Goal: Transaction & Acquisition: Purchase product/service

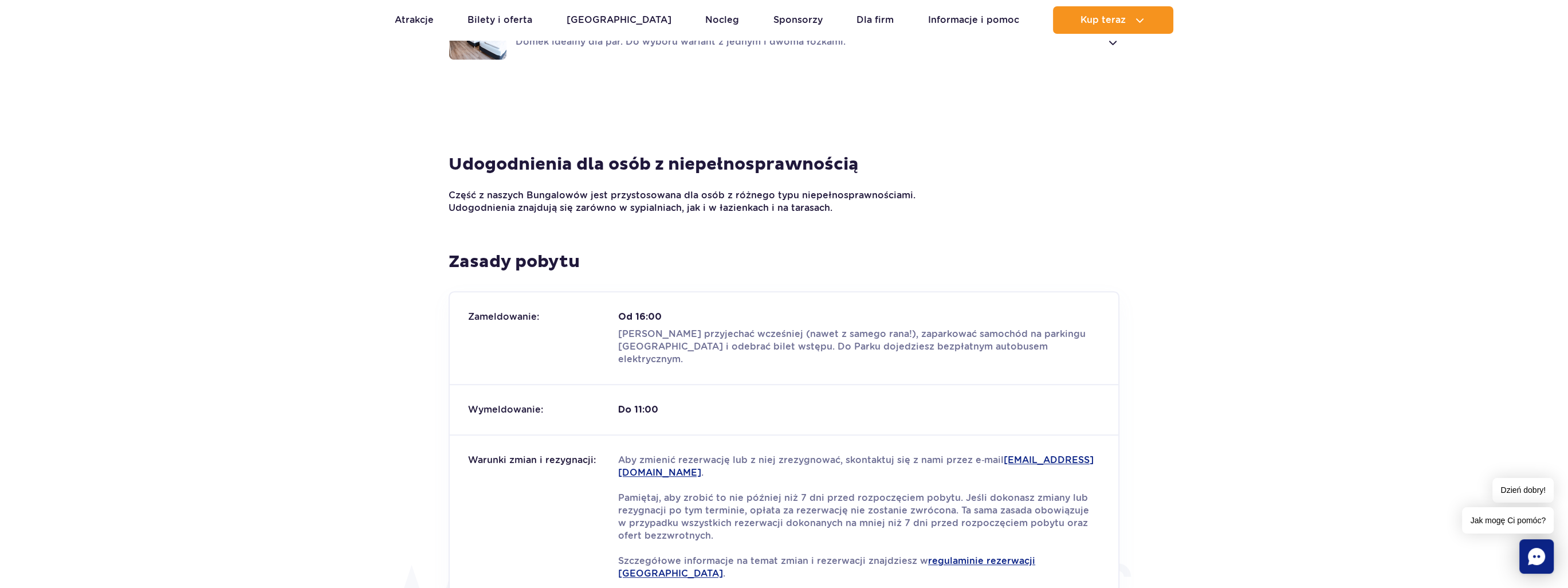
scroll to position [918, 0]
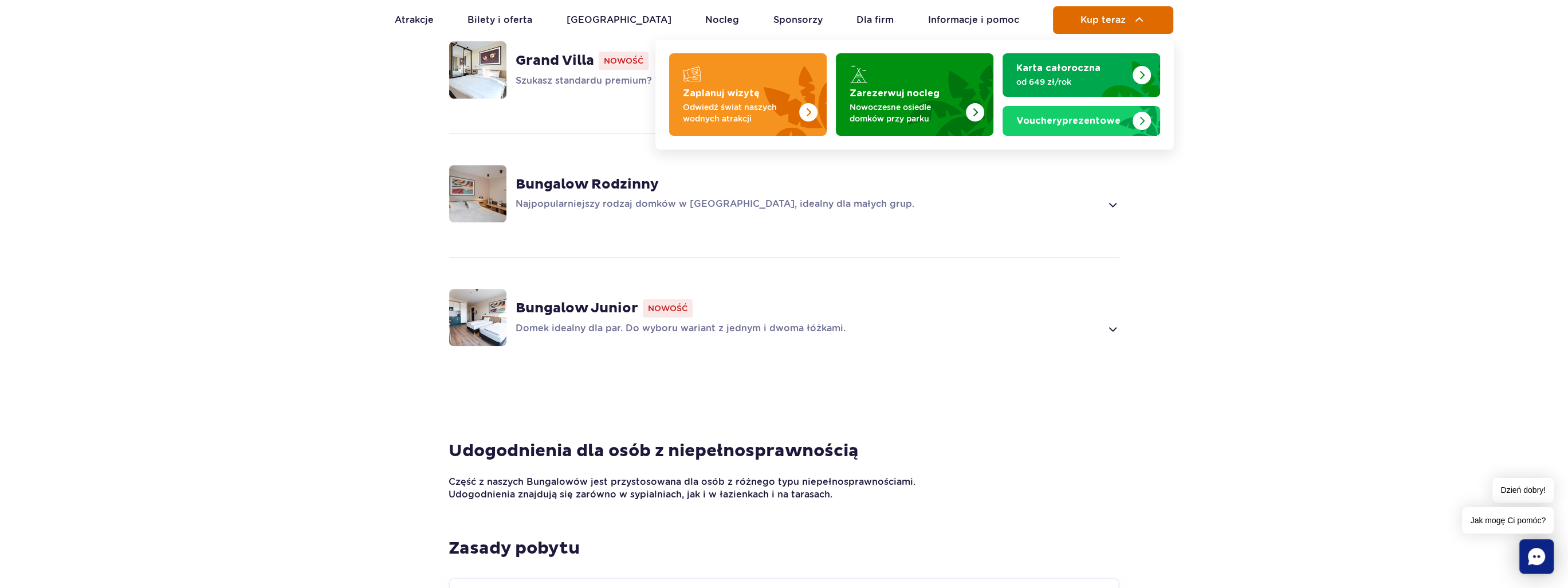
click at [1097, 28] on button "Kup teraz" at bounding box center [1113, 20] width 121 height 28
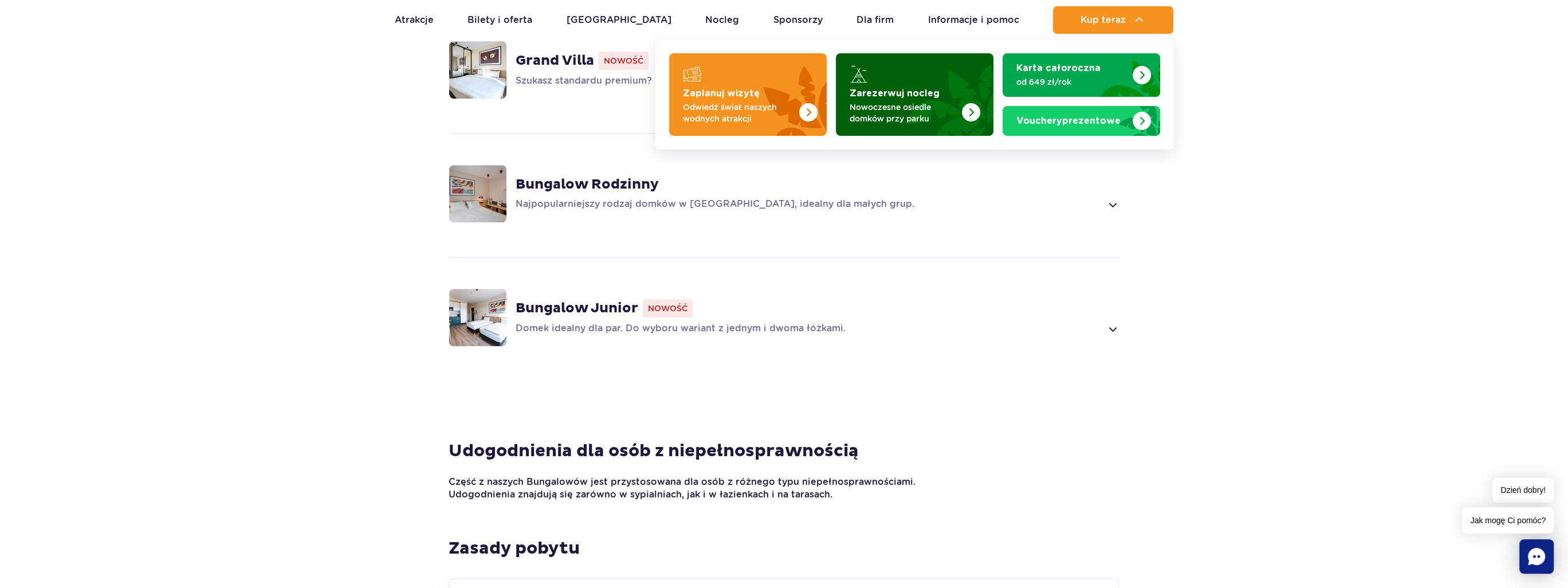
click at [914, 106] on p "Nowoczesne osiedle domków przy parku" at bounding box center [905, 113] width 112 height 23
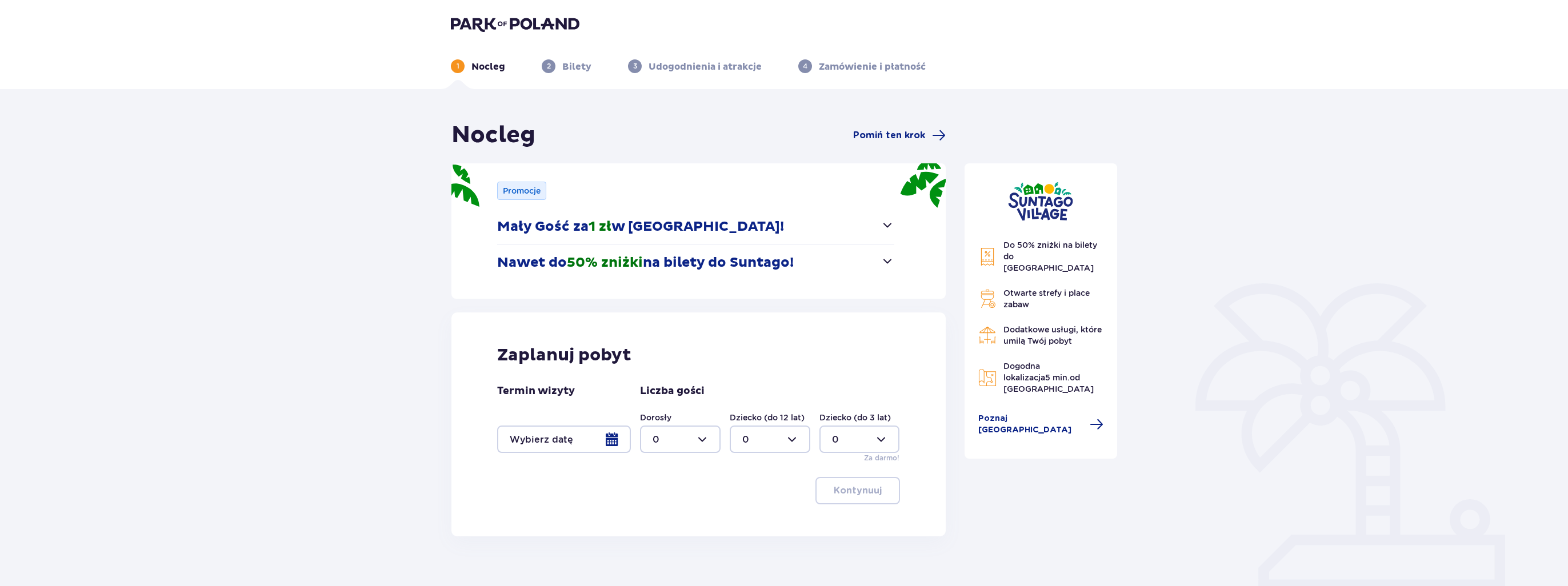
click at [873, 256] on button "Nawet do 50% zniżki na bilety do Suntago!" at bounding box center [695, 263] width 397 height 35
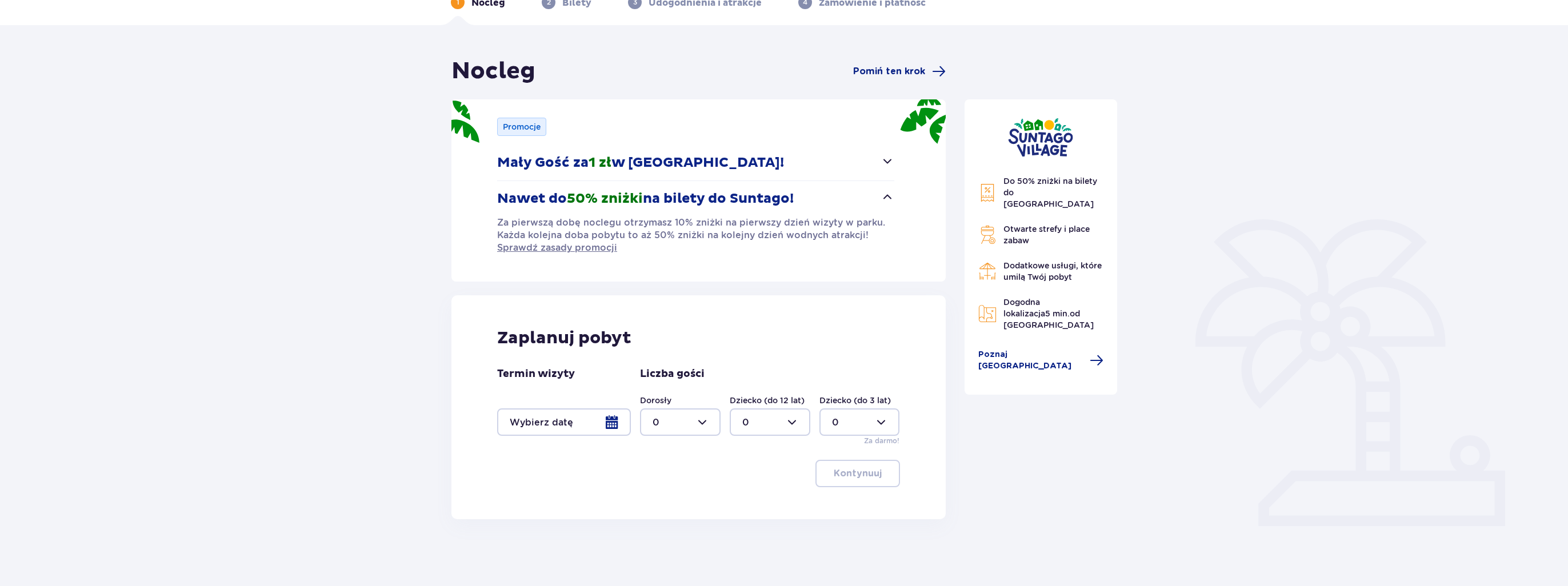
scroll to position [66, 0]
click at [571, 425] on div at bounding box center [563, 420] width 134 height 27
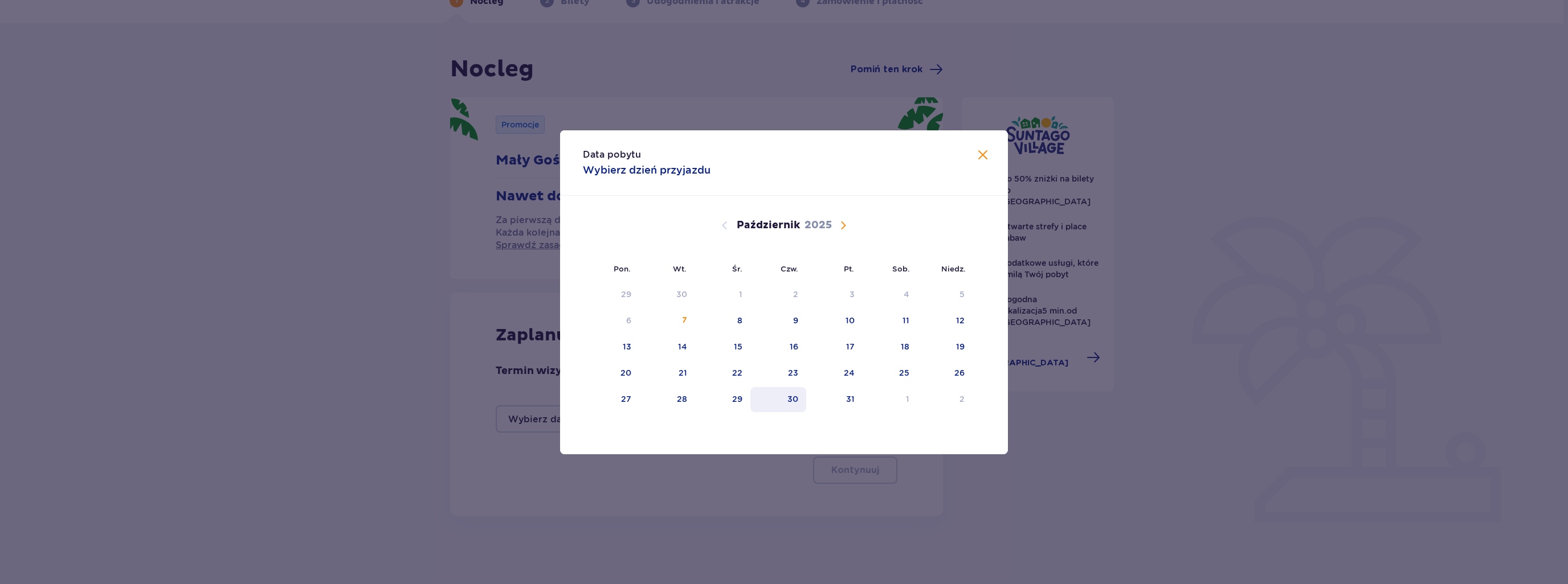
click at [796, 396] on div "30" at bounding box center [793, 399] width 11 height 12
click at [953, 398] on div "2" at bounding box center [945, 400] width 55 height 25
type input "30.10.25 - 02.11.25"
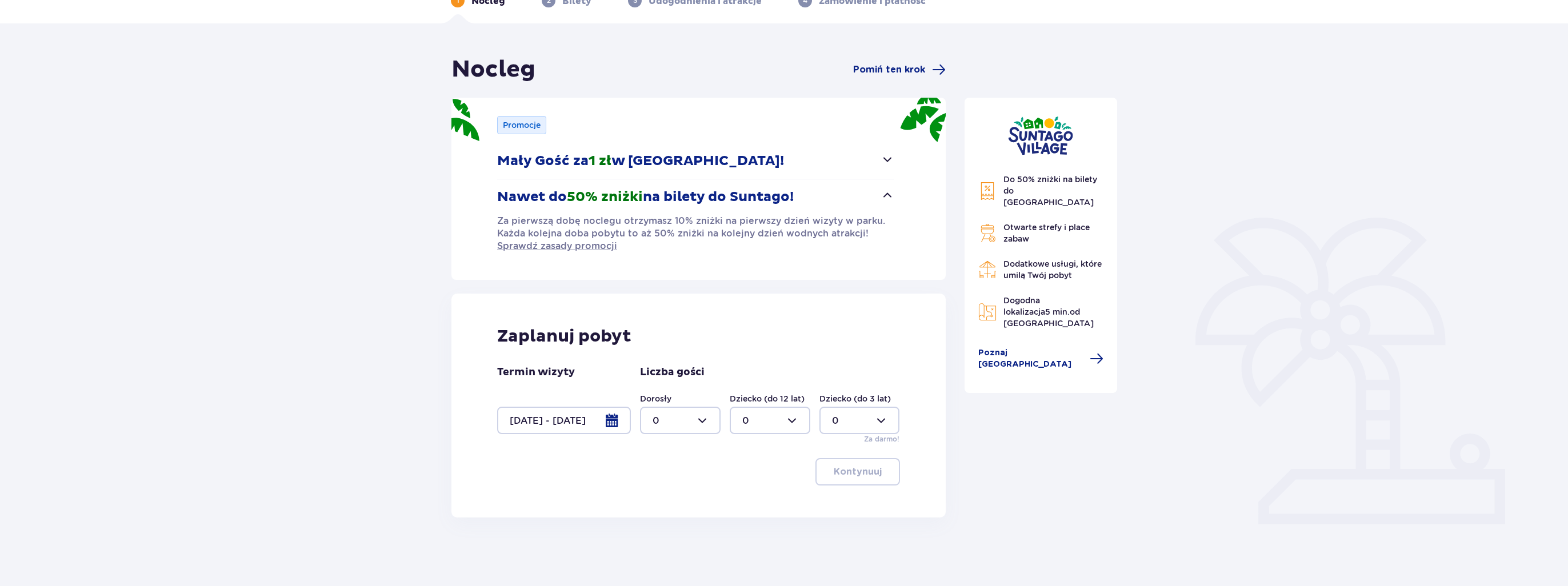
click at [666, 427] on div at bounding box center [680, 420] width 81 height 27
click at [666, 499] on div "2" at bounding box center [680, 502] width 56 height 13
type input "2"
click at [774, 418] on div at bounding box center [770, 420] width 81 height 27
click at [756, 519] on span "3" at bounding box center [770, 526] width 78 height 24
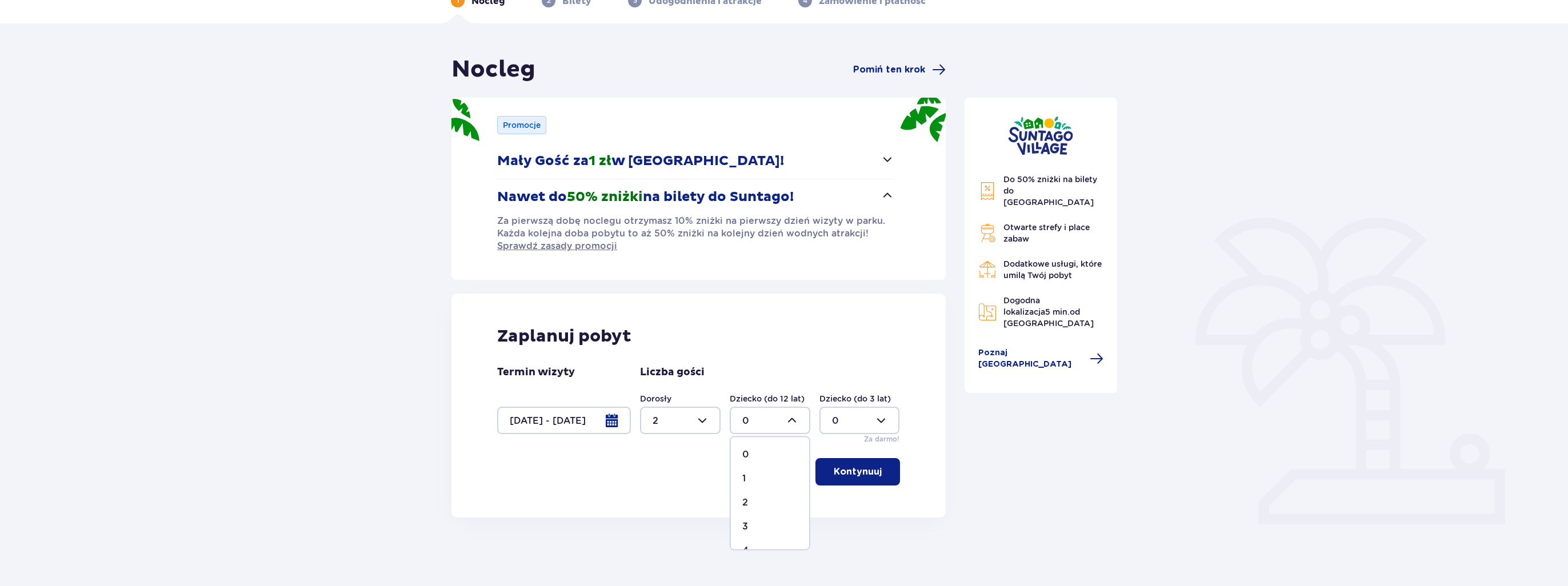
type input "3"
click at [844, 470] on p "Kontynuuj" at bounding box center [858, 472] width 48 height 13
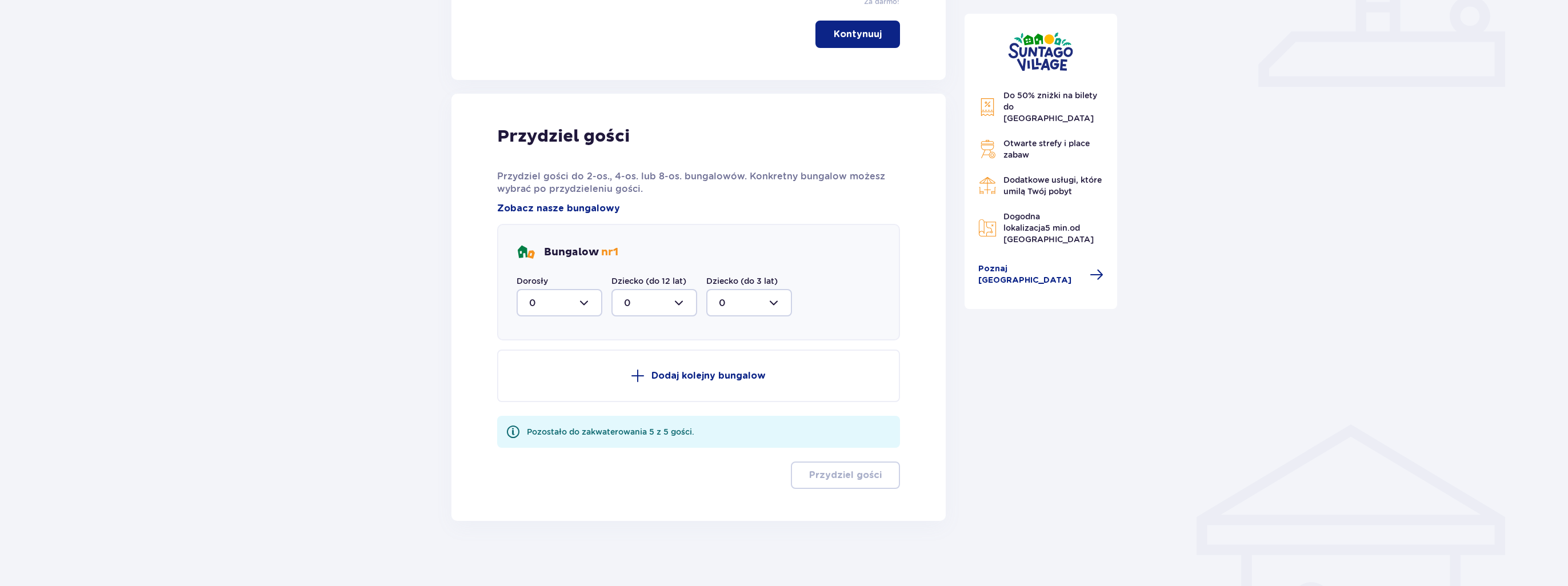
scroll to position [505, 0]
click at [560, 298] on div at bounding box center [559, 301] width 85 height 27
click at [558, 384] on div "2" at bounding box center [559, 384] width 60 height 13
type input "2"
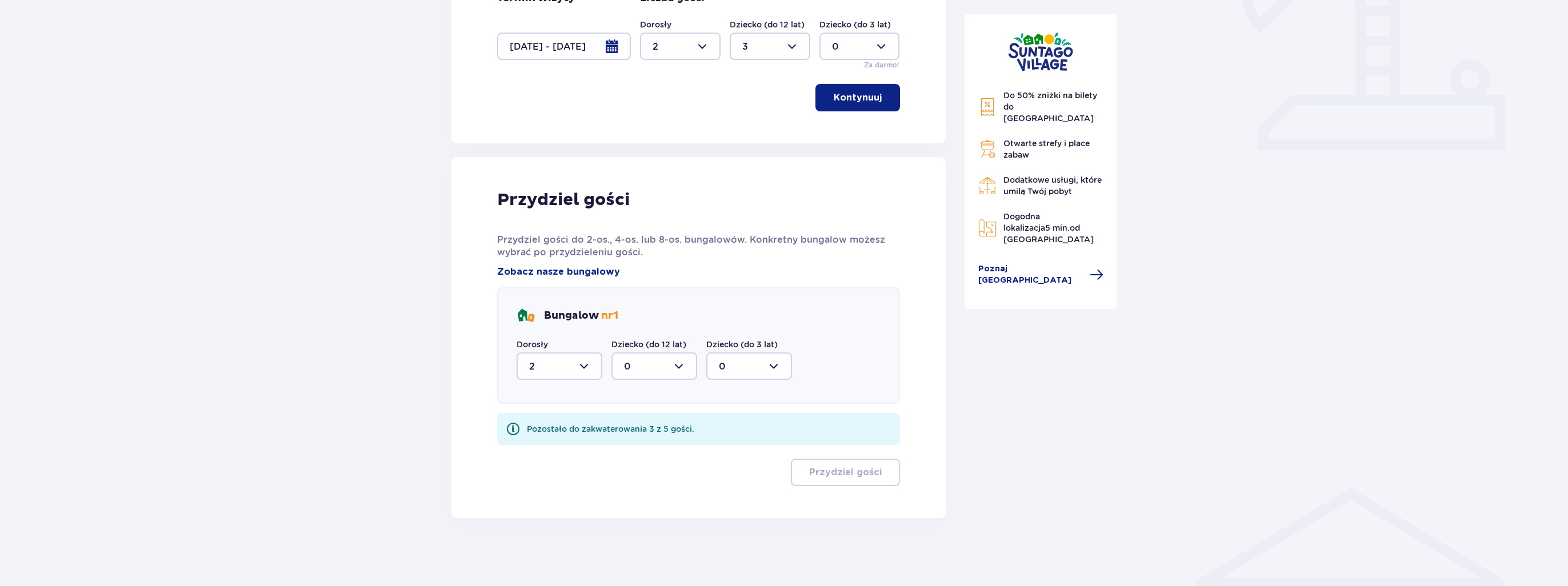
click at [667, 366] on div at bounding box center [654, 366] width 85 height 27
click at [657, 467] on div "3" at bounding box center [654, 473] width 60 height 13
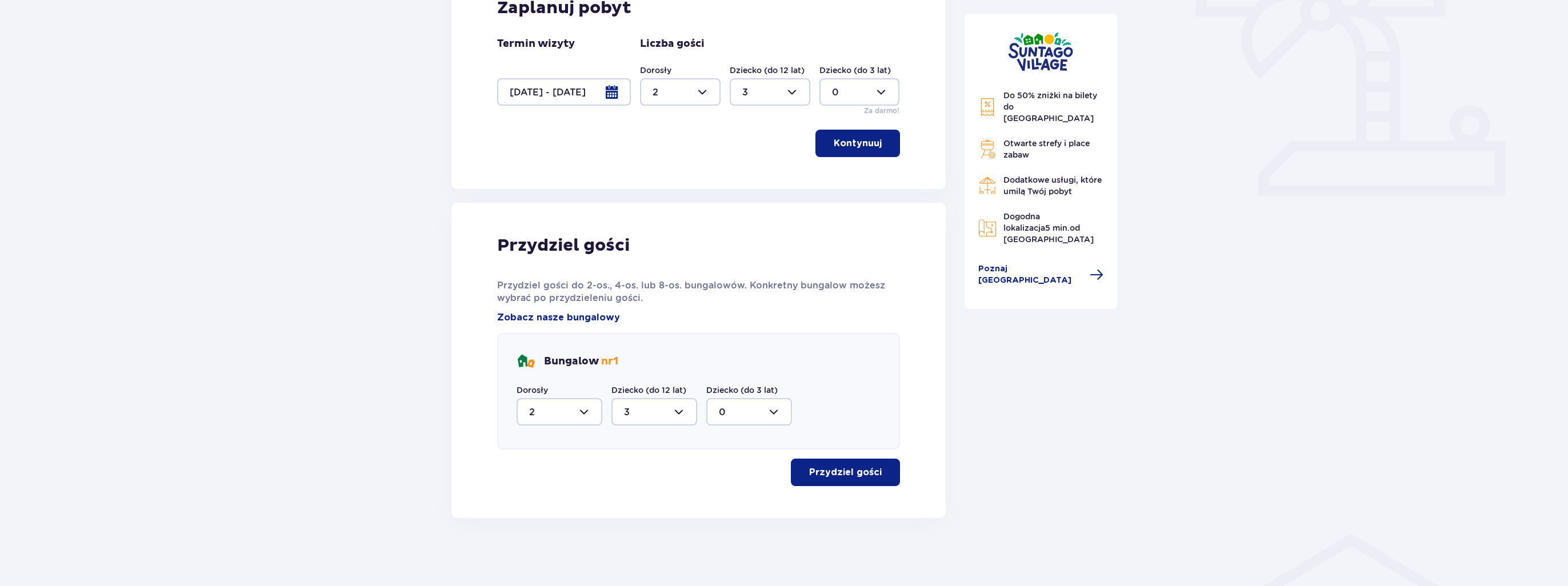
click at [864, 470] on p "Przydziel gości" at bounding box center [845, 472] width 73 height 13
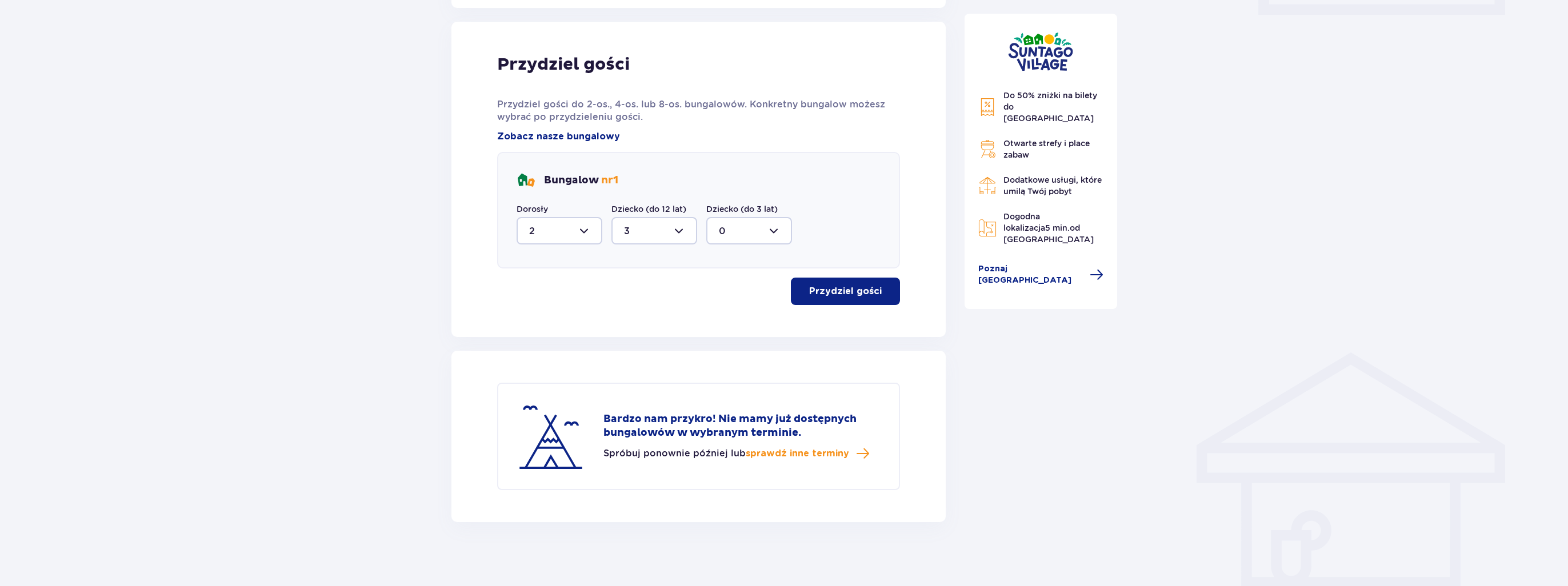
scroll to position [578, 0]
click at [662, 230] on div at bounding box center [654, 228] width 85 height 27
click at [644, 164] on div "2" at bounding box center [654, 169] width 60 height 13
type input "2"
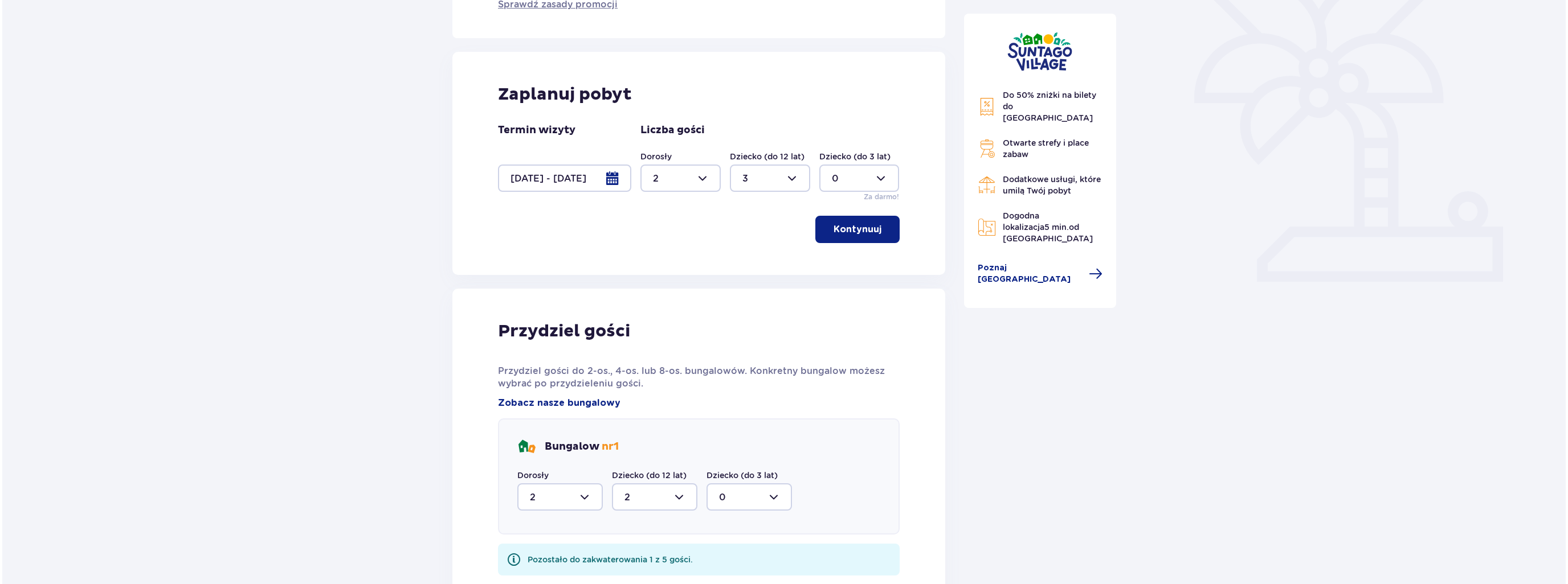
scroll to position [439, 0]
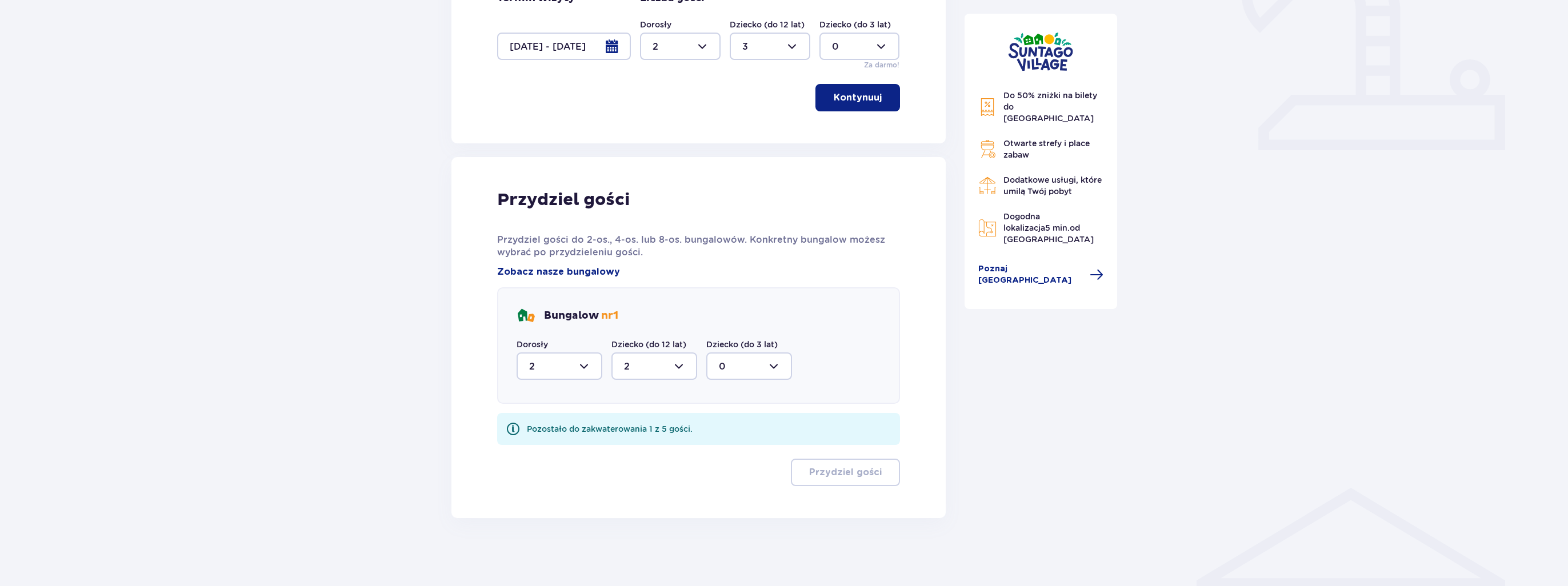
click at [593, 316] on p "Bungalow nr 1" at bounding box center [581, 316] width 74 height 13
click at [548, 270] on span "Zobacz nasze bungalowy" at bounding box center [558, 272] width 123 height 13
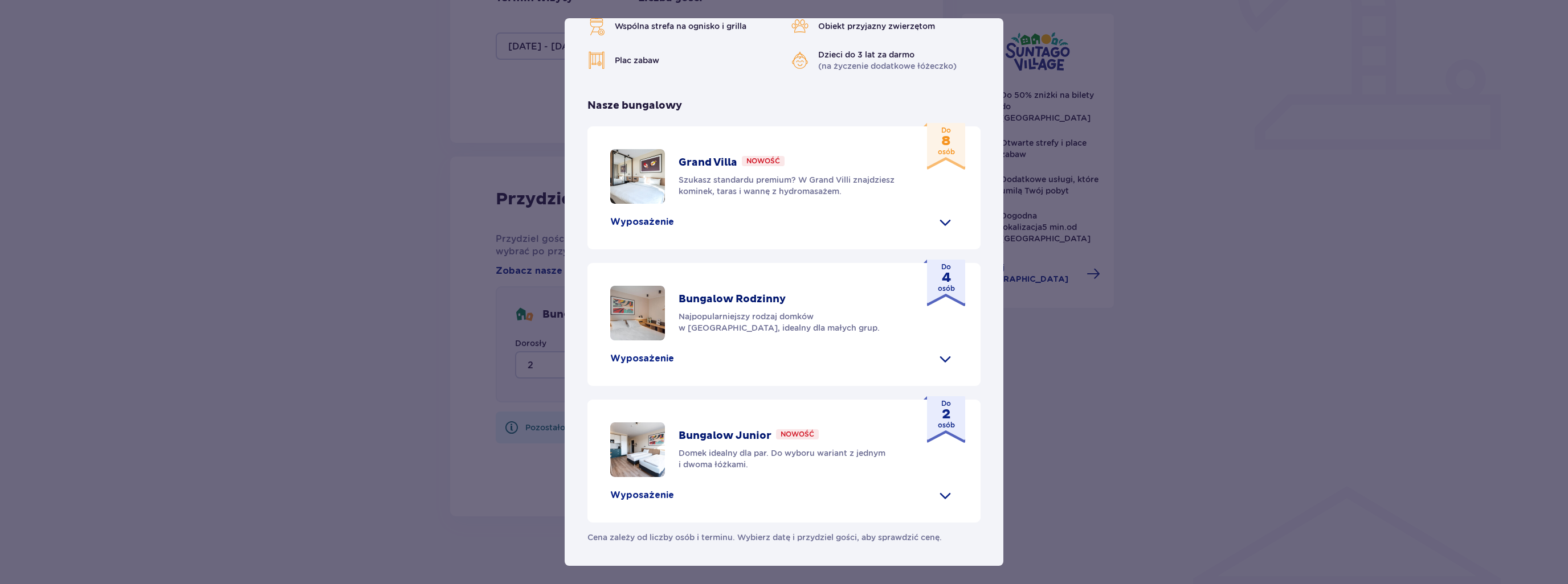
scroll to position [294, 0]
click at [654, 228] on p "Wyposażenie" at bounding box center [642, 222] width 64 height 13
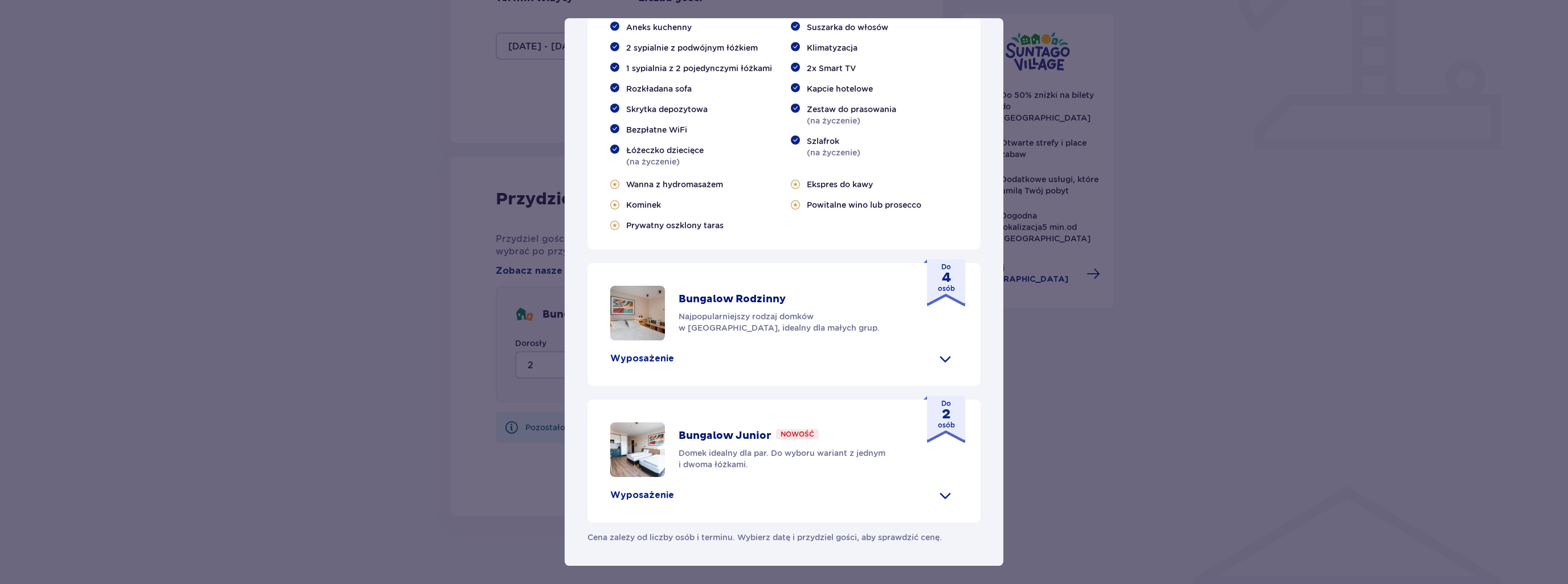
scroll to position [396, 0]
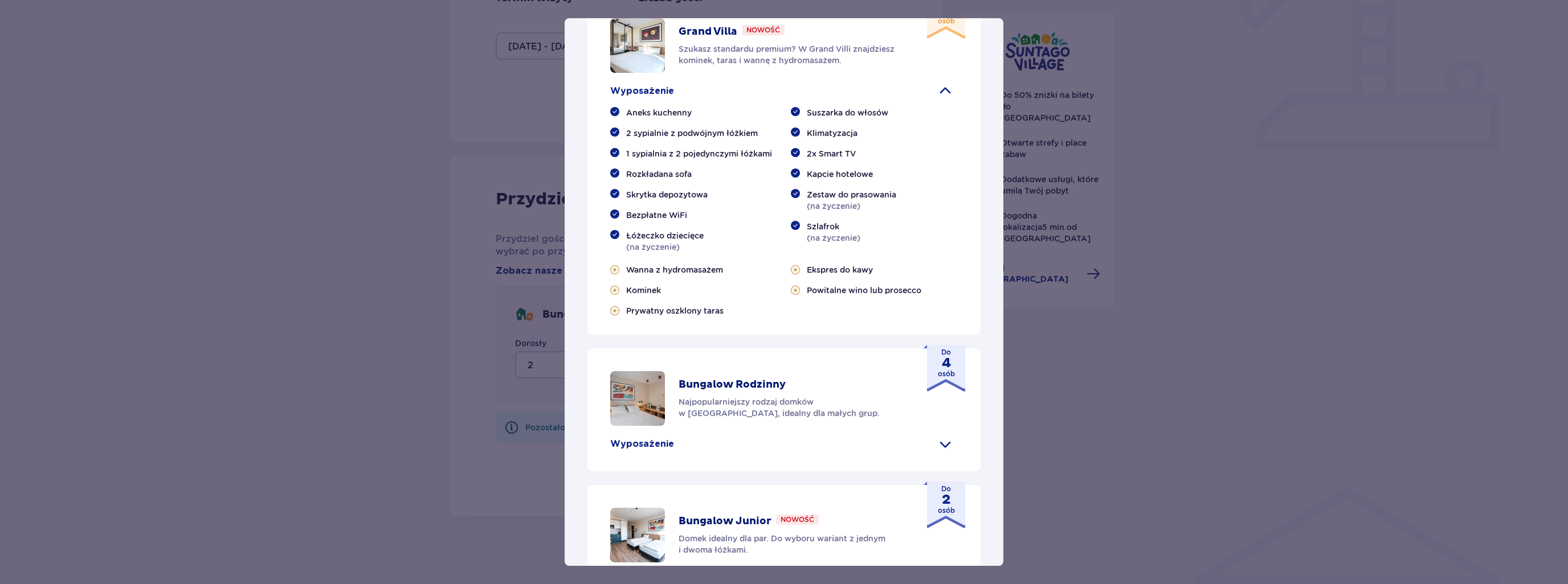
click at [649, 73] on img at bounding box center [638, 46] width 55 height 55
click at [774, 39] on div "Grand Villa Nowość" at bounding box center [732, 32] width 106 height 13
drag, startPoint x: 805, startPoint y: 196, endPoint x: 845, endPoint y: 200, distance: 40.2
click at [806, 66] on p "Szukasz standardu premium? W Grand Villi znajdziesz kominek, taras i wannę z hy…" at bounding box center [792, 54] width 226 height 23
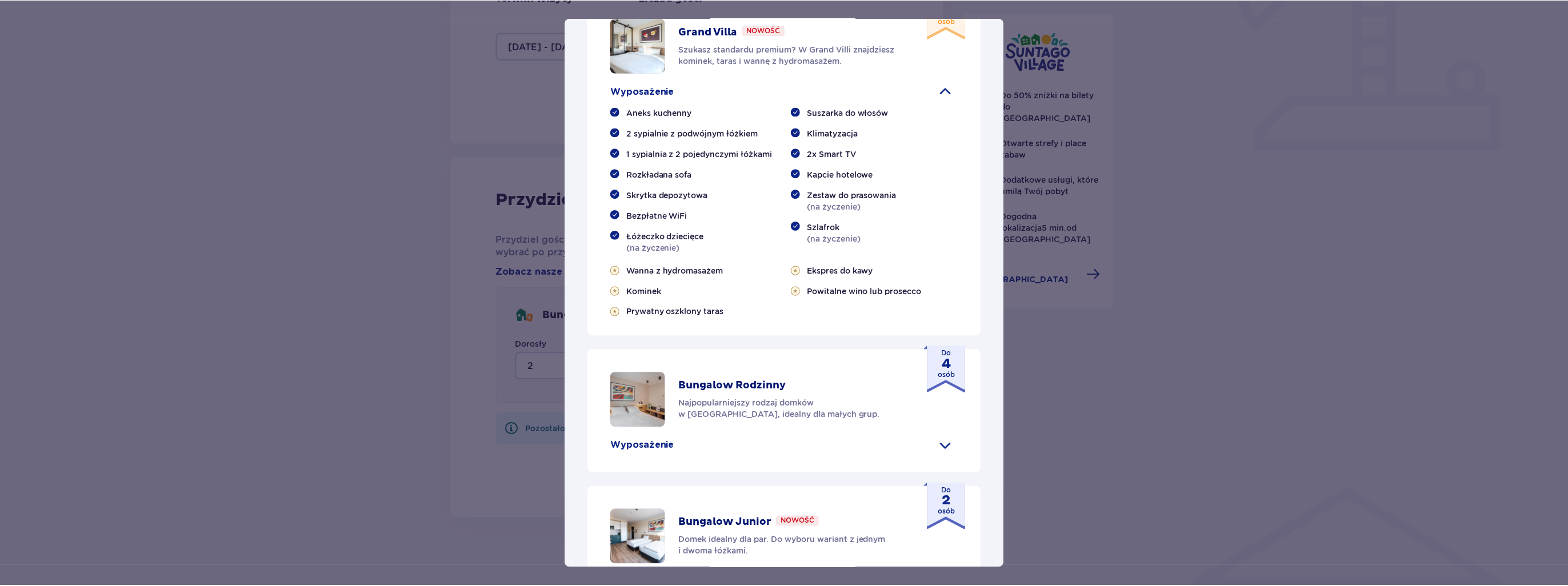
scroll to position [112, 0]
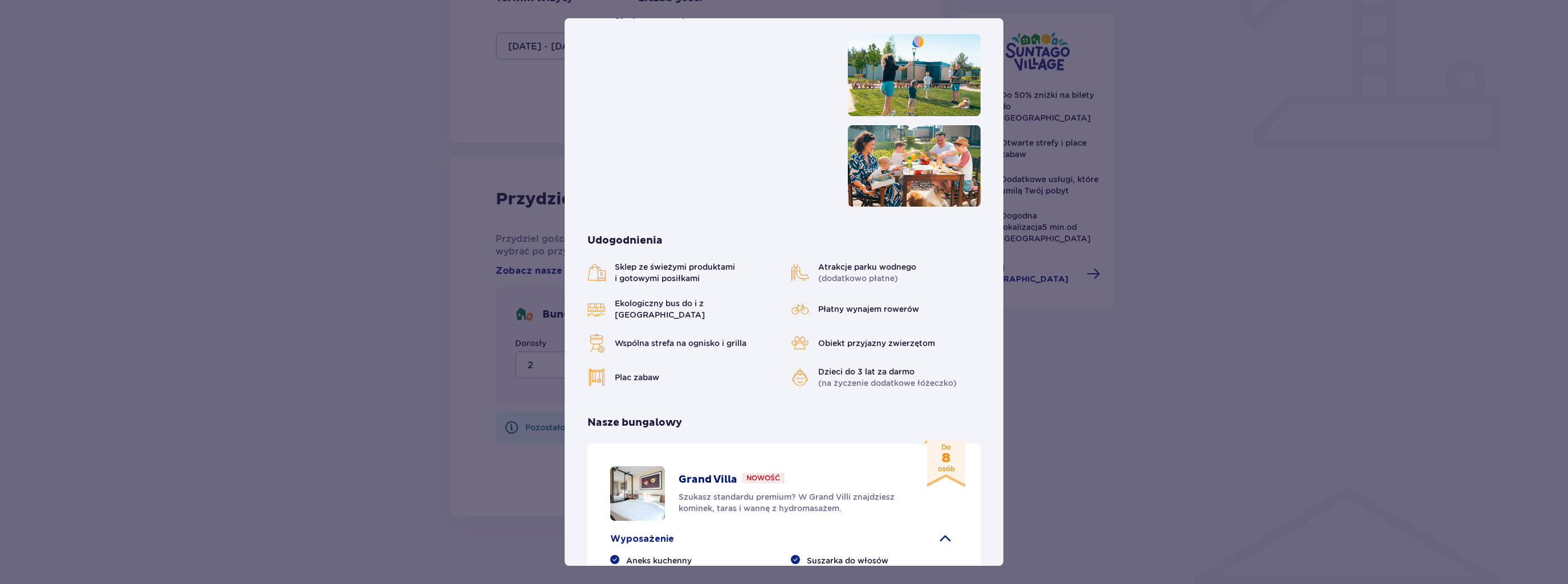
drag, startPoint x: 960, startPoint y: 459, endPoint x: 970, endPoint y: 451, distance: 12.8
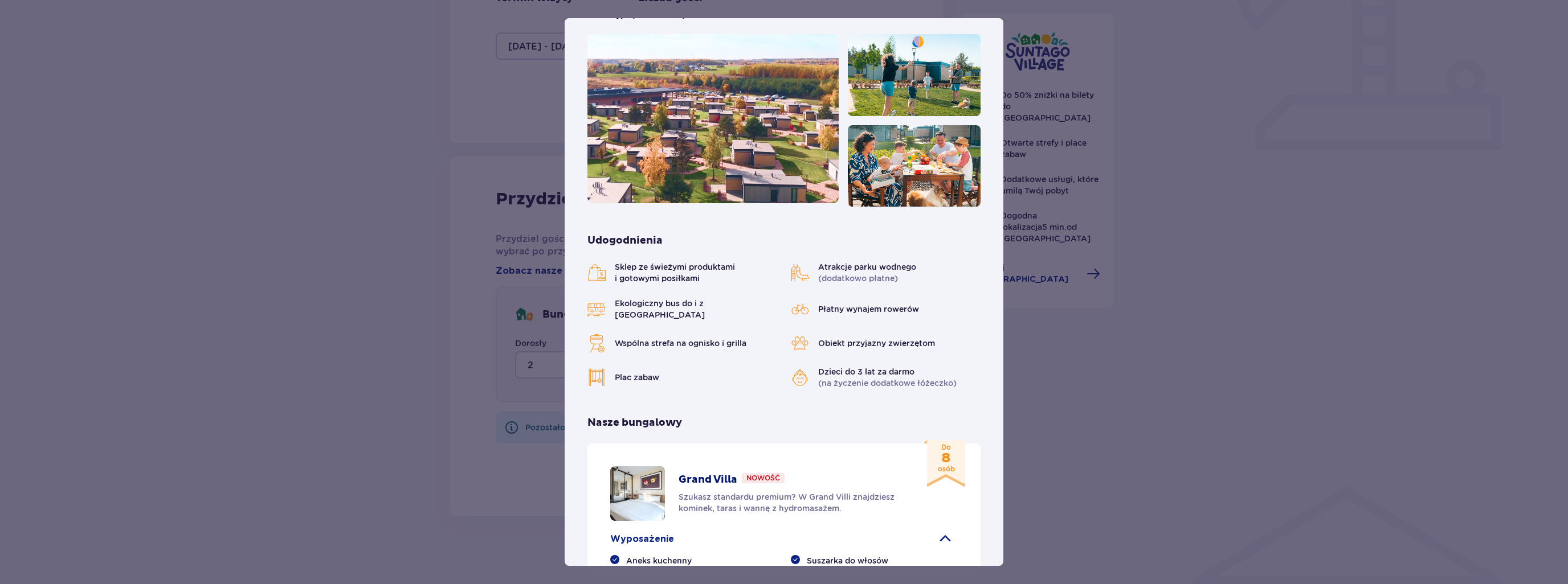
click at [962, 459] on div "Do 8 osób" at bounding box center [944, 464] width 41 height 47
click at [1030, 364] on div "Suntago Village Suntago Village to idealne miejsce dla fanów dobrej zabawy i tr…" at bounding box center [784, 292] width 1568 height 584
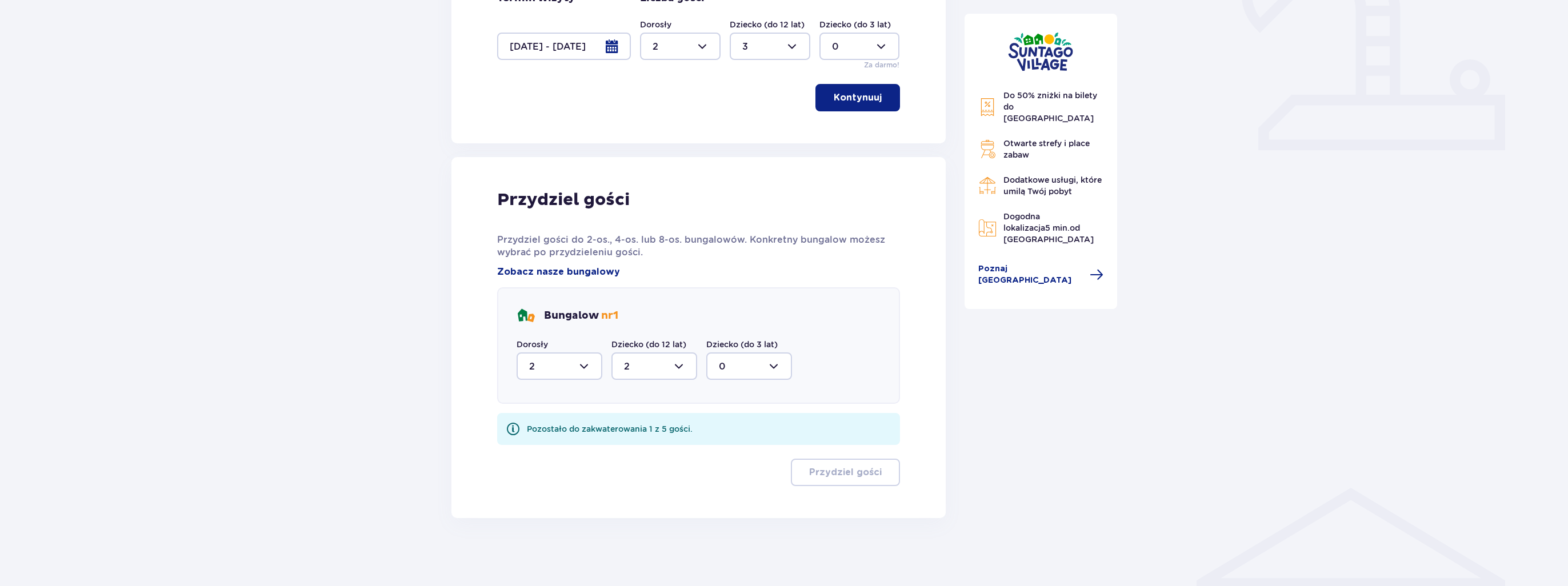
click at [531, 316] on img at bounding box center [526, 316] width 18 height 18
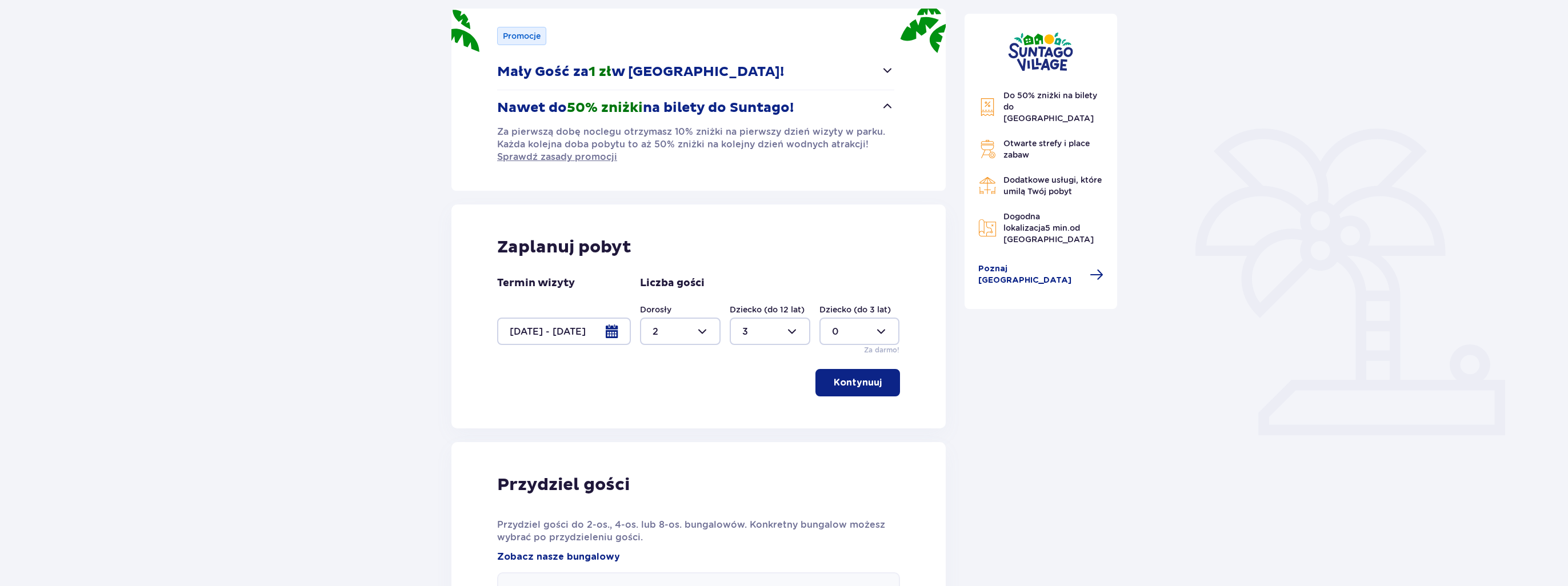
scroll to position [154, 0]
click at [780, 335] on div at bounding box center [770, 331] width 81 height 27
click at [759, 407] on div "4" at bounding box center [770, 405] width 56 height 13
type input "4"
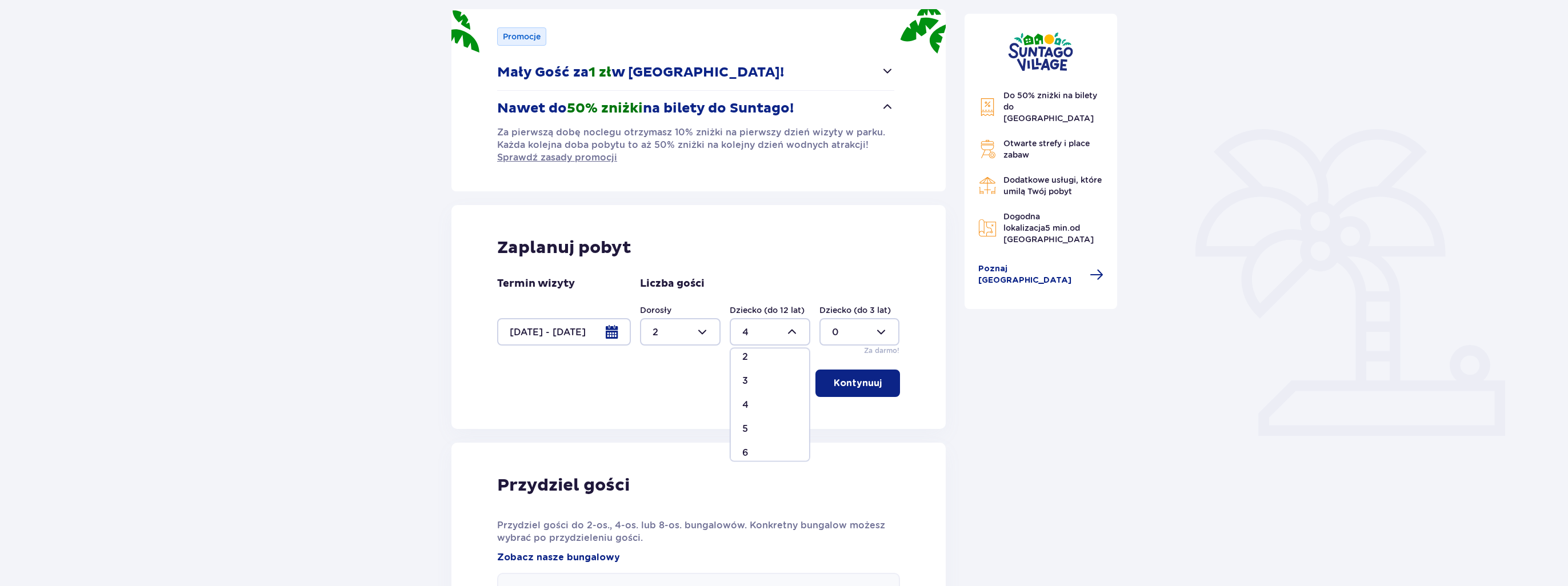
scroll to position [66, 0]
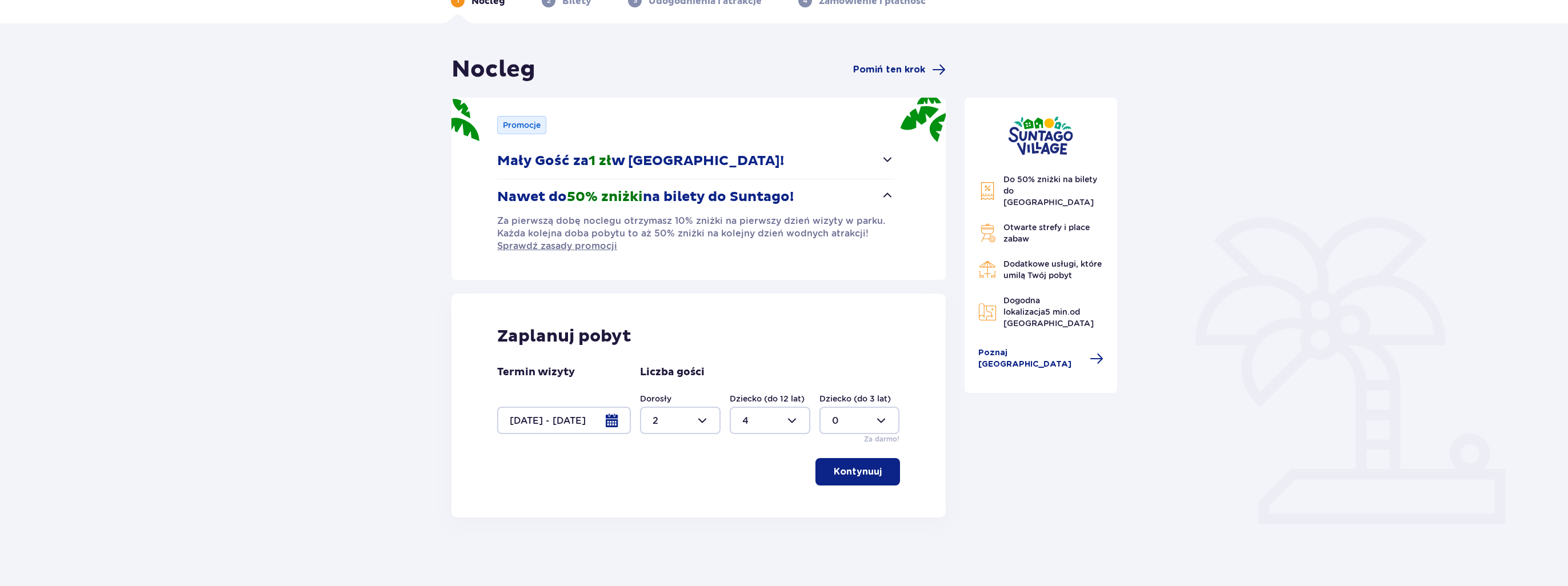
drag, startPoint x: 844, startPoint y: 471, endPoint x: 853, endPoint y: 467, distance: 9.8
click at [844, 472] on p "Kontynuuj" at bounding box center [858, 472] width 48 height 13
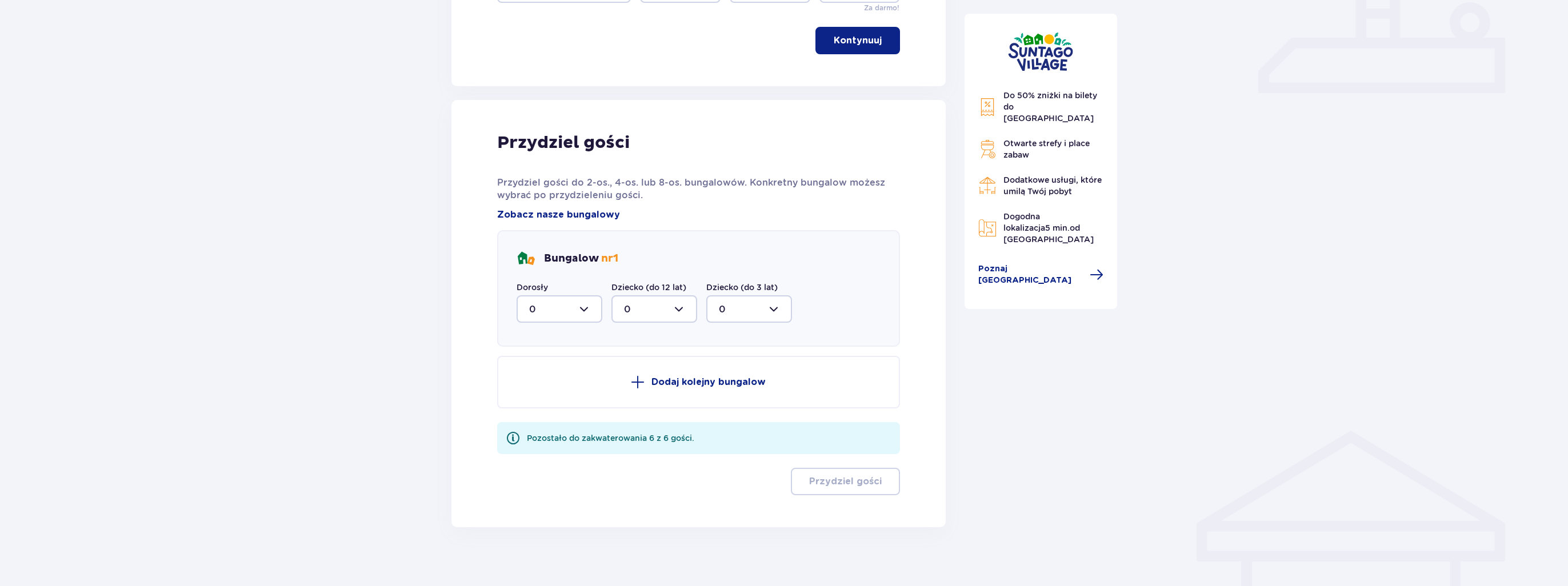
scroll to position [505, 0]
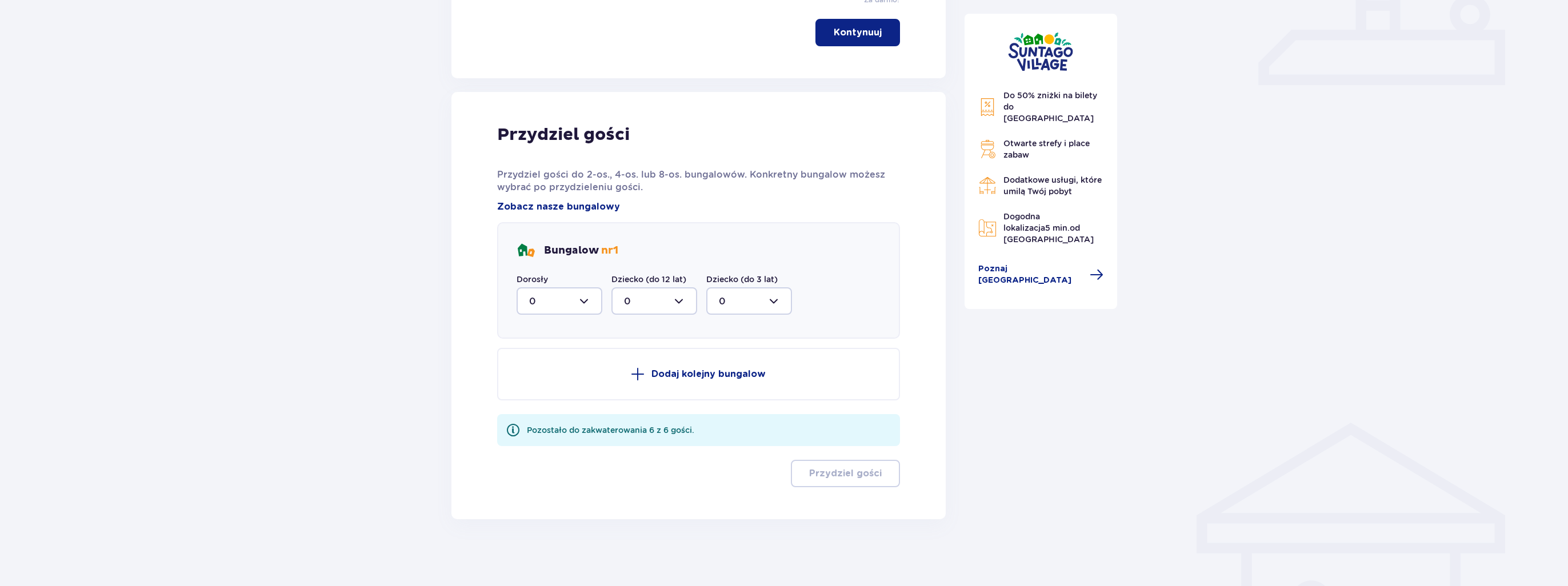
click at [679, 378] on p "Dodaj kolejny bungalow" at bounding box center [708, 374] width 114 height 13
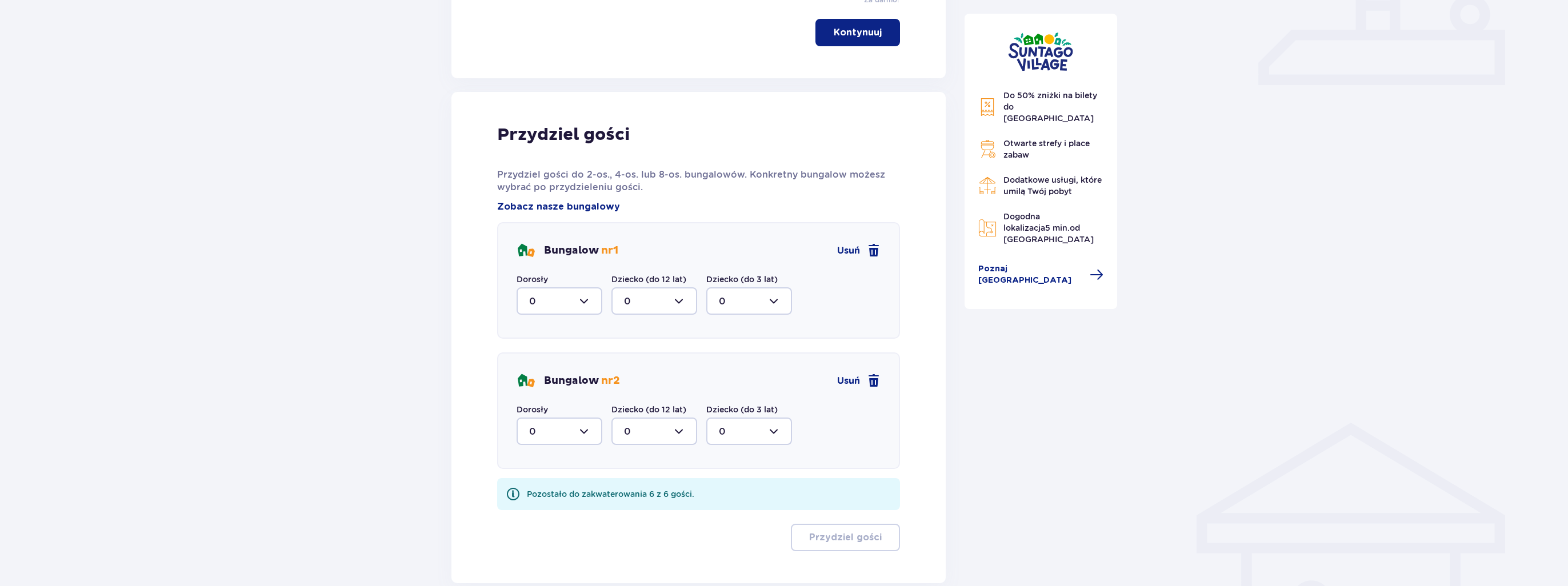
click at [569, 299] on div at bounding box center [559, 301] width 85 height 27
click at [569, 385] on div "2" at bounding box center [559, 384] width 60 height 13
type input "2"
click at [639, 425] on div at bounding box center [654, 431] width 85 height 27
click at [634, 537] on div "3" at bounding box center [654, 538] width 60 height 13
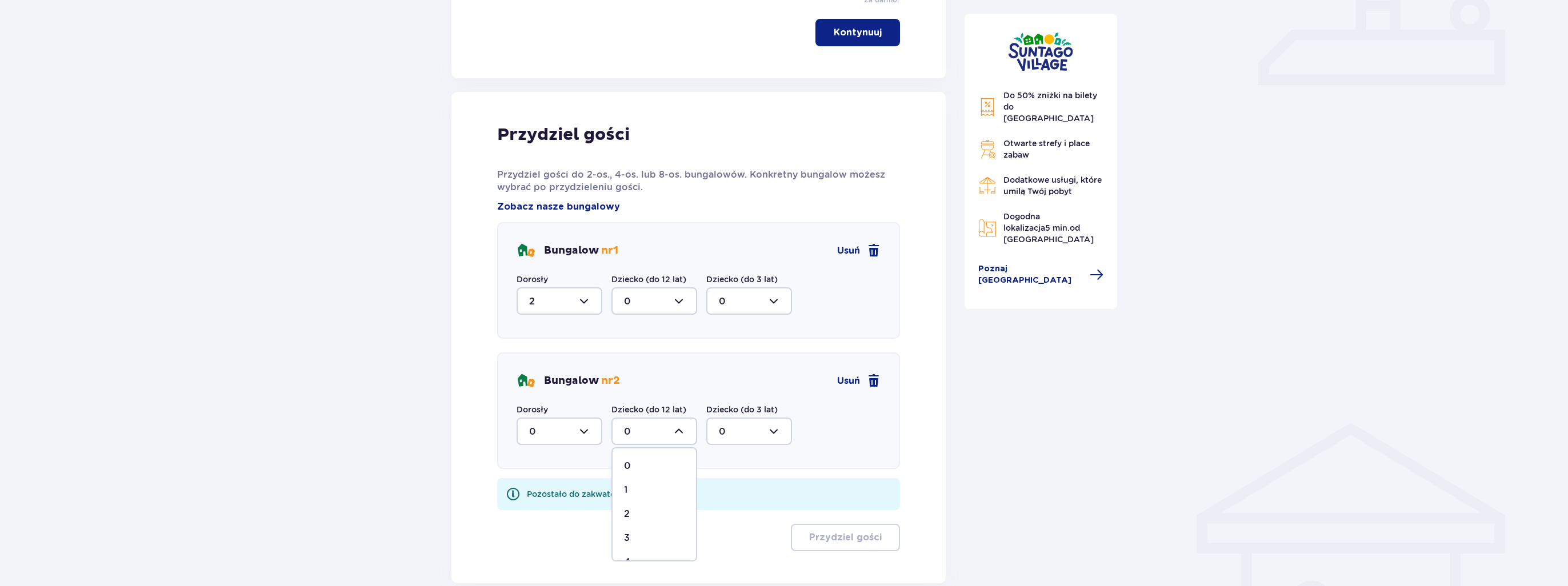
type input "3"
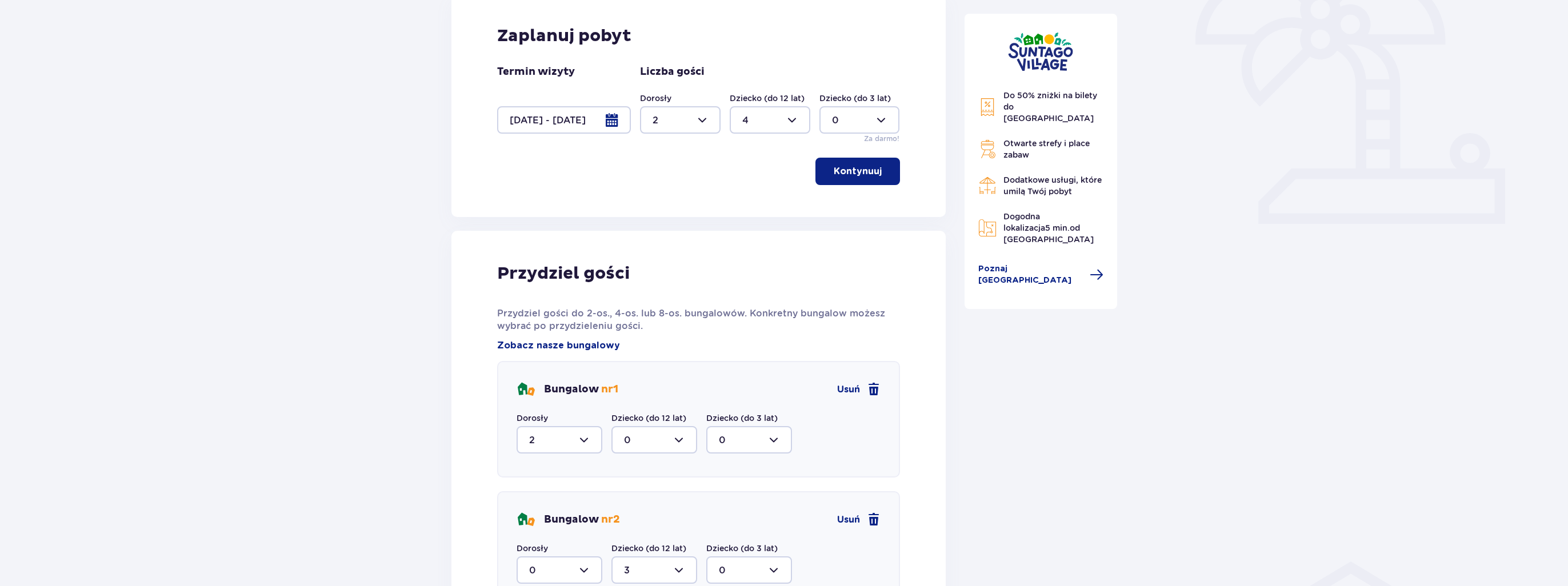
scroll to position [219, 0]
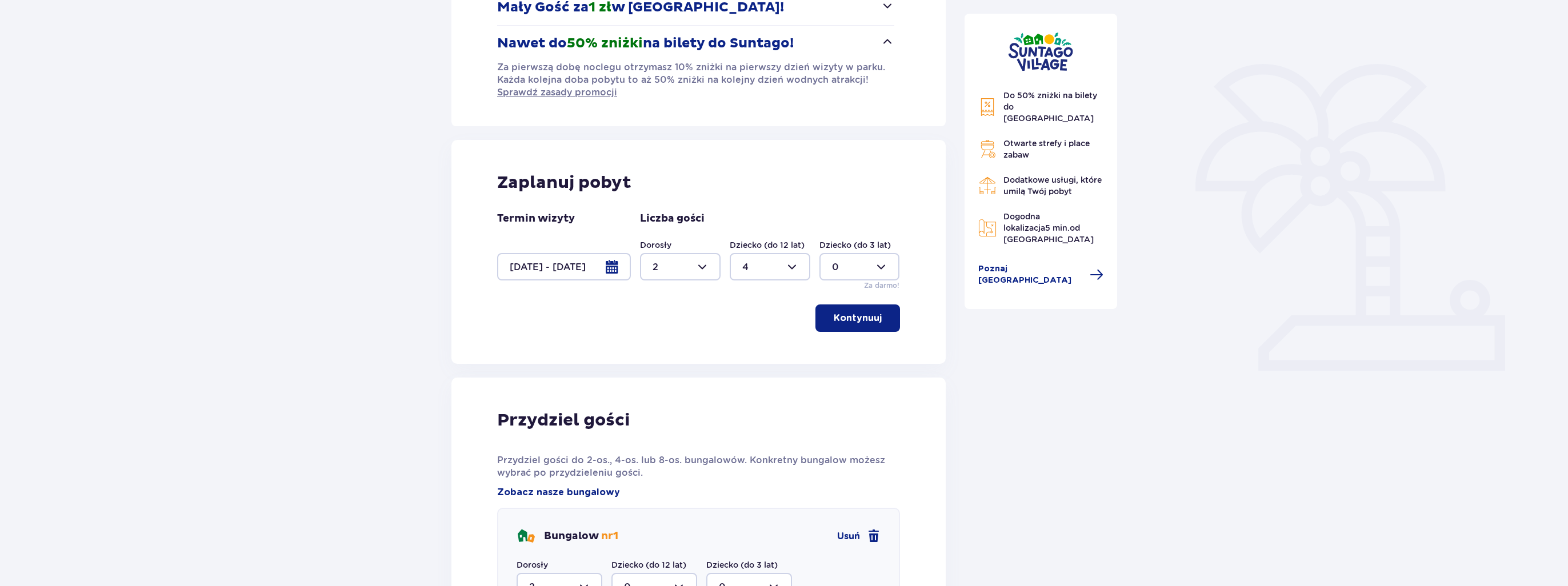
click at [765, 272] on div at bounding box center [770, 267] width 81 height 27
click at [767, 369] on div "3" at bounding box center [770, 373] width 56 height 13
type input "3"
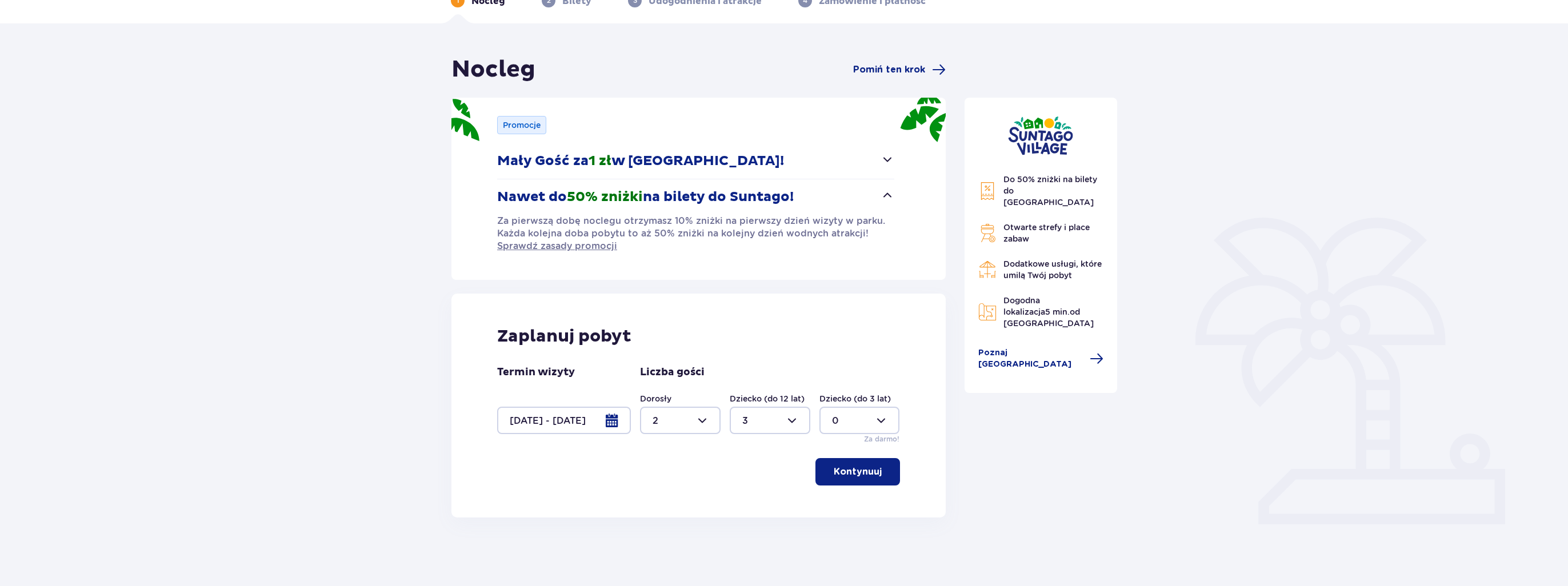
click at [869, 473] on p "Kontynuuj" at bounding box center [858, 472] width 48 height 13
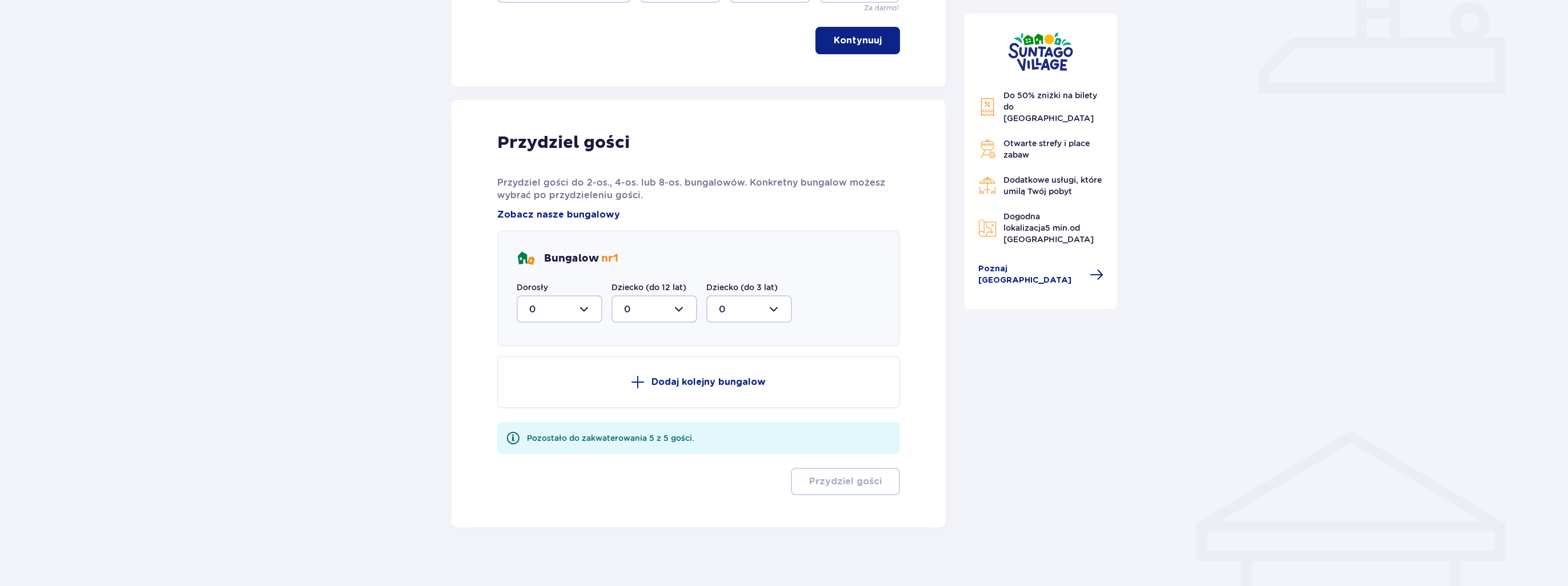
scroll to position [505, 0]
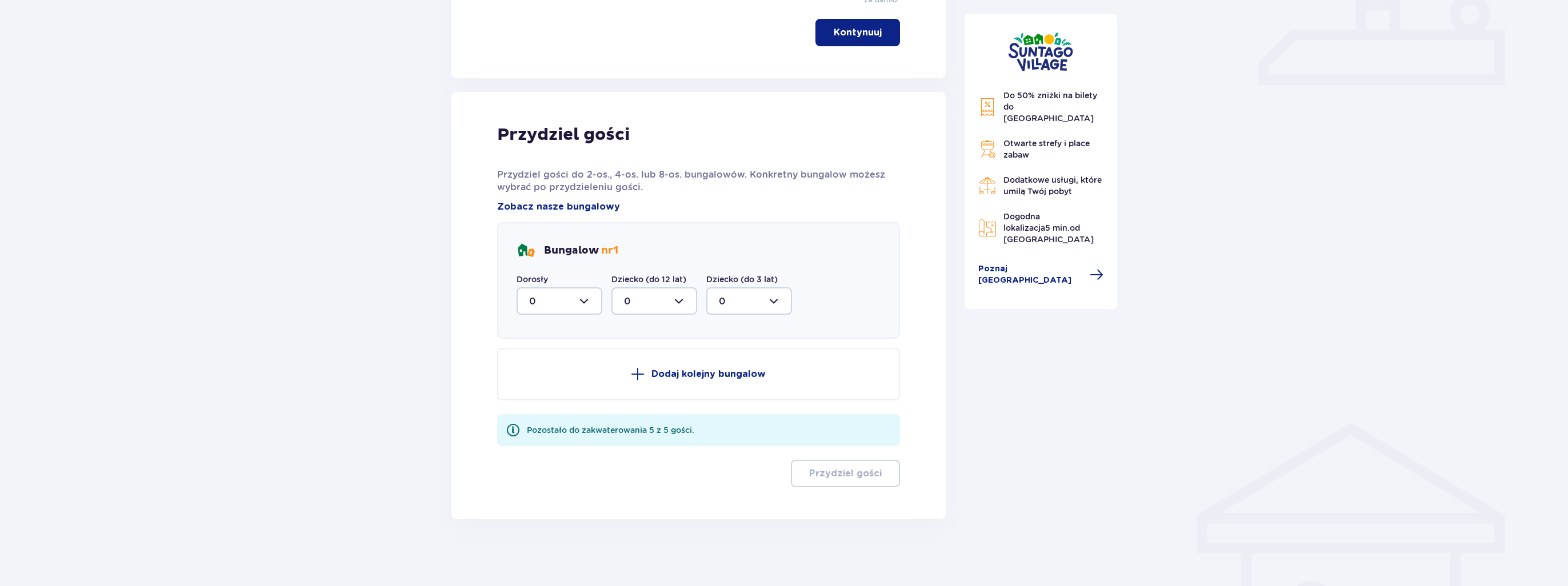
click at [718, 375] on p "Dodaj kolejny bungalow" at bounding box center [708, 374] width 114 height 13
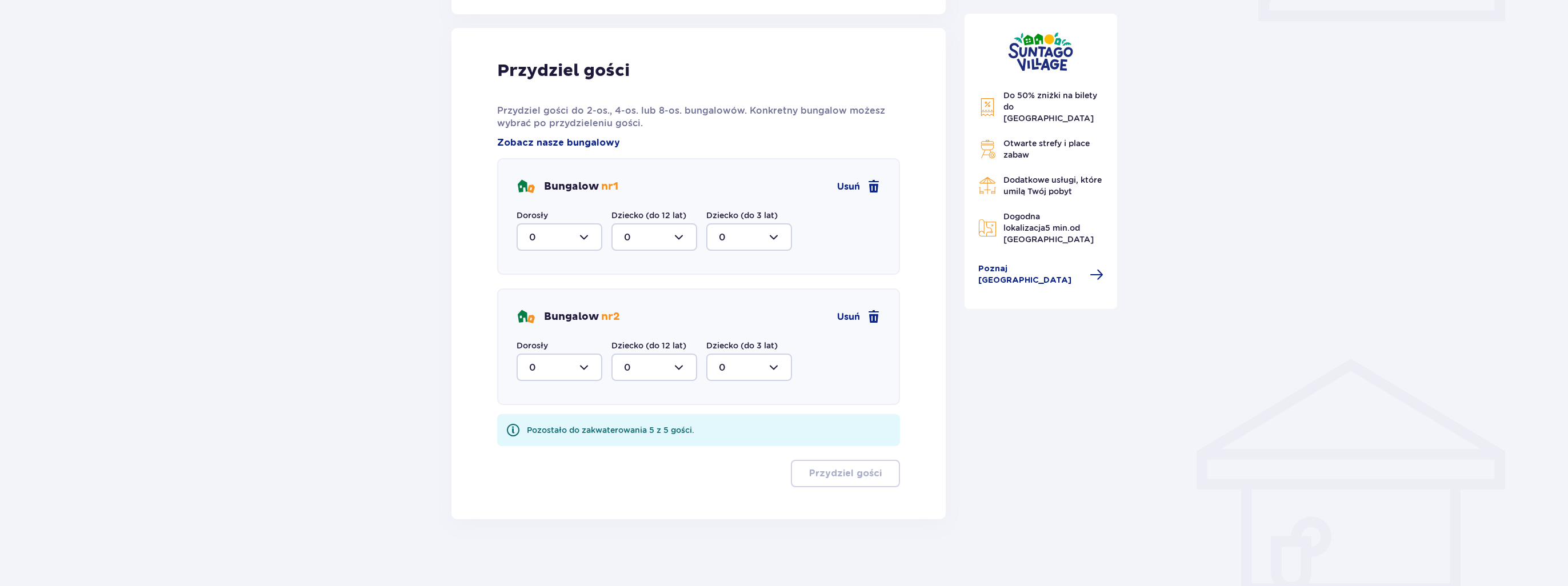
scroll to position [570, 0]
click at [557, 234] on div at bounding box center [559, 236] width 85 height 27
click at [558, 319] on div "2" at bounding box center [559, 319] width 60 height 13
type input "2"
click at [656, 367] on div at bounding box center [654, 366] width 85 height 27
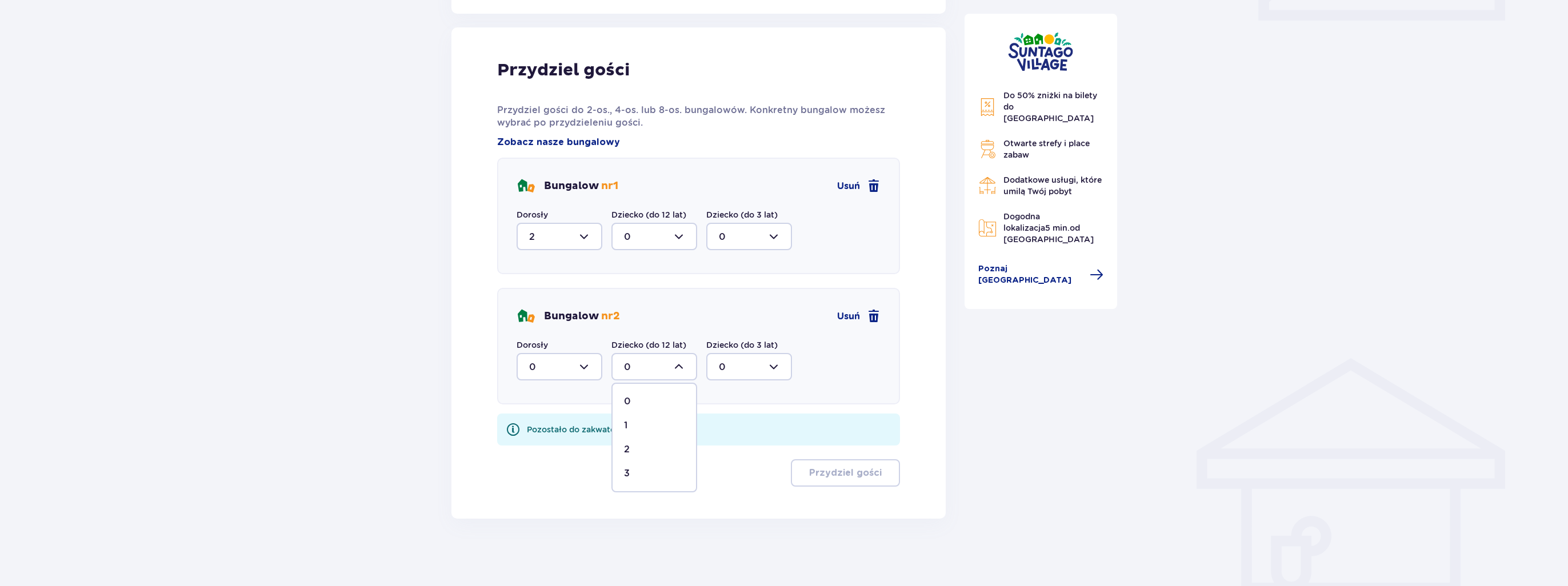
click at [641, 476] on div "3" at bounding box center [654, 474] width 60 height 13
type input "3"
click at [552, 241] on div at bounding box center [559, 236] width 85 height 27
click at [551, 291] on div "1" at bounding box center [559, 295] width 60 height 13
type input "1"
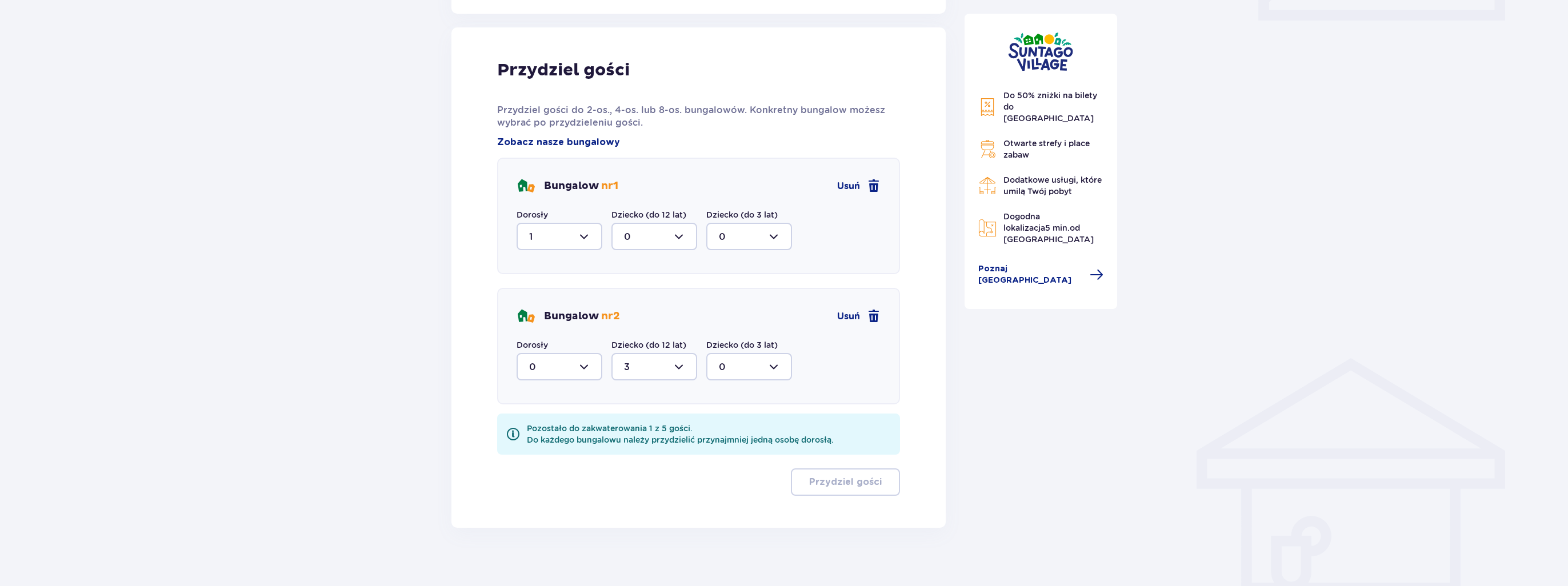
click at [670, 238] on div at bounding box center [654, 236] width 85 height 27
click at [656, 231] on div at bounding box center [654, 236] width 85 height 27
click at [562, 357] on div at bounding box center [559, 366] width 85 height 27
click at [559, 423] on div "1" at bounding box center [559, 425] width 60 height 13
type input "1"
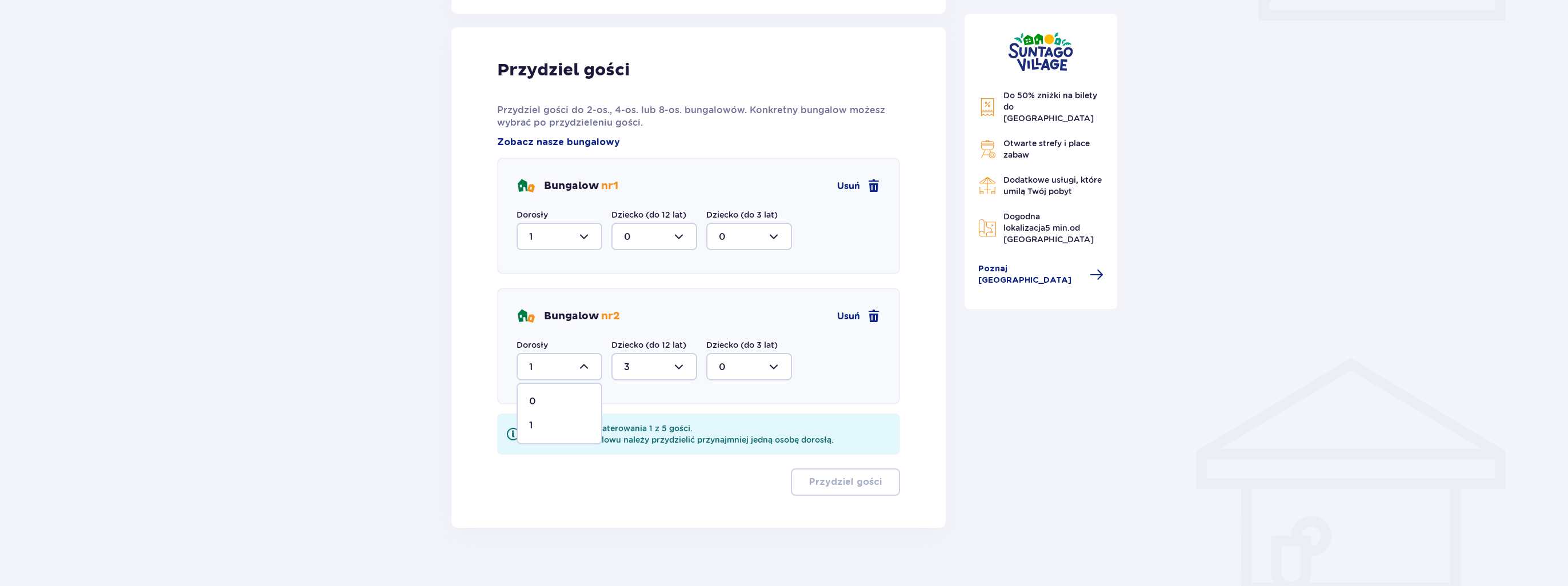
scroll to position [524, 0]
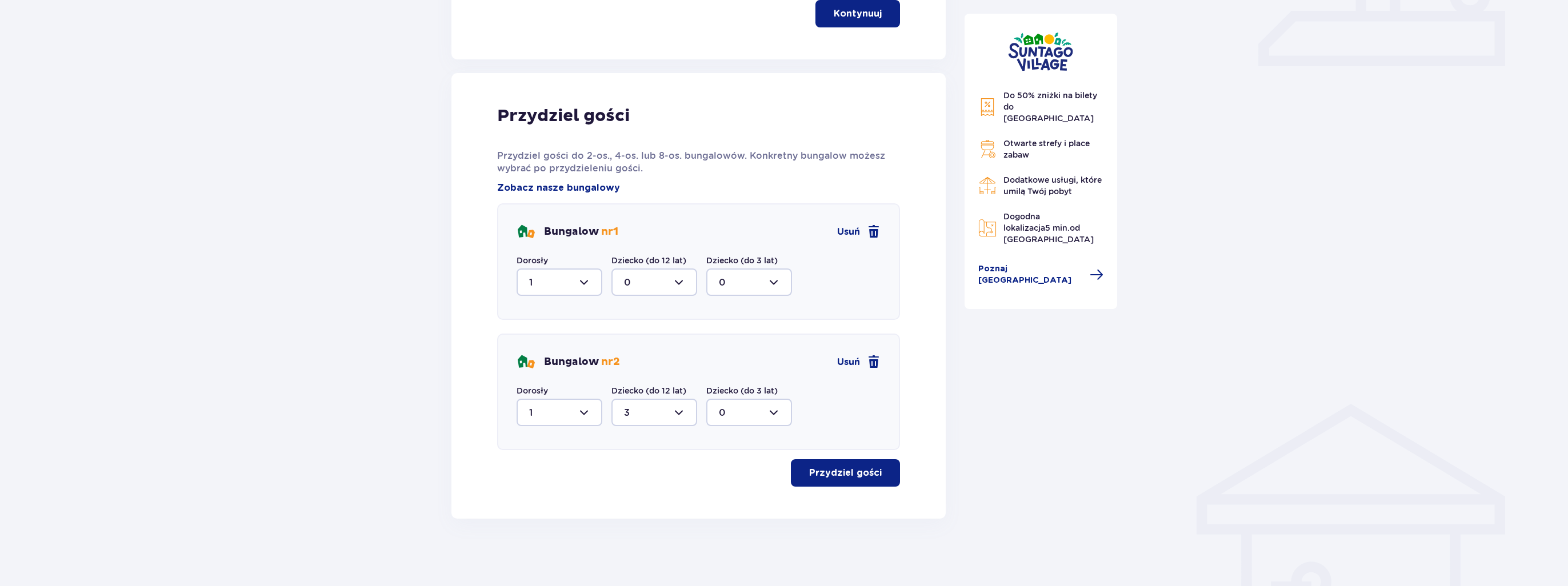
click at [666, 412] on div at bounding box center [654, 412] width 85 height 27
click at [651, 348] on div "2" at bounding box center [654, 353] width 60 height 13
type input "2"
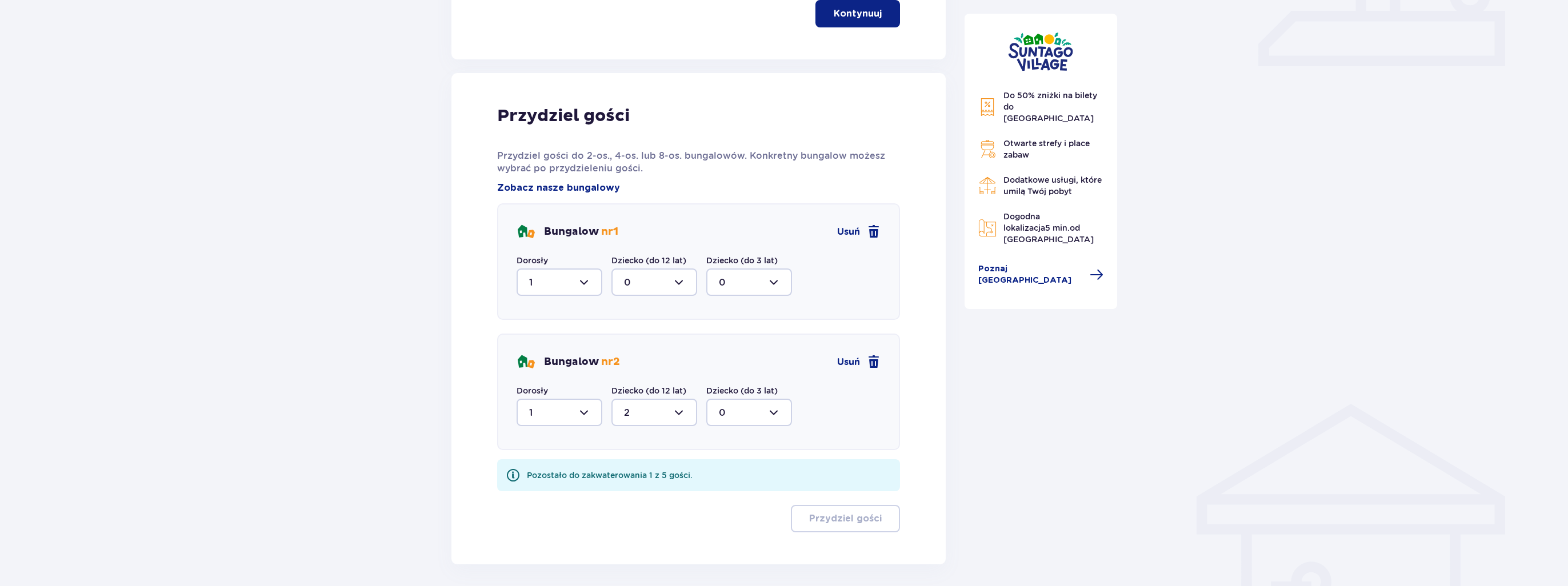
click at [674, 281] on div at bounding box center [654, 282] width 85 height 27
click at [648, 341] on div "1" at bounding box center [654, 341] width 60 height 13
type input "1"
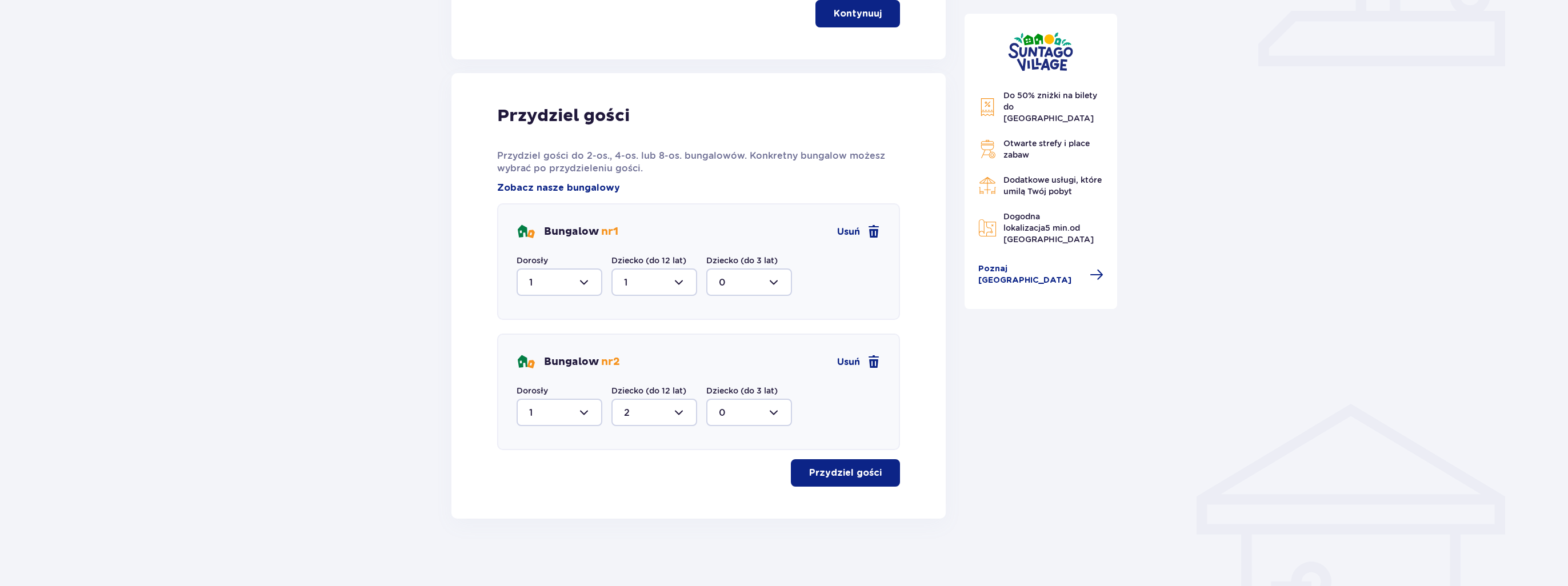
drag, startPoint x: 839, startPoint y: 479, endPoint x: 867, endPoint y: 471, distance: 29.1
click at [839, 479] on button "Przydziel gości" at bounding box center [845, 473] width 109 height 27
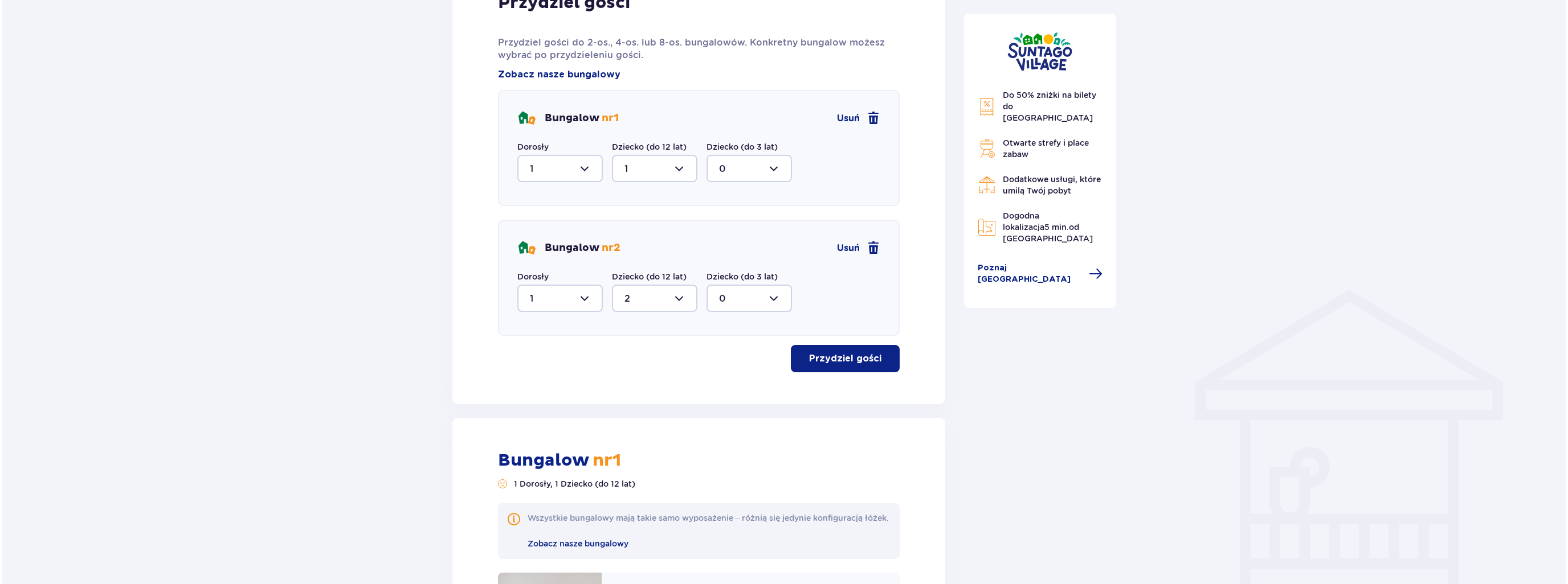
scroll to position [468, 0]
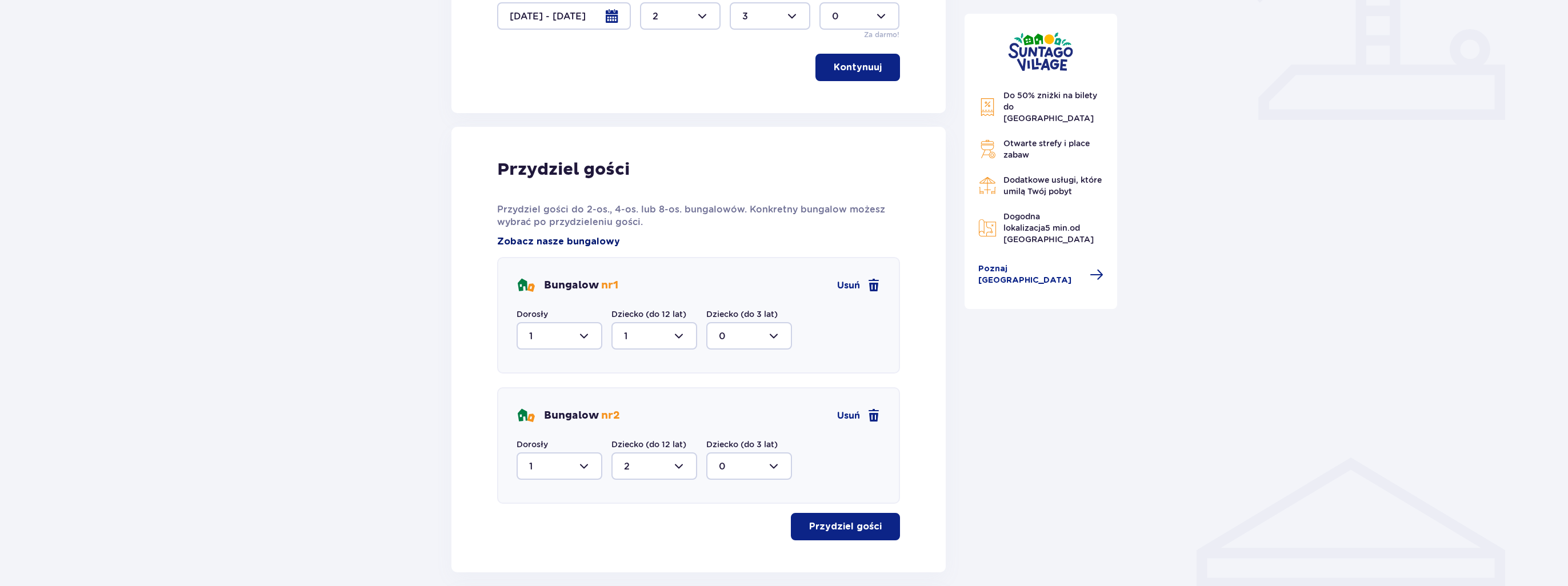
click at [587, 237] on span "Zobacz nasze bungalowy" at bounding box center [558, 242] width 123 height 13
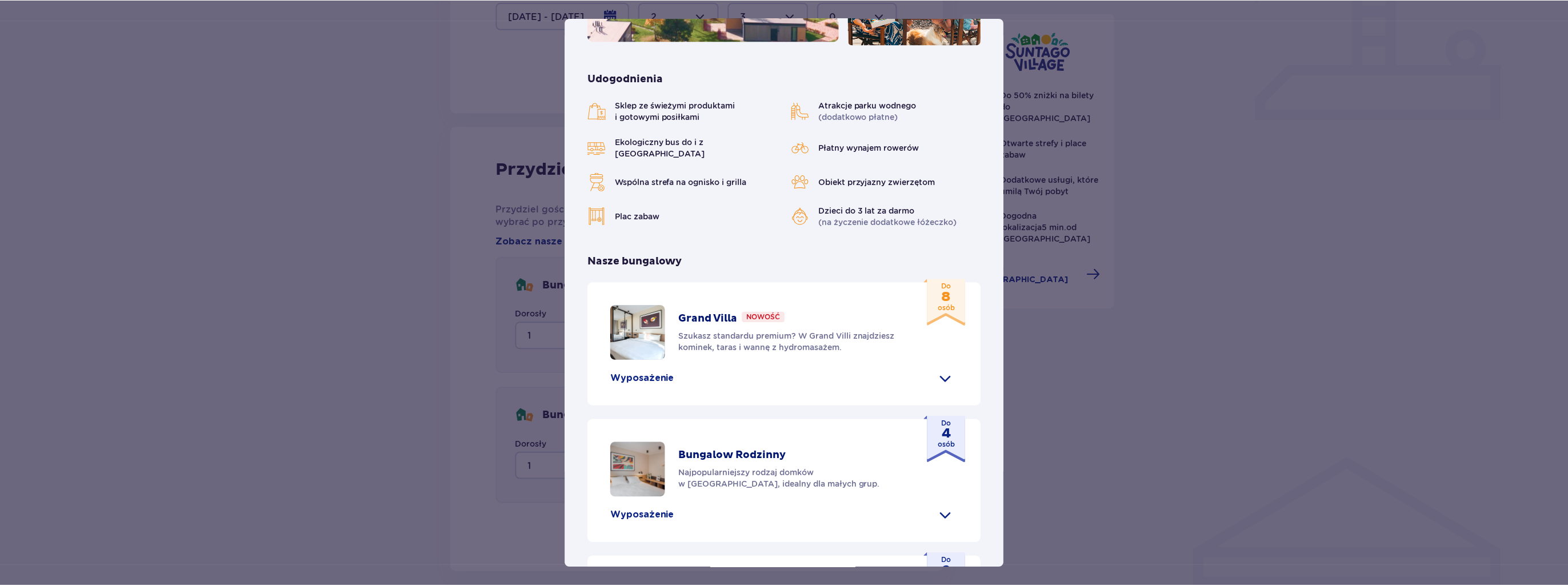
scroll to position [286, 0]
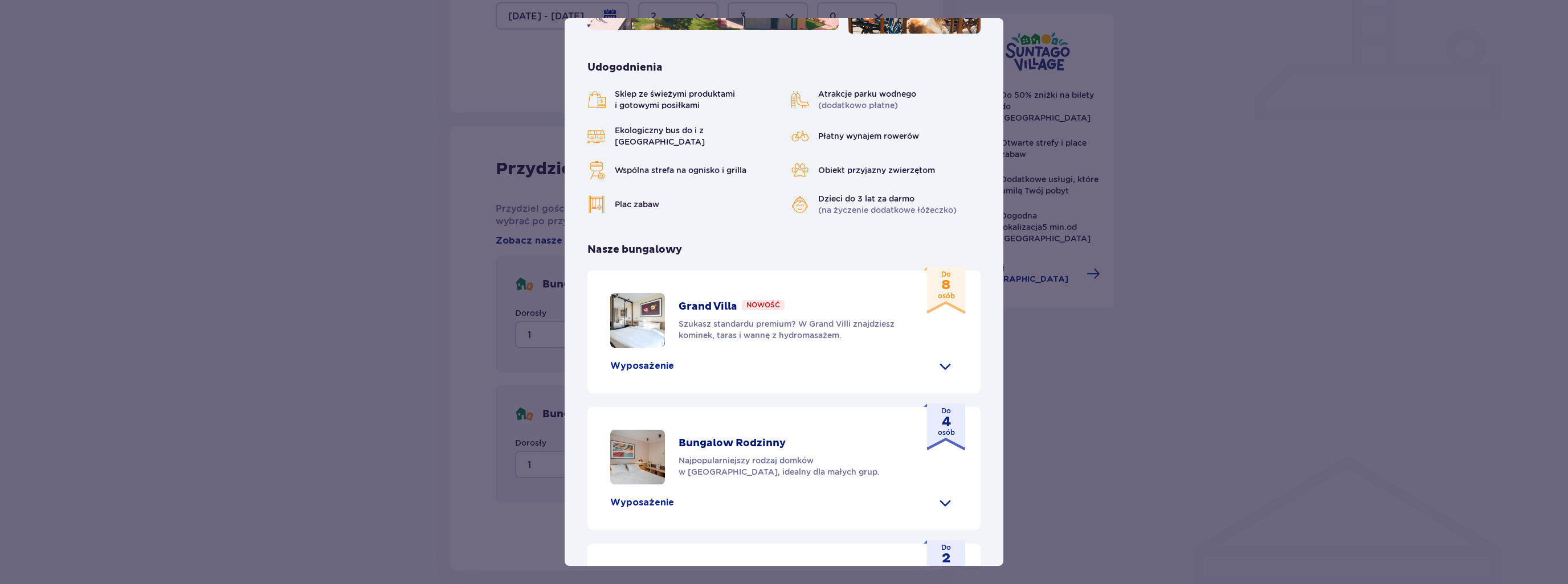
click at [1101, 103] on div "Suntago Village Suntago Village to idealne miejsce dla fanów dobrej zabawy i tr…" at bounding box center [784, 292] width 1568 height 584
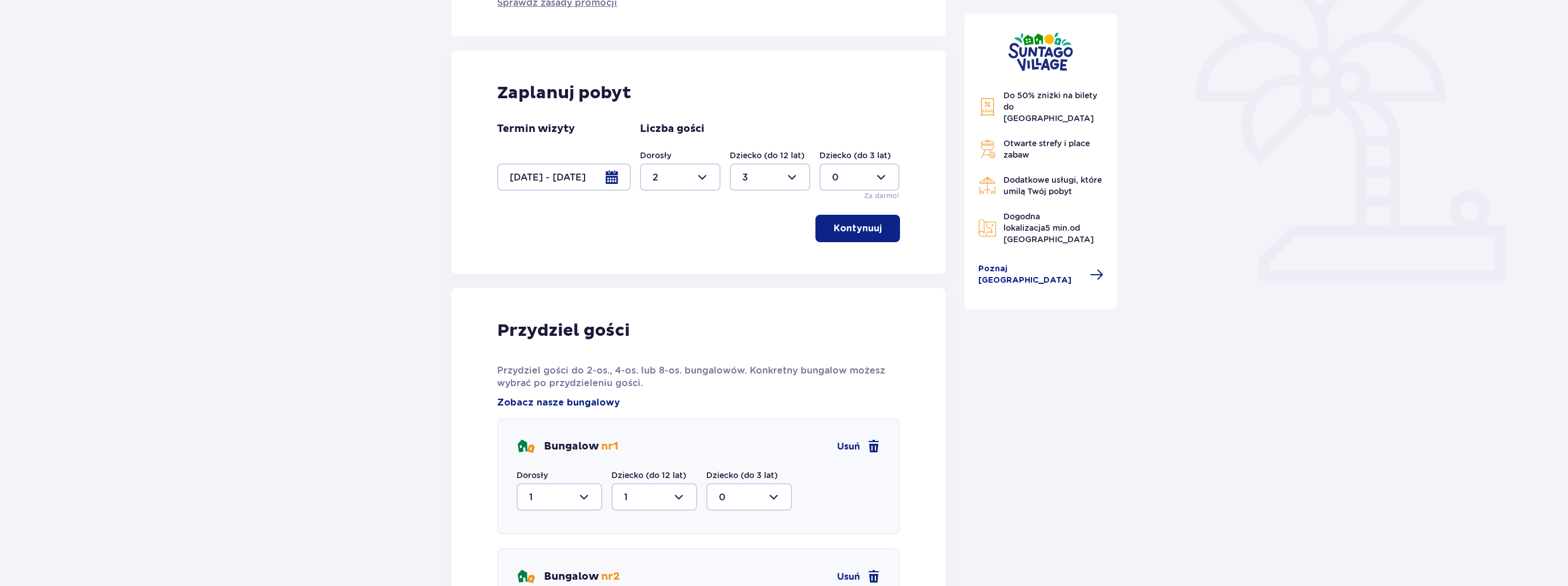
scroll to position [242, 0]
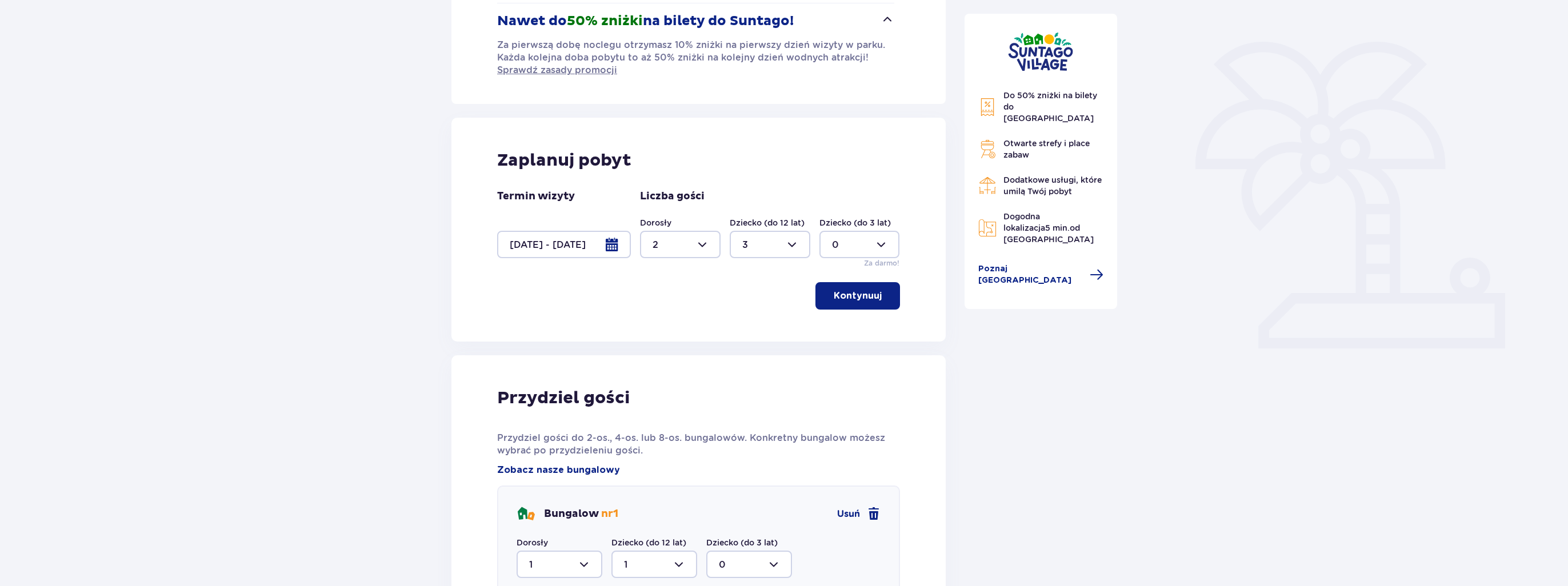
click at [778, 246] on div at bounding box center [770, 244] width 81 height 27
click at [764, 363] on div "6" at bounding box center [770, 366] width 56 height 13
type input "6"
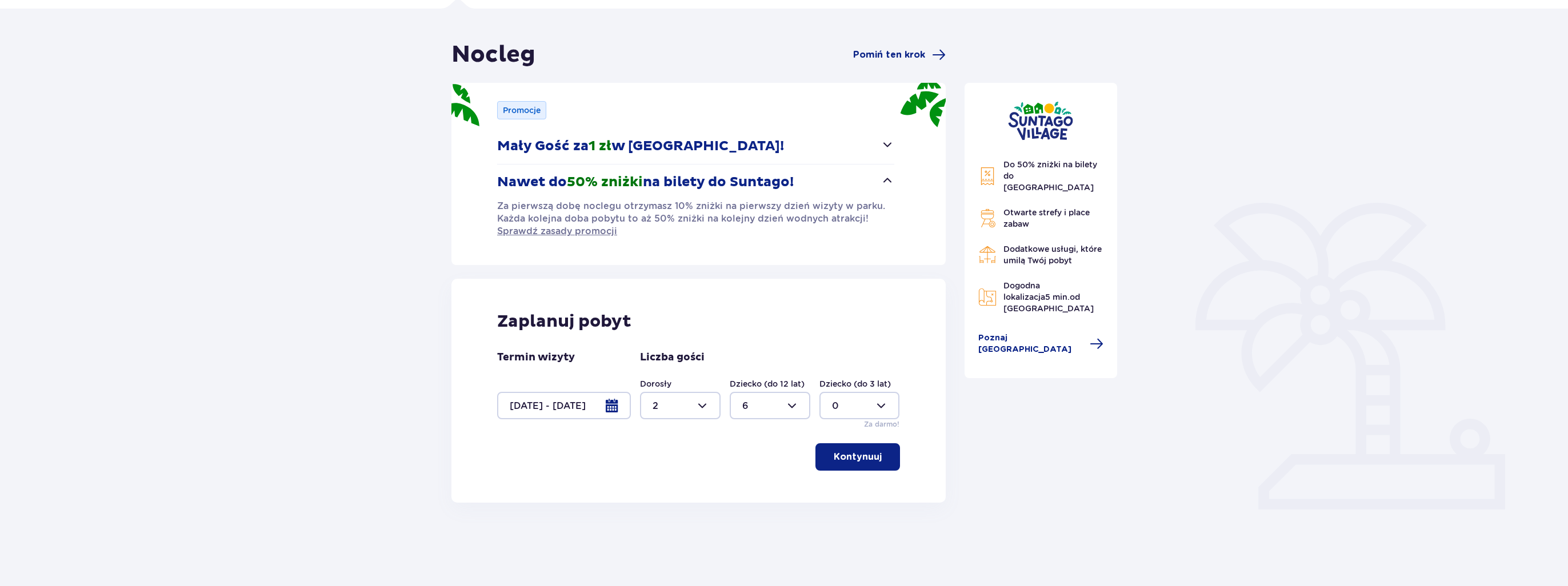
scroll to position [66, 0]
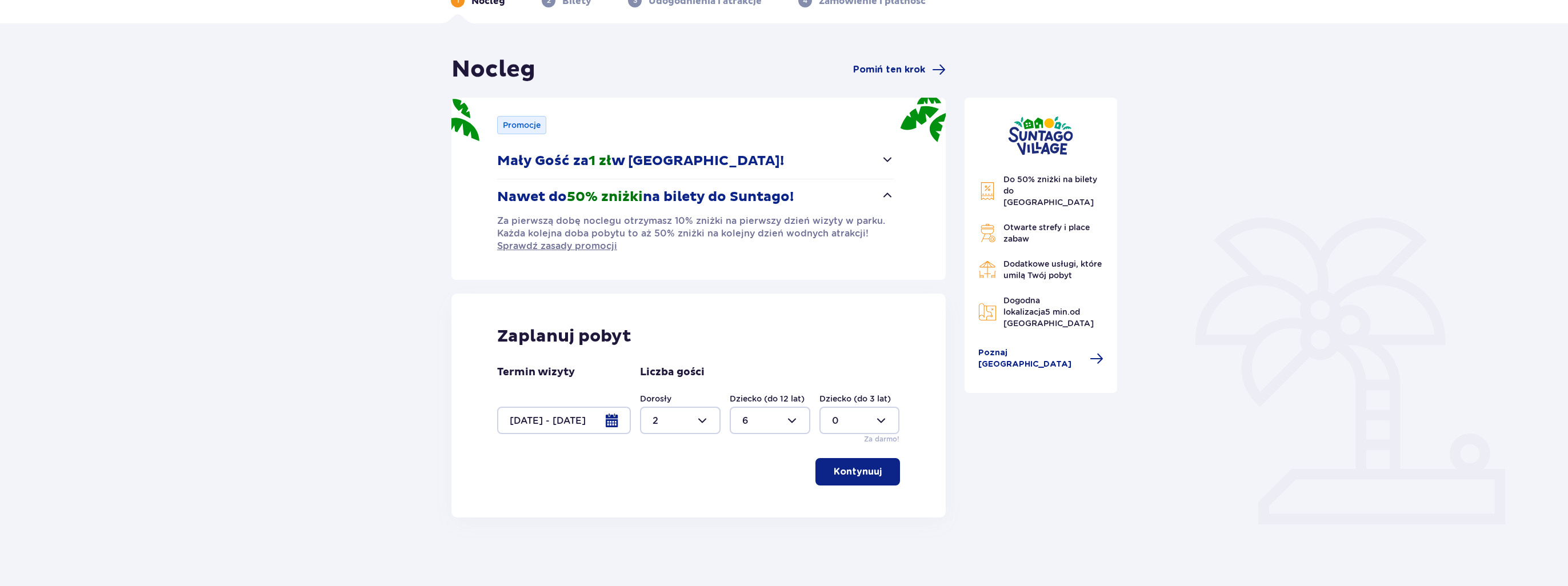
click at [836, 449] on div "Zaplanuj pobyt Termin wizyty 30.10.25 - 02.11.25 Liczba gości Dorosły 2 Dziecko…" at bounding box center [698, 405] width 494 height 224
click at [861, 478] on button "Kontynuuj" at bounding box center [858, 472] width 85 height 27
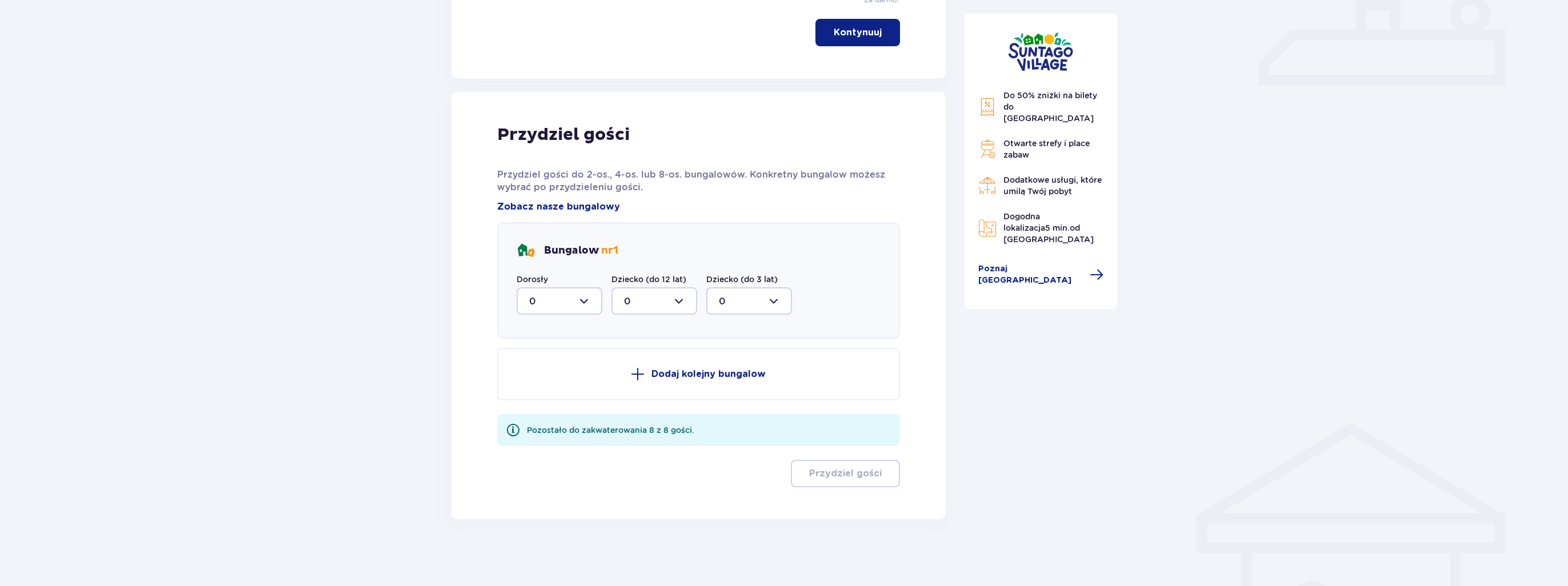
scroll to position [505, 0]
click at [563, 295] on div at bounding box center [559, 301] width 85 height 27
click at [563, 383] on div "2" at bounding box center [559, 384] width 60 height 13
type input "2"
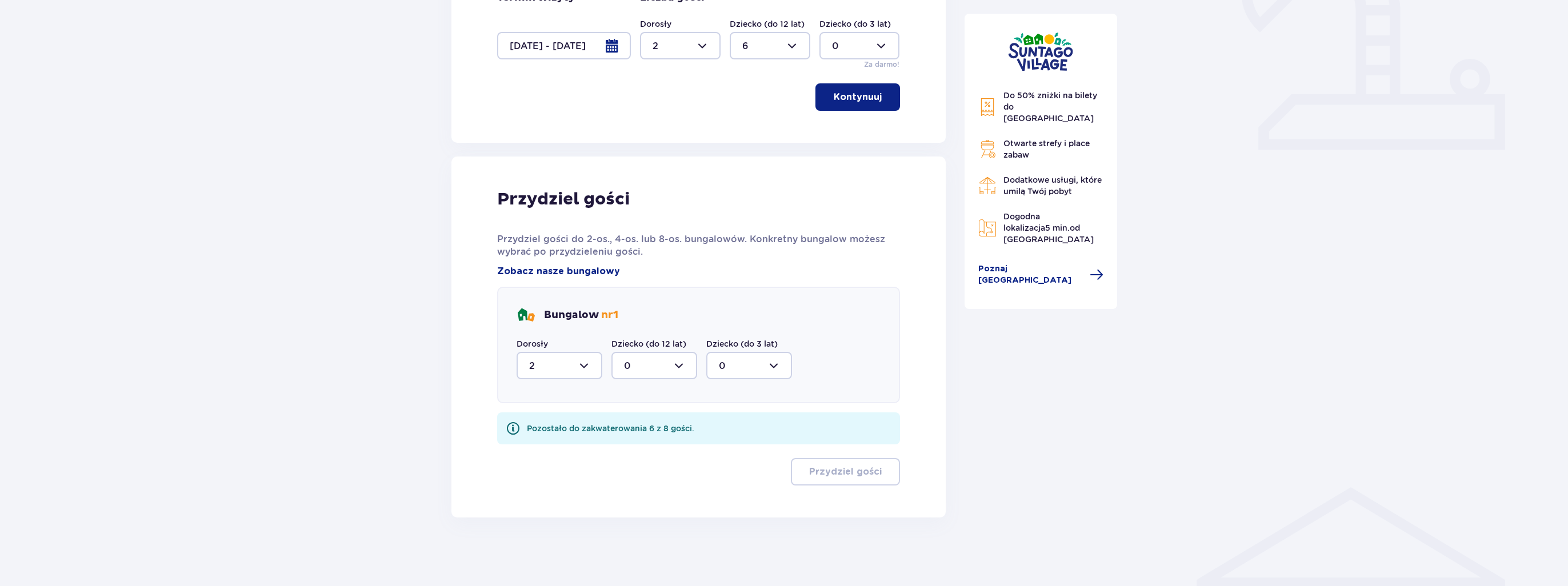
scroll to position [440, 0]
click at [682, 373] on div at bounding box center [654, 366] width 85 height 27
click at [659, 479] on div "6" at bounding box center [654, 479] width 60 height 13
type input "6"
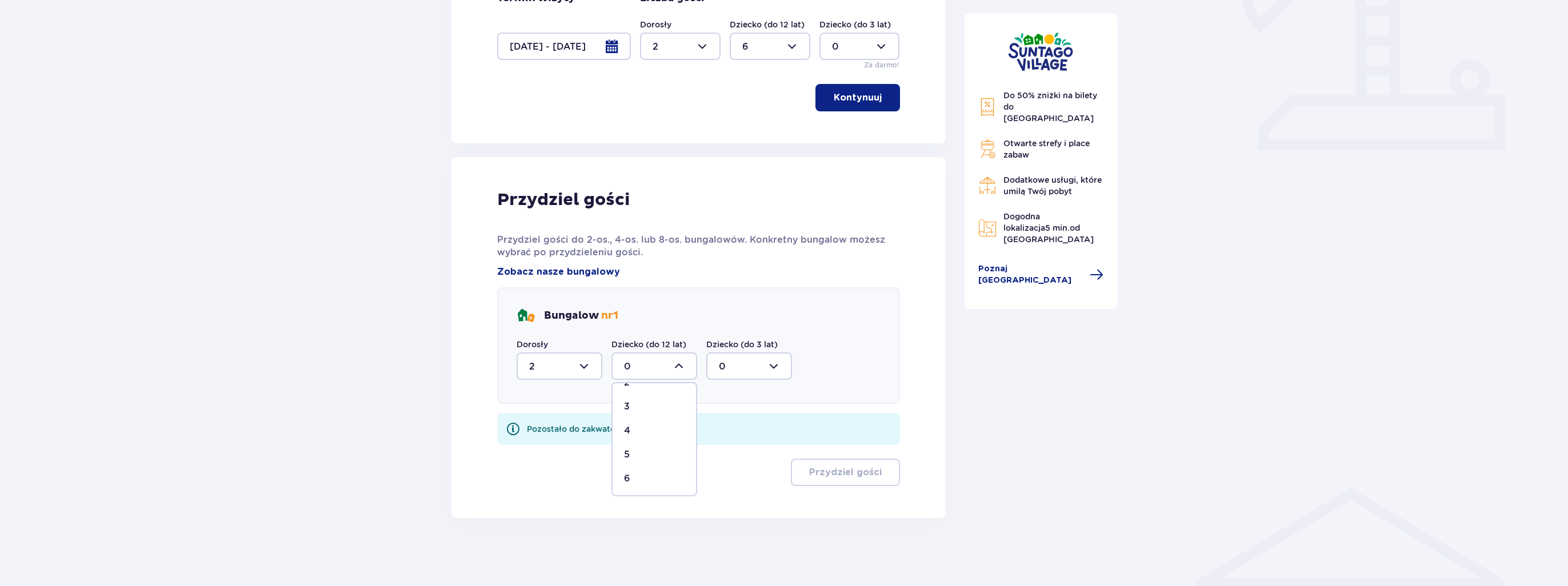
scroll to position [394, 0]
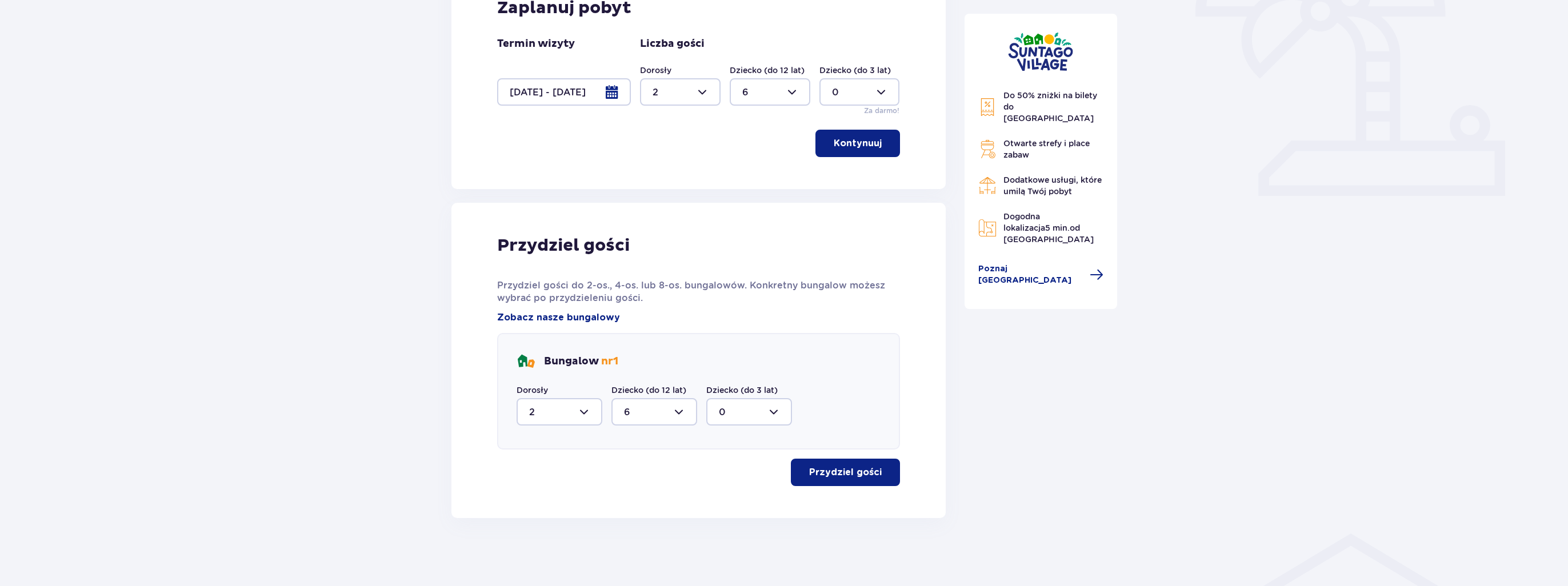
click at [844, 474] on p "Przydziel gości" at bounding box center [845, 472] width 73 height 13
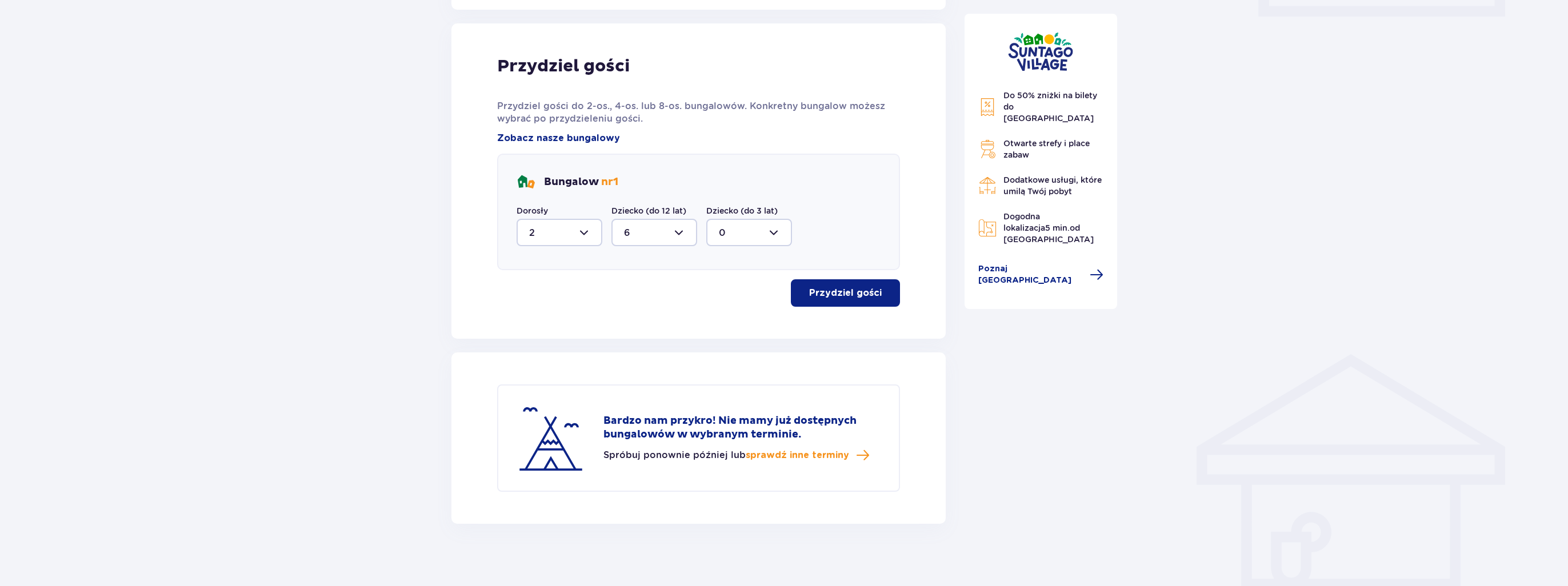
scroll to position [578, 0]
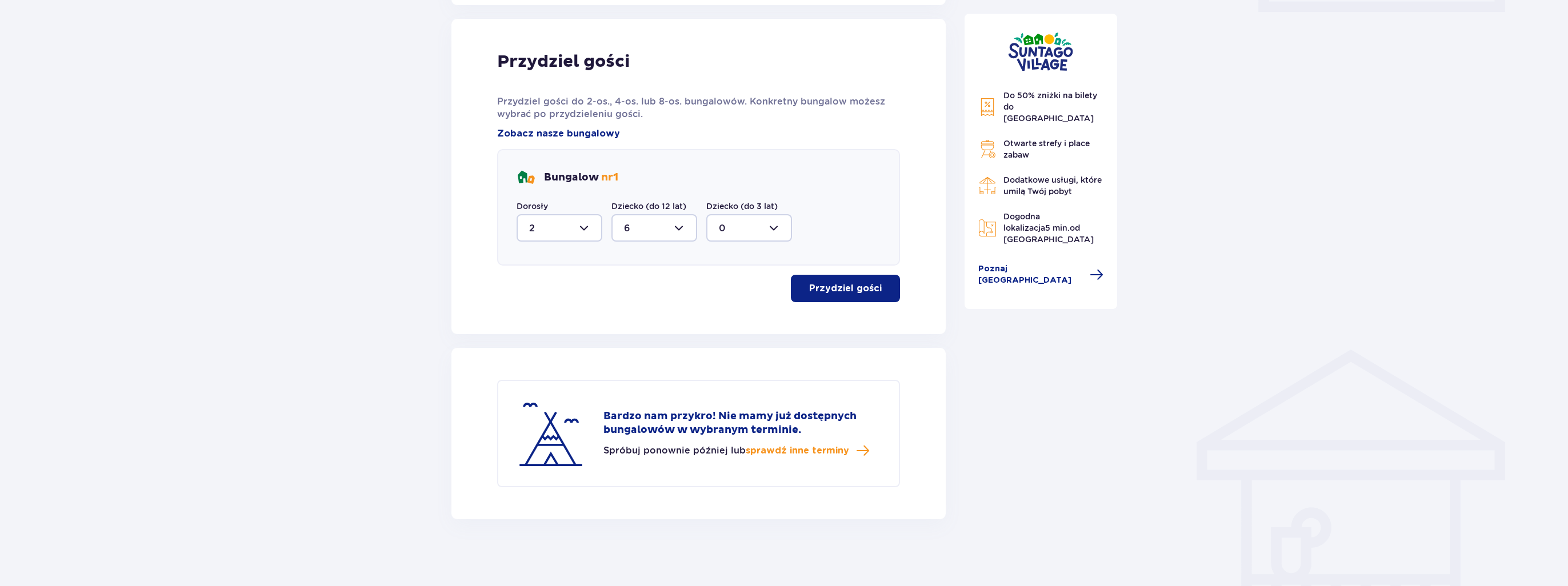
click at [657, 225] on div at bounding box center [654, 228] width 85 height 27
click at [794, 137] on div "Przydziel gości Przydziel gości do 2-os., 4-os. lub 8-os. bungalowów. Konkretny…" at bounding box center [698, 176] width 403 height 251
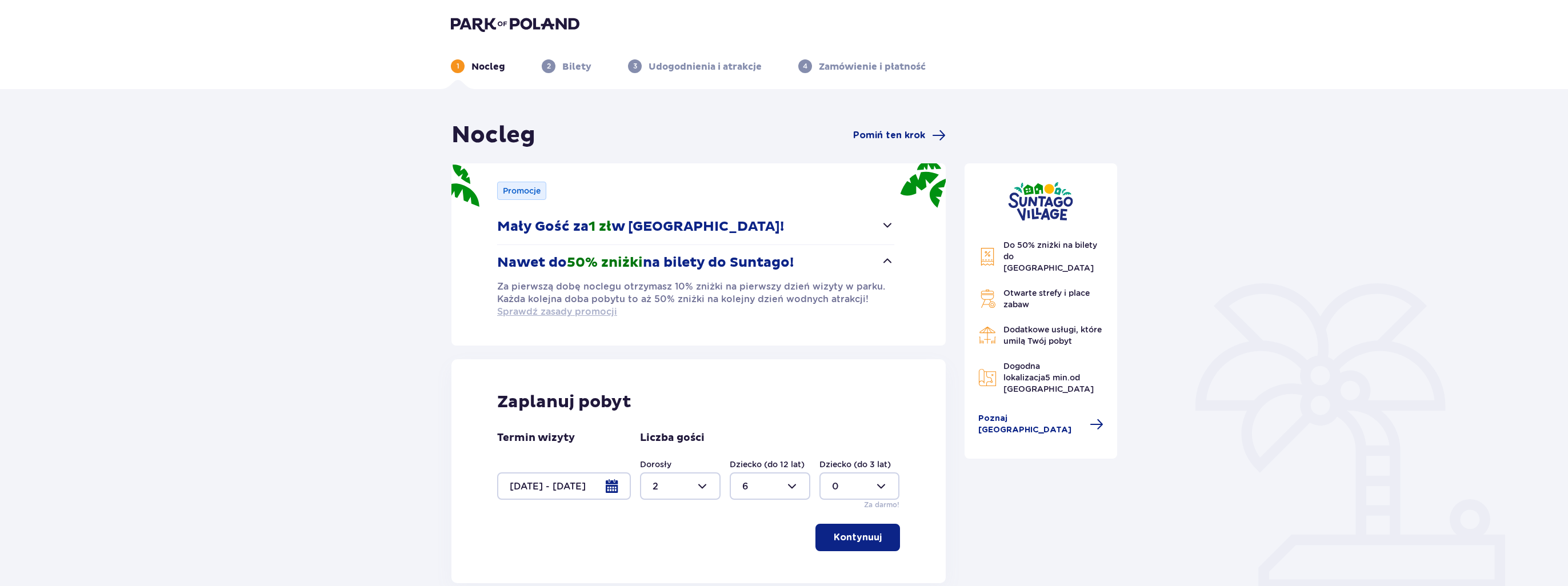
click at [542, 309] on span "Sprawdź zasady promocji" at bounding box center [557, 312] width 120 height 13
click at [789, 217] on button "Mały Gość za 1 zł w Suntago Village!" at bounding box center [695, 227] width 397 height 35
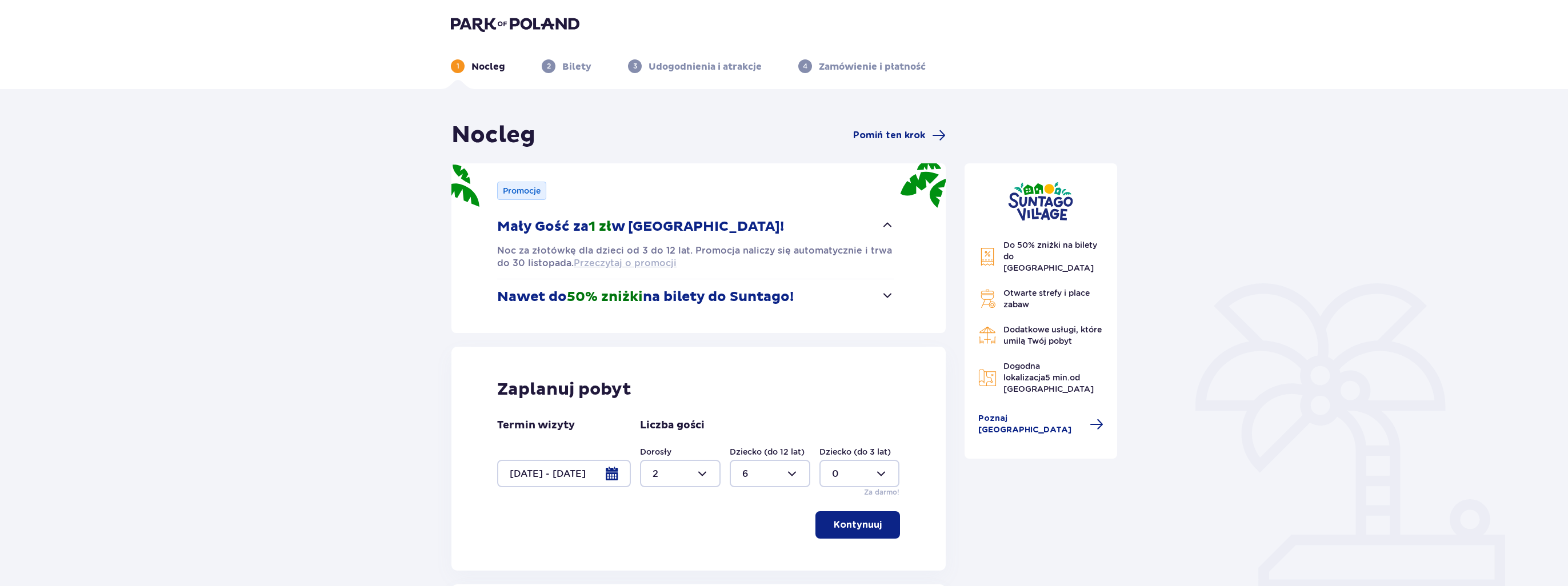
click at [640, 264] on span "Przeczytaj o promocji" at bounding box center [625, 263] width 103 height 13
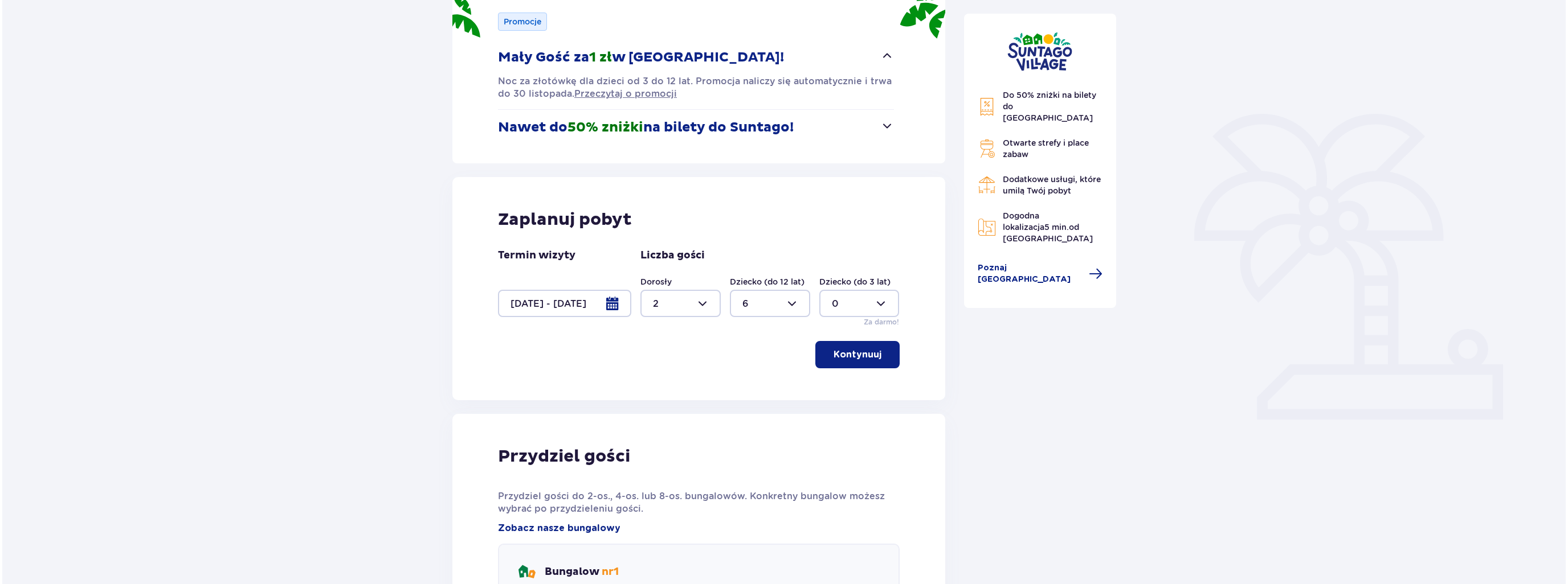
scroll to position [171, 0]
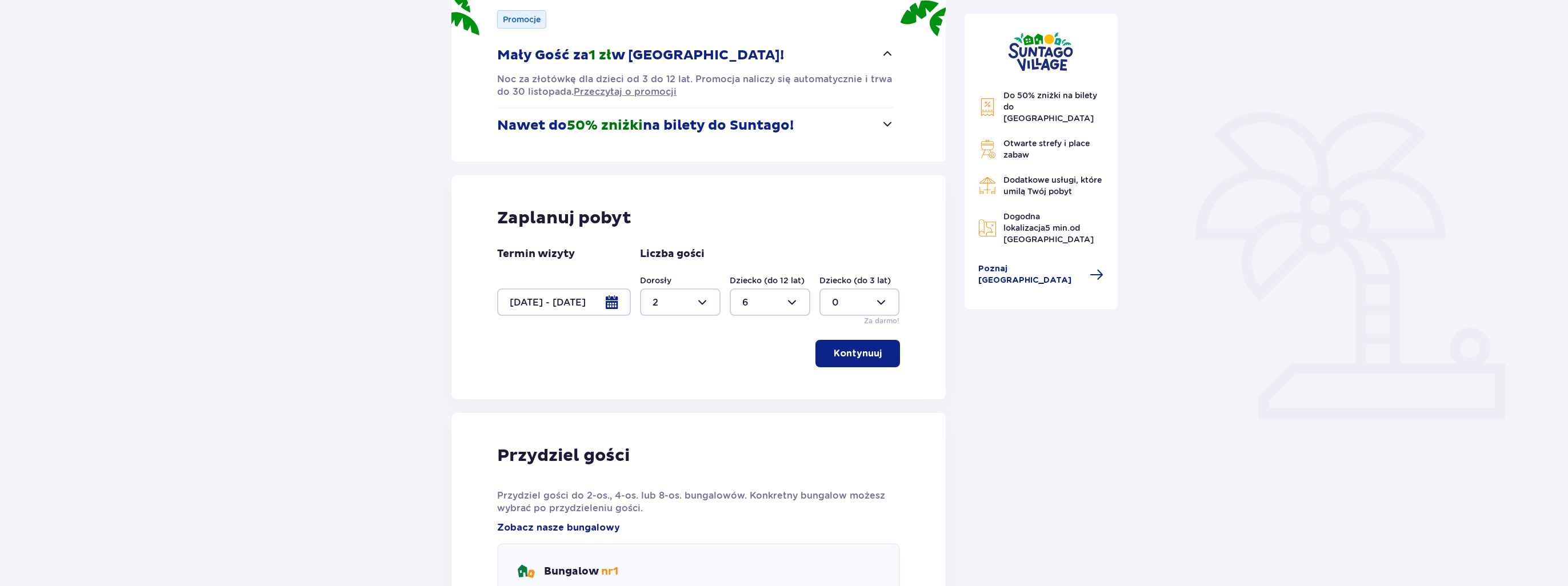
click at [612, 306] on div at bounding box center [563, 302] width 134 height 27
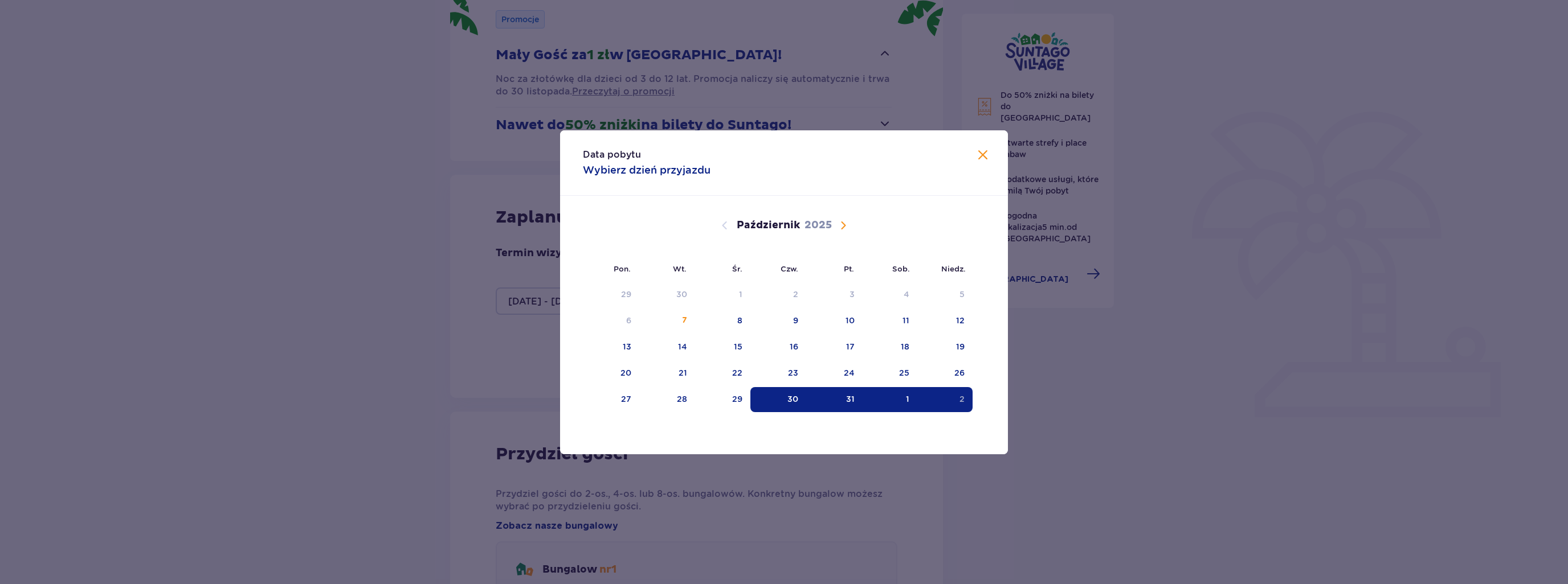
click at [843, 396] on div "31" at bounding box center [835, 400] width 57 height 25
click at [796, 402] on div "30" at bounding box center [793, 399] width 11 height 12
click at [934, 395] on div "2" at bounding box center [945, 400] width 55 height 25
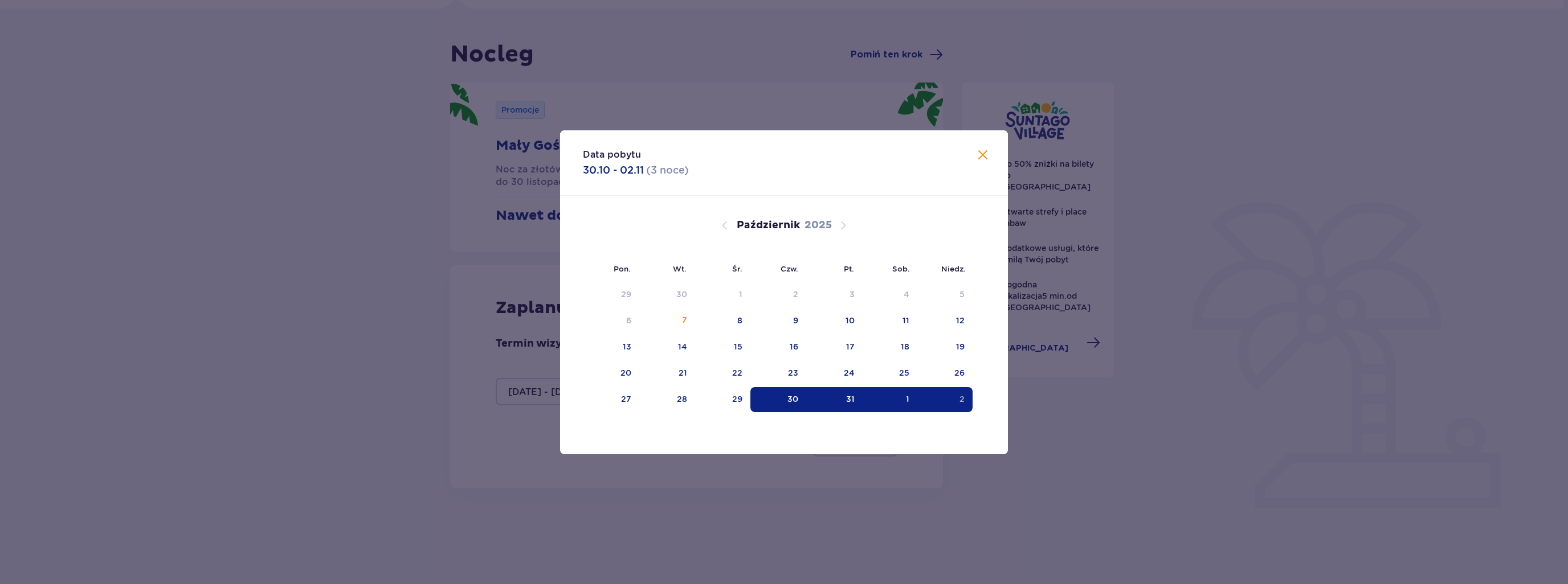
type input "0"
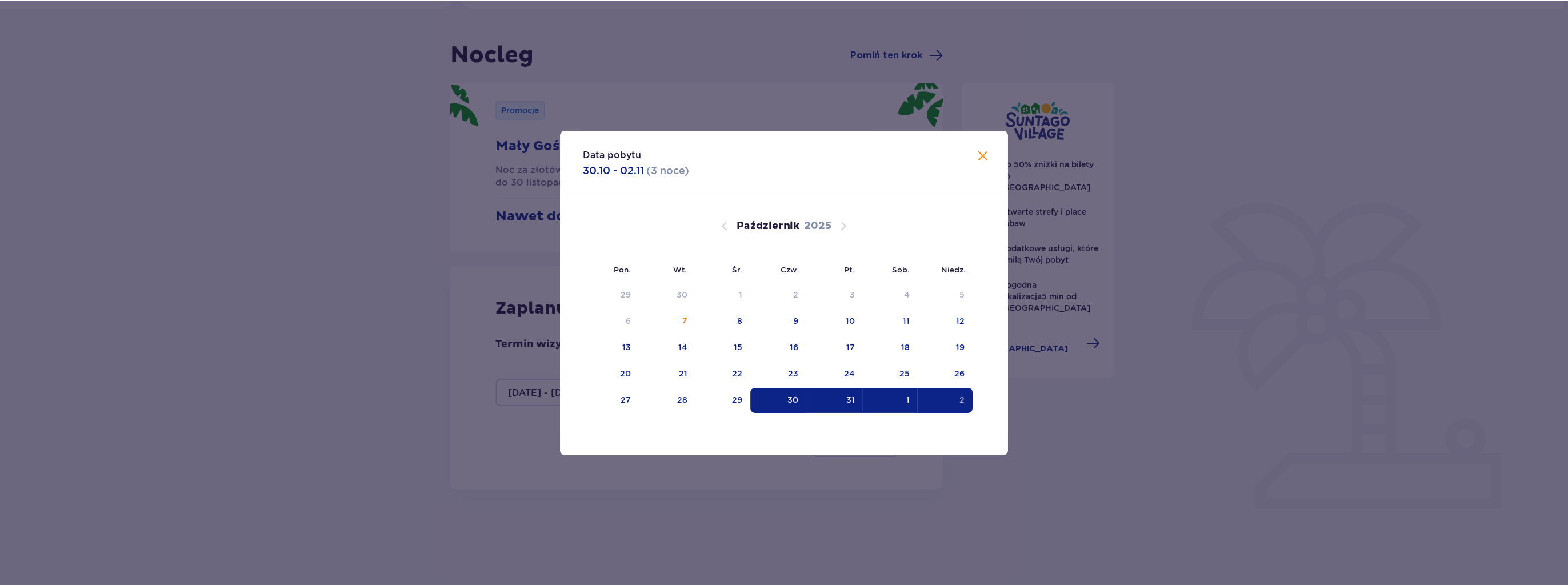
scroll to position [52, 0]
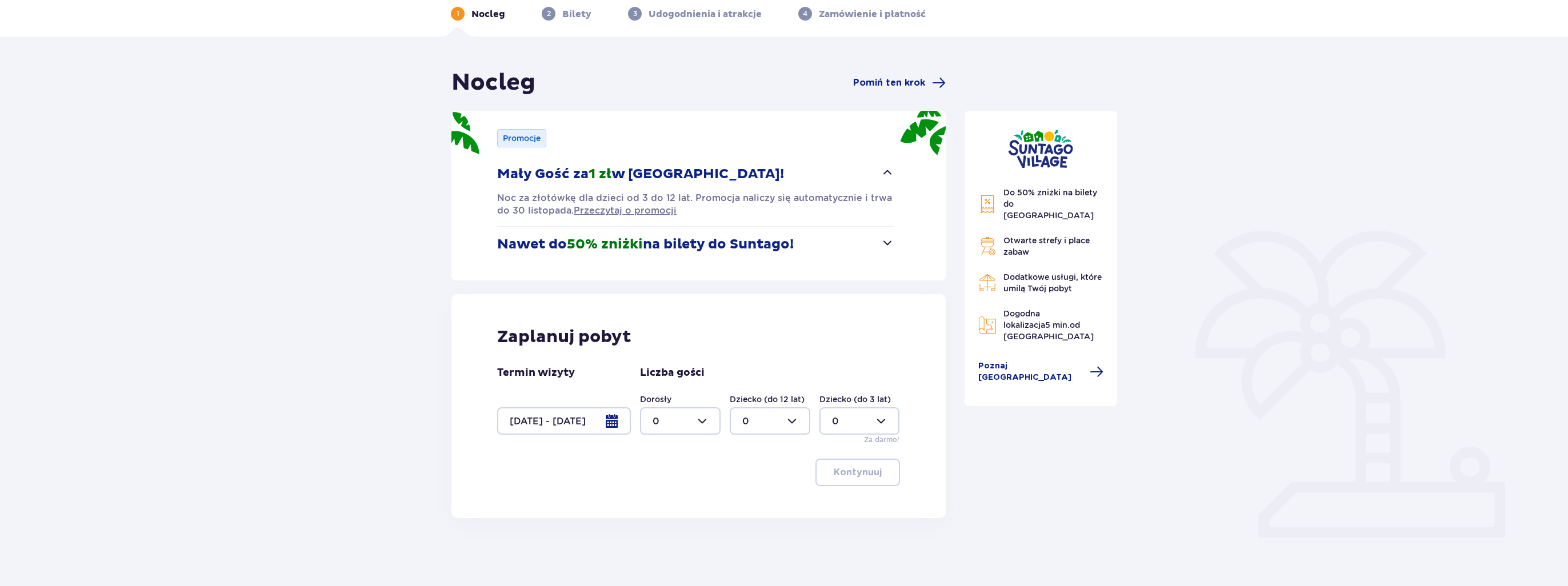
click at [681, 422] on div at bounding box center [680, 421] width 81 height 27
click at [681, 502] on div "2" at bounding box center [680, 504] width 56 height 13
type input "2"
click at [765, 425] on div at bounding box center [770, 421] width 81 height 27
click at [746, 527] on p "3" at bounding box center [745, 528] width 5 height 13
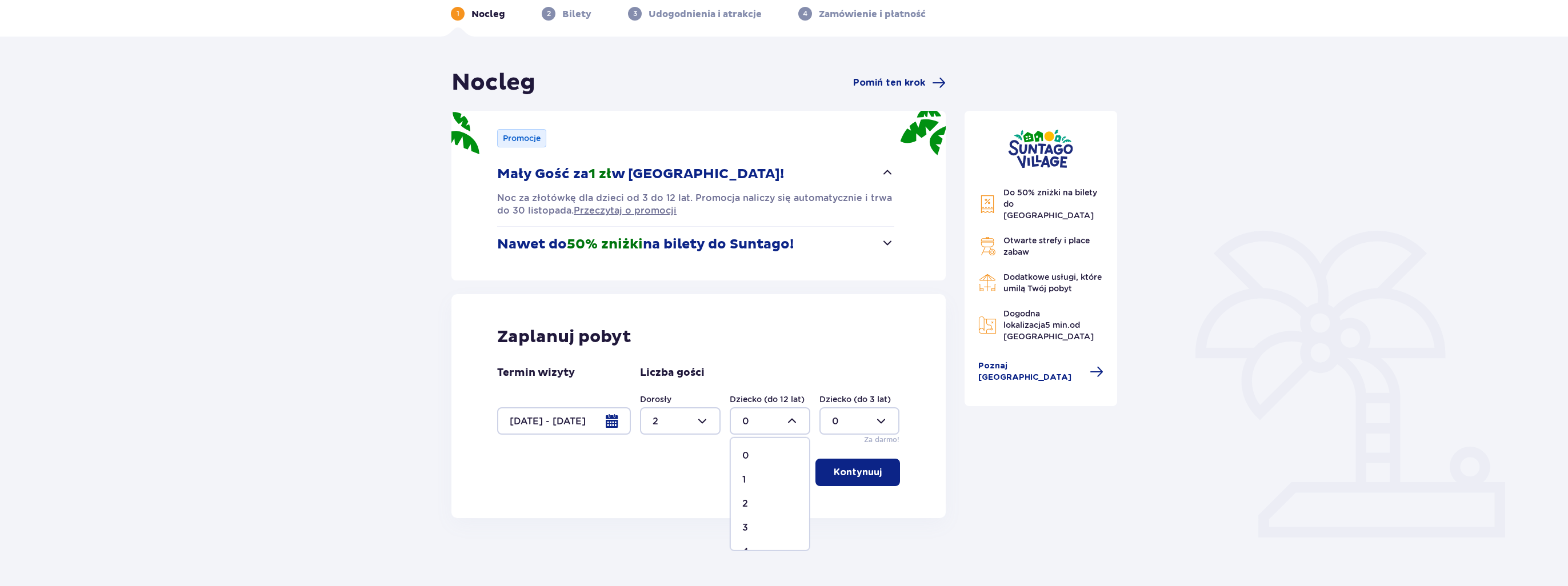
type input "3"
click at [871, 477] on p "Kontynuuj" at bounding box center [858, 472] width 48 height 13
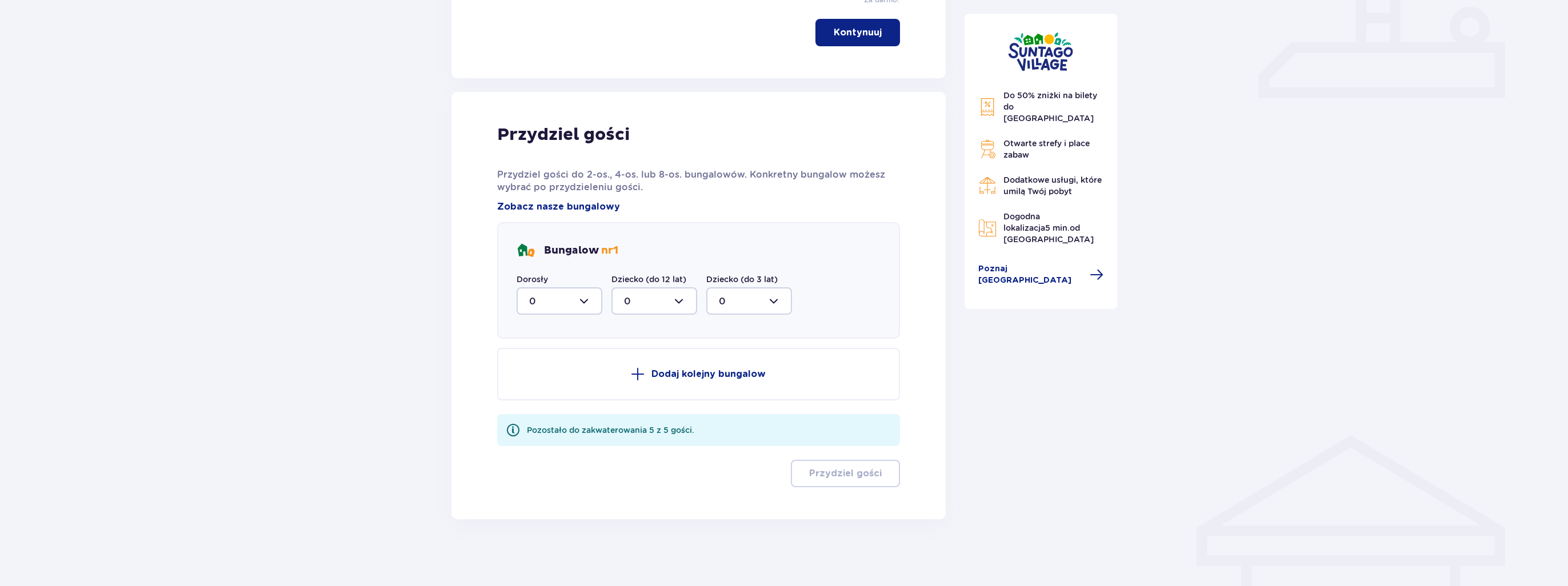
scroll to position [493, 0]
click at [731, 373] on p "Dodaj kolejny bungalow" at bounding box center [708, 374] width 114 height 13
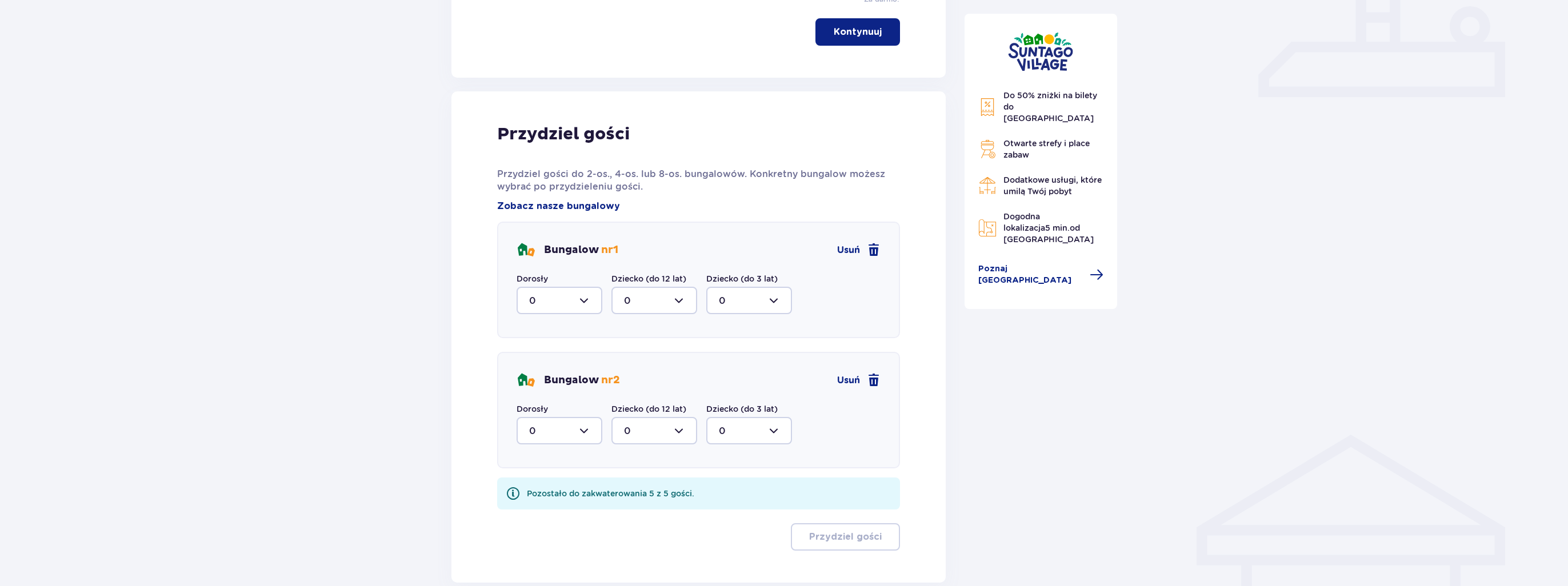
click at [541, 297] on div at bounding box center [559, 300] width 85 height 27
click at [545, 355] on div "1" at bounding box center [559, 359] width 60 height 13
type input "1"
click at [666, 307] on div at bounding box center [654, 300] width 85 height 27
click at [638, 355] on div "1" at bounding box center [654, 359] width 60 height 13
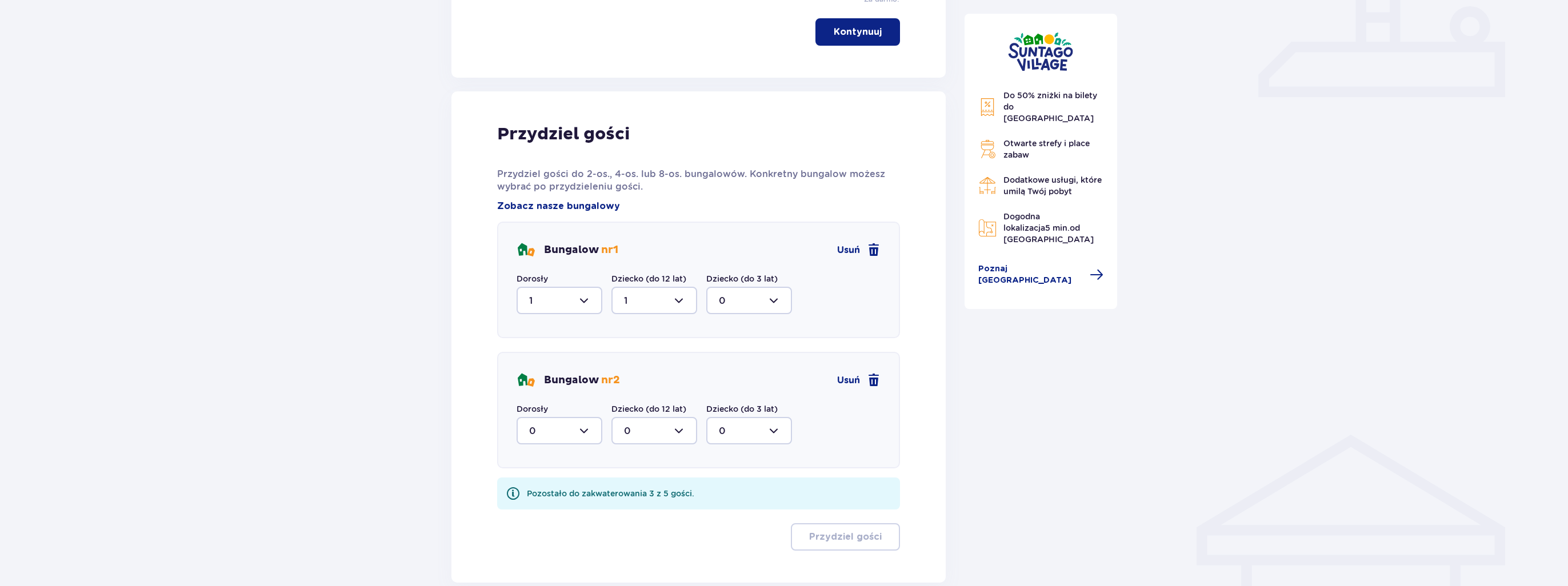
type input "1"
click at [550, 441] on div at bounding box center [559, 430] width 85 height 27
click at [558, 485] on div "1" at bounding box center [559, 490] width 60 height 13
type input "1"
click at [652, 430] on div at bounding box center [654, 430] width 85 height 27
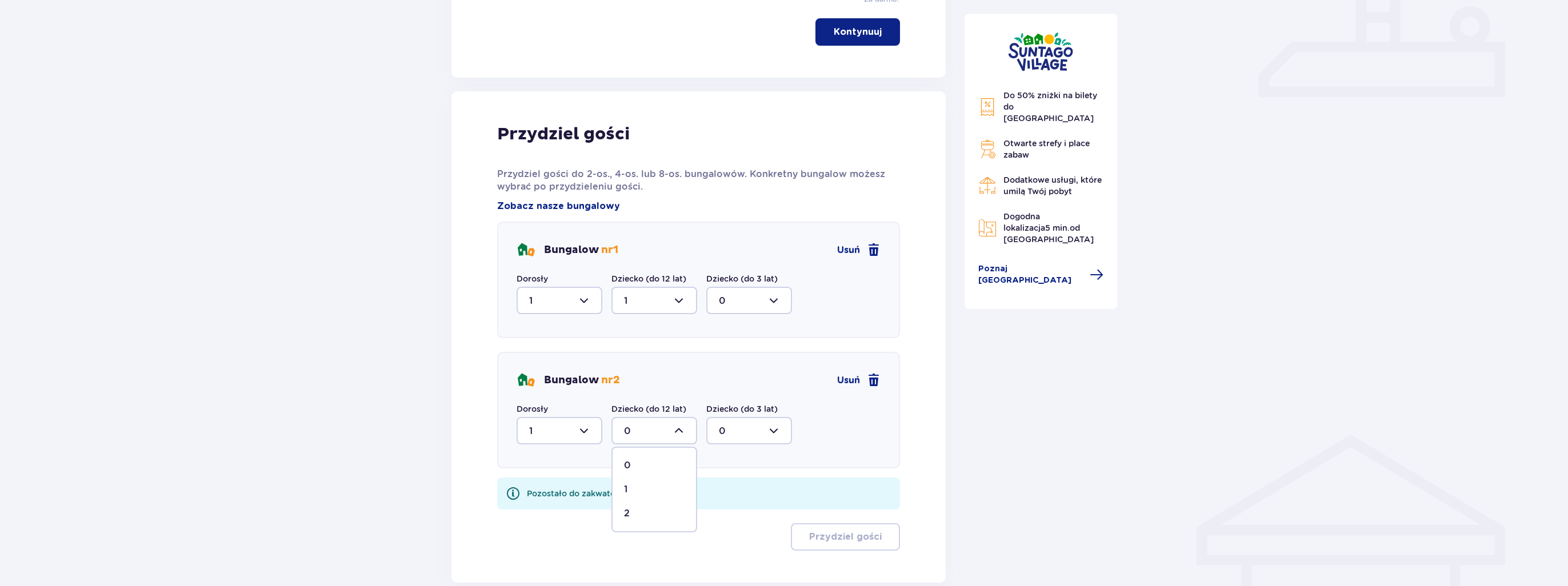
click at [660, 514] on div "2" at bounding box center [654, 513] width 60 height 13
type input "2"
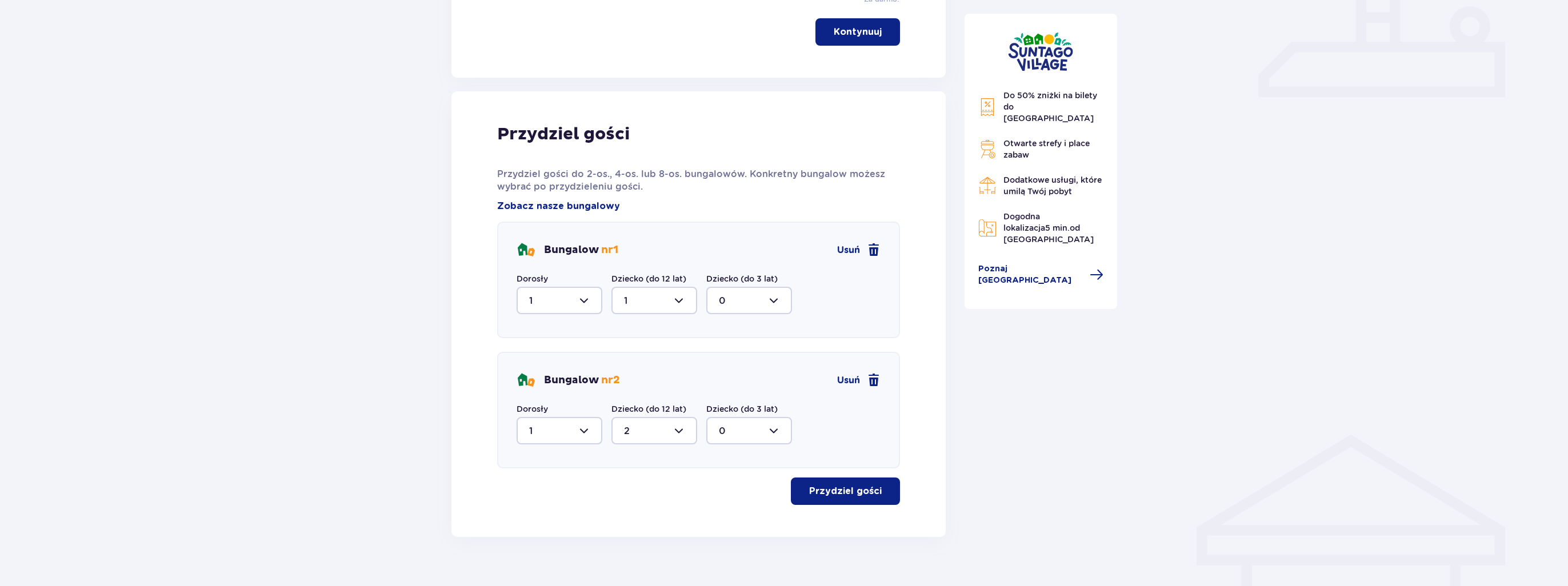
click at [860, 487] on p "Przydziel gości" at bounding box center [845, 491] width 73 height 13
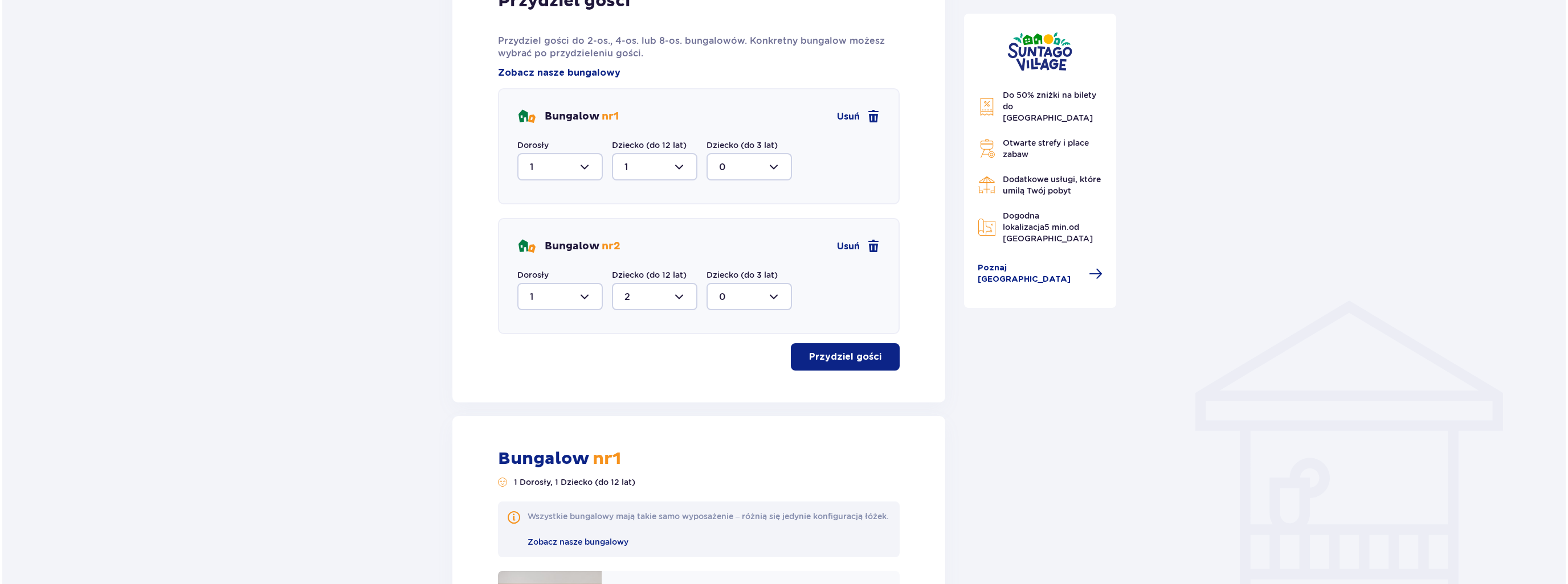
scroll to position [620, 0]
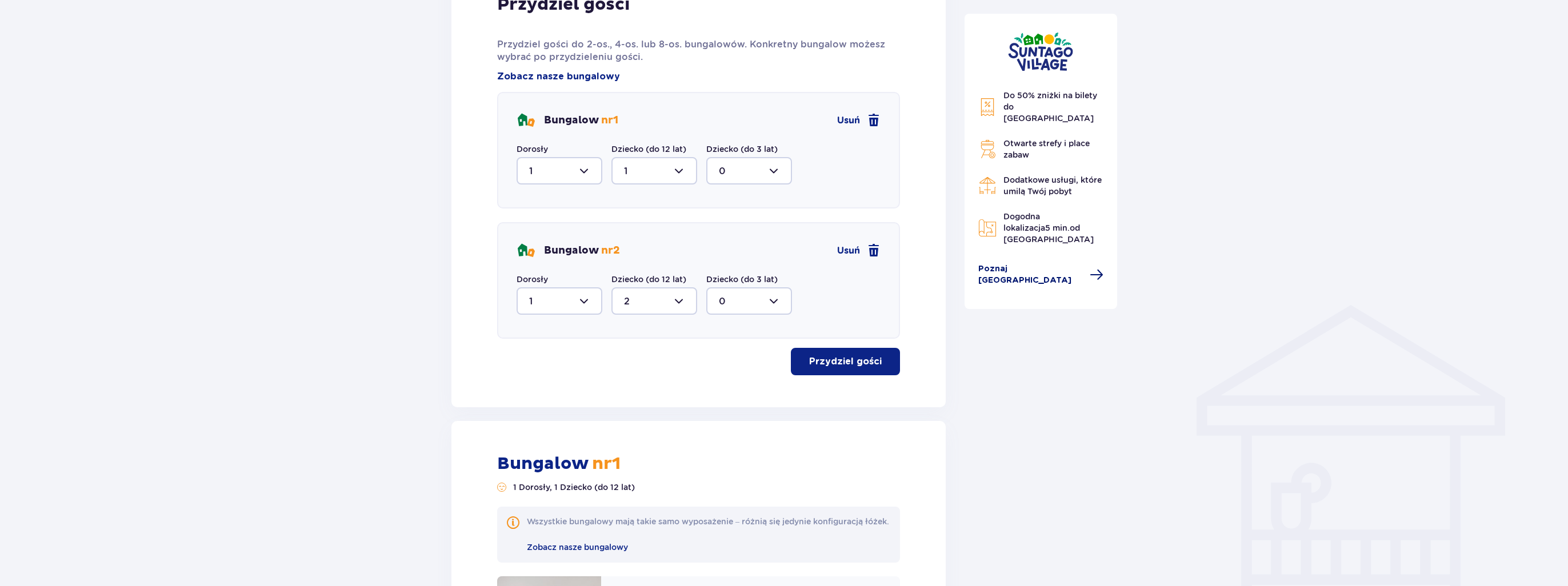
click at [1060, 264] on span "Poznaj Suntago Village" at bounding box center [1031, 275] width 105 height 23
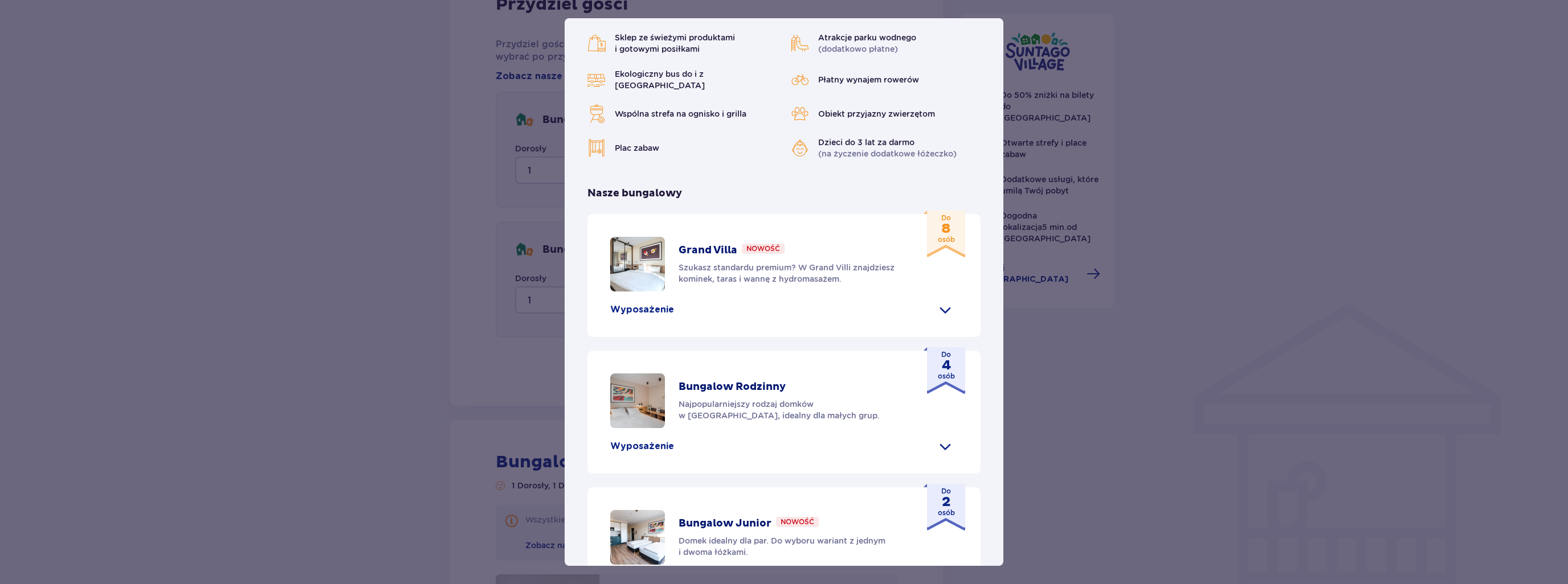
scroll to position [342, 0]
click at [634, 303] on p "Wyposażenie" at bounding box center [642, 309] width 64 height 13
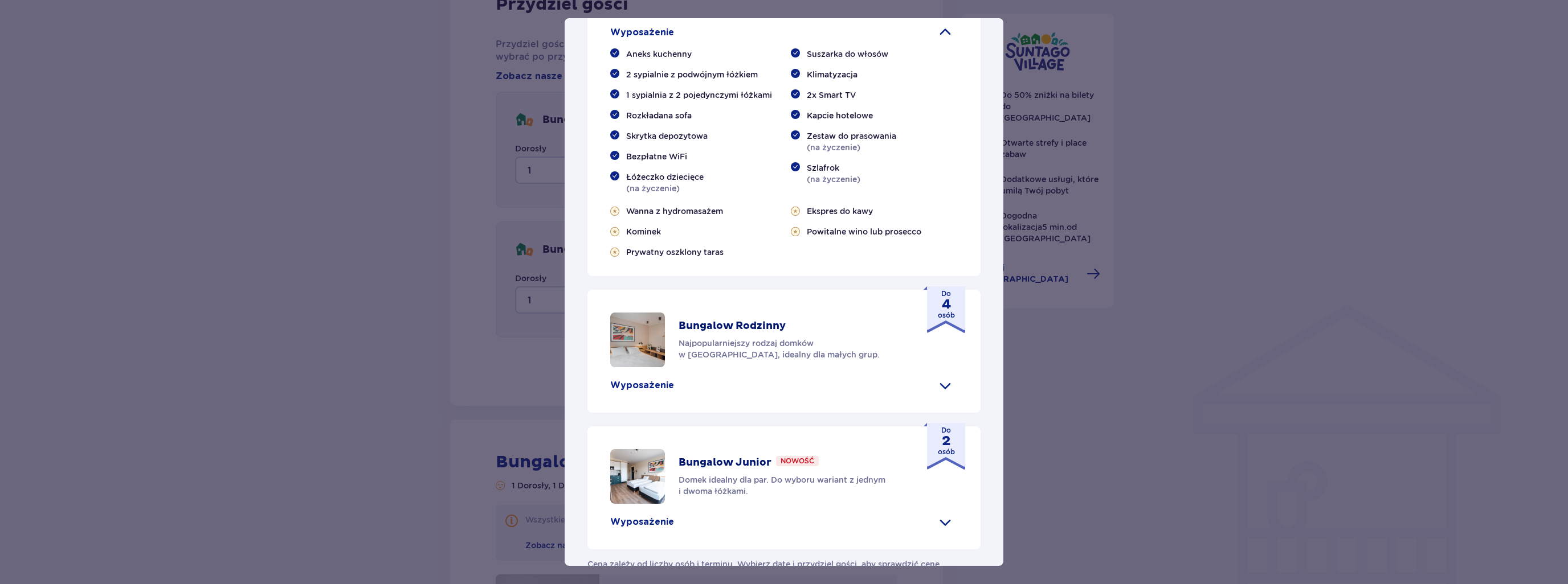
scroll to position [624, 0]
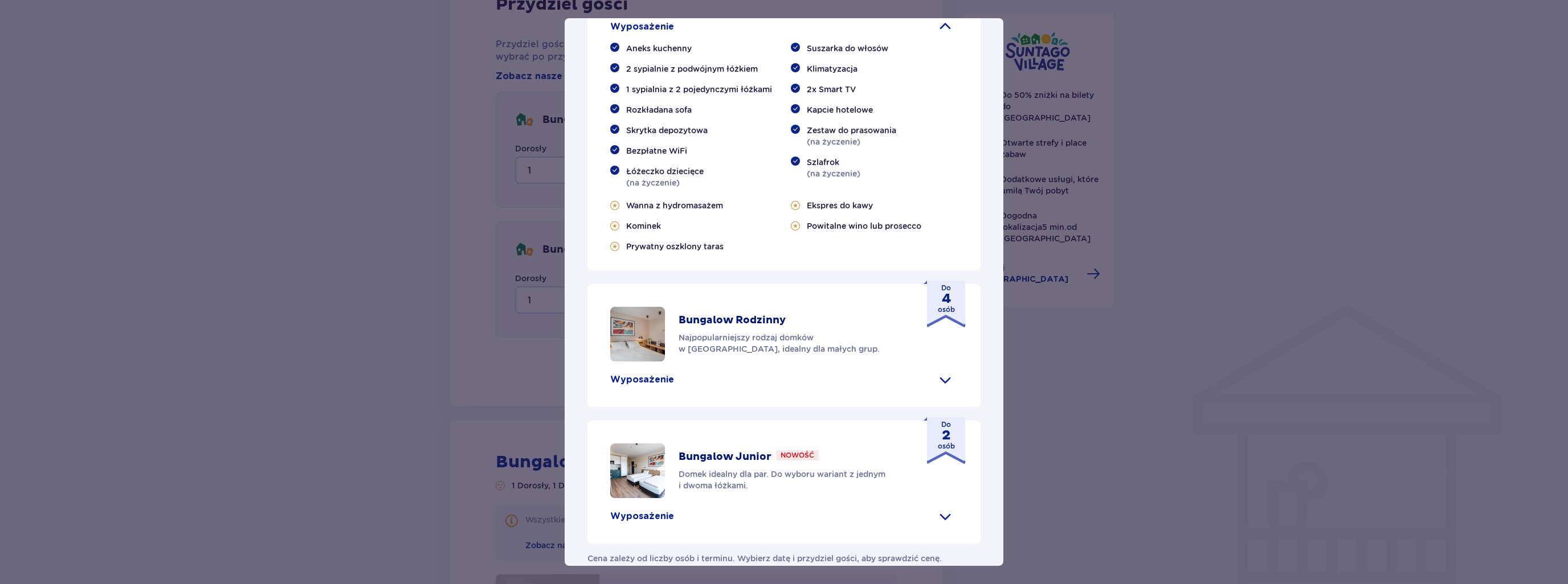
click at [642, 374] on p "Wyposażenie" at bounding box center [642, 380] width 64 height 13
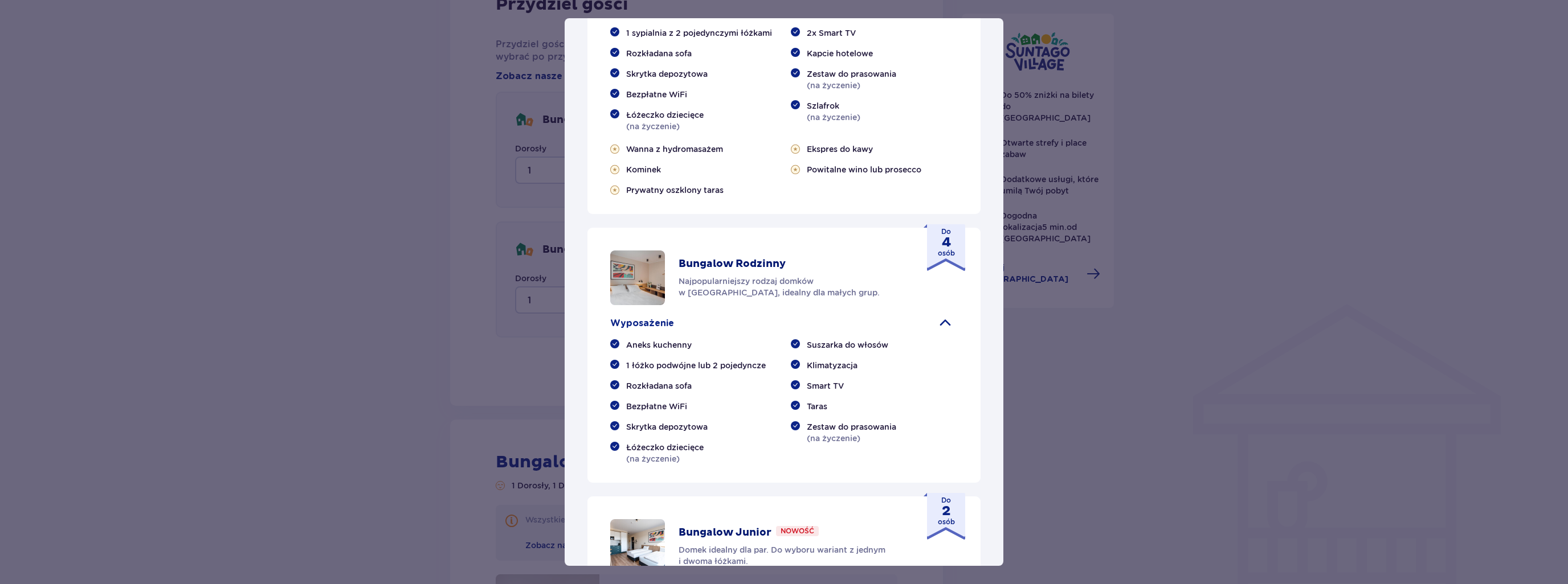
scroll to position [756, 0]
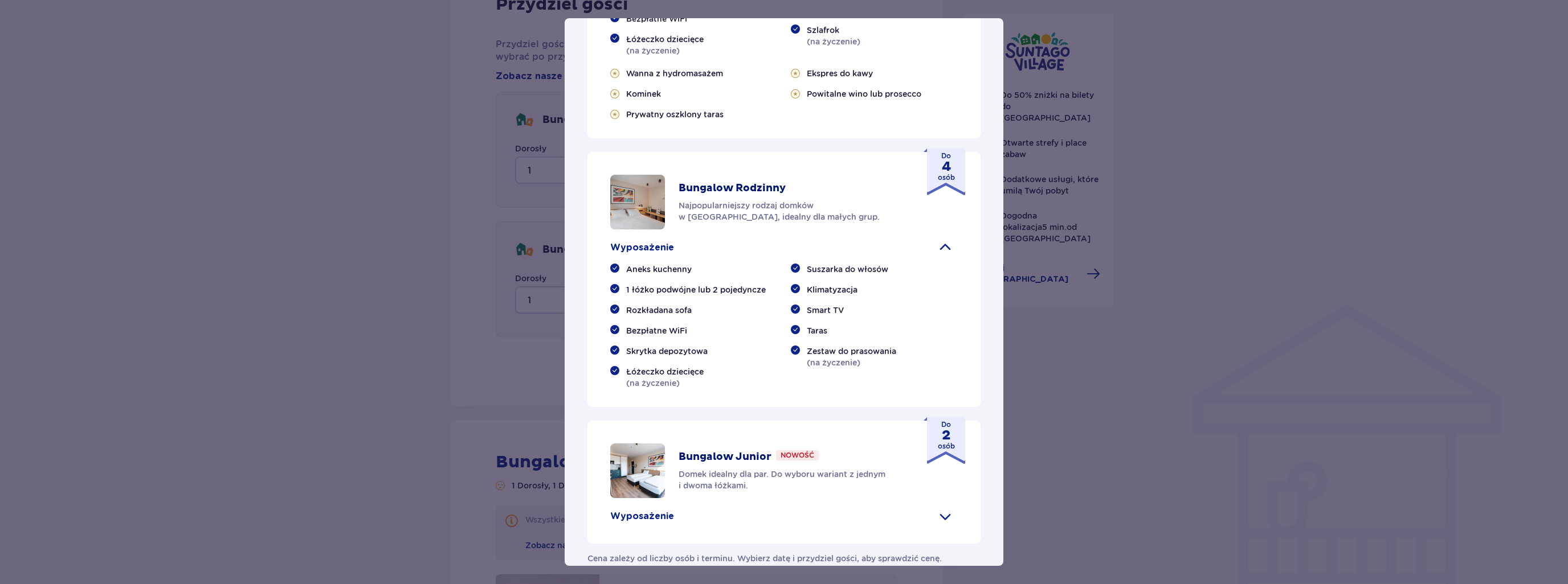
click at [646, 510] on p "Wyposażenie" at bounding box center [642, 516] width 64 height 13
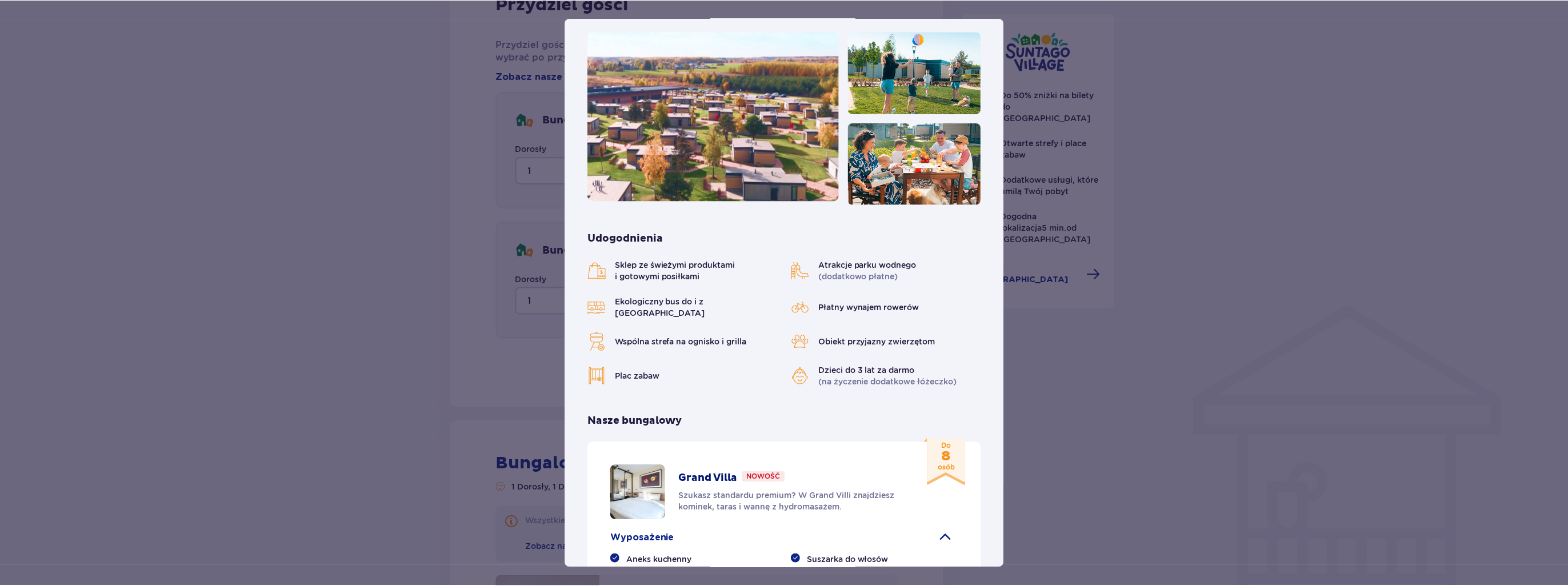
scroll to position [0, 0]
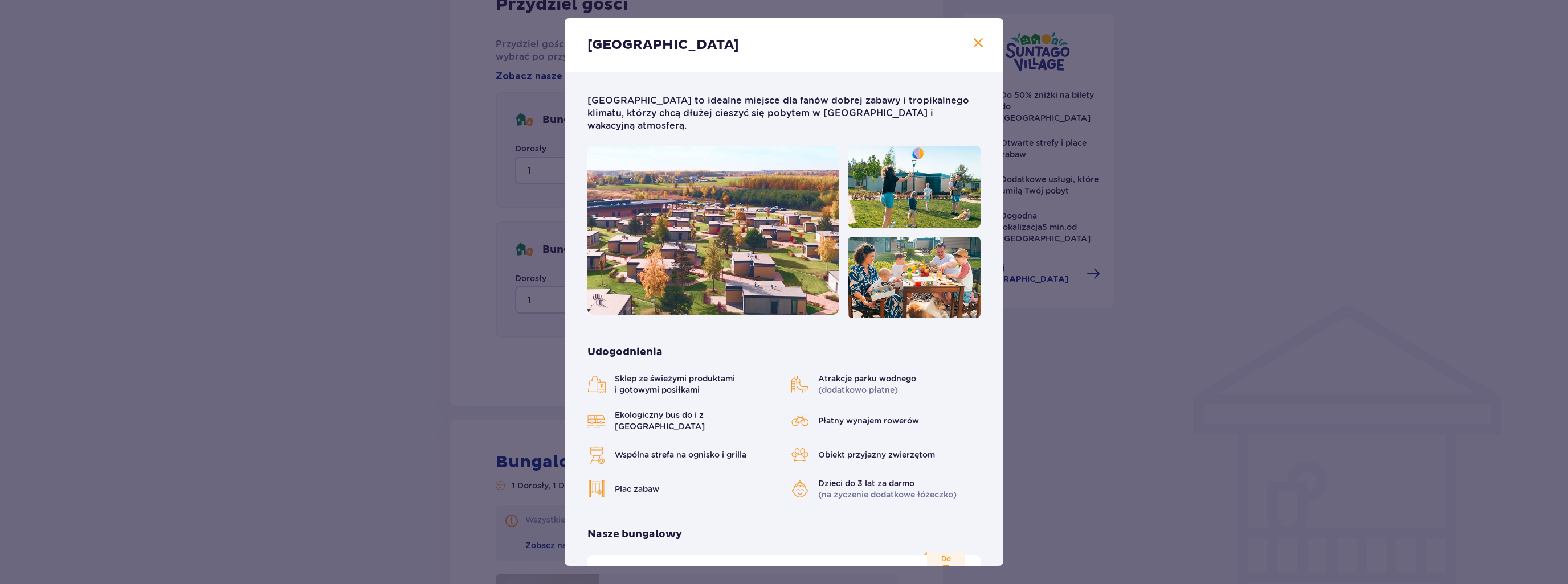
click at [971, 49] on span "Zamknij" at bounding box center [978, 43] width 13 height 13
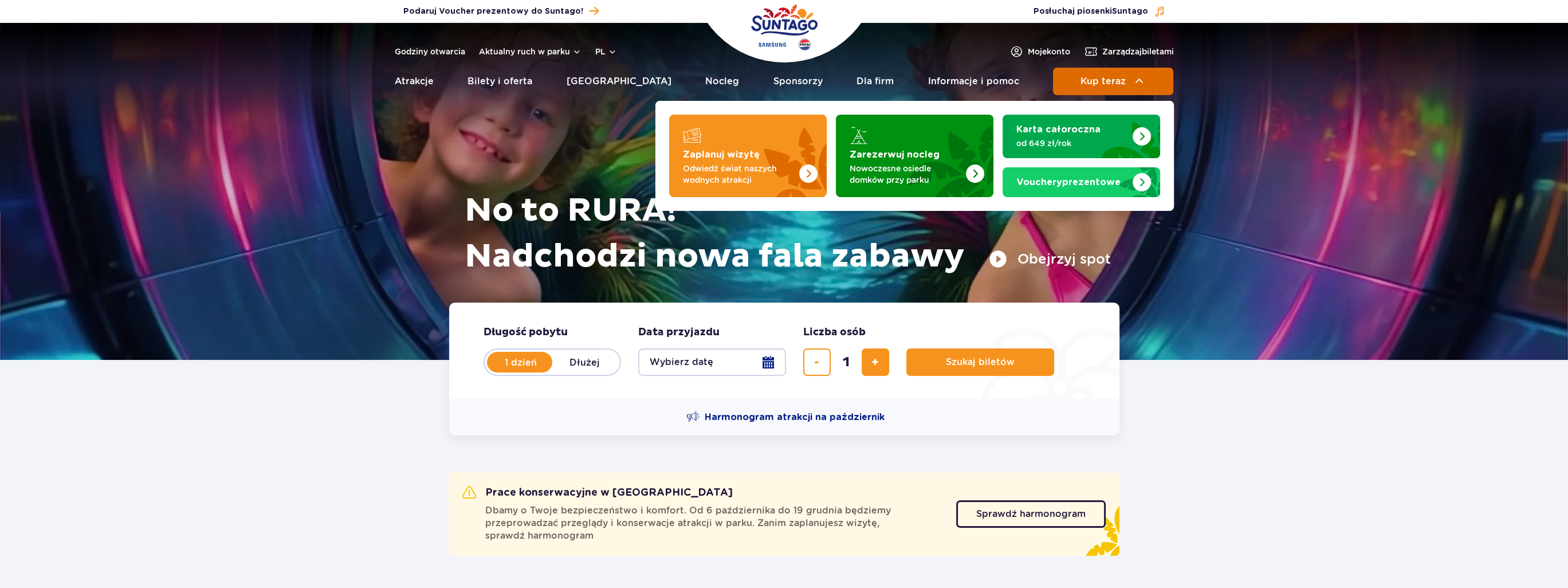
click at [1118, 83] on span "Kup teraz" at bounding box center [1103, 81] width 45 height 10
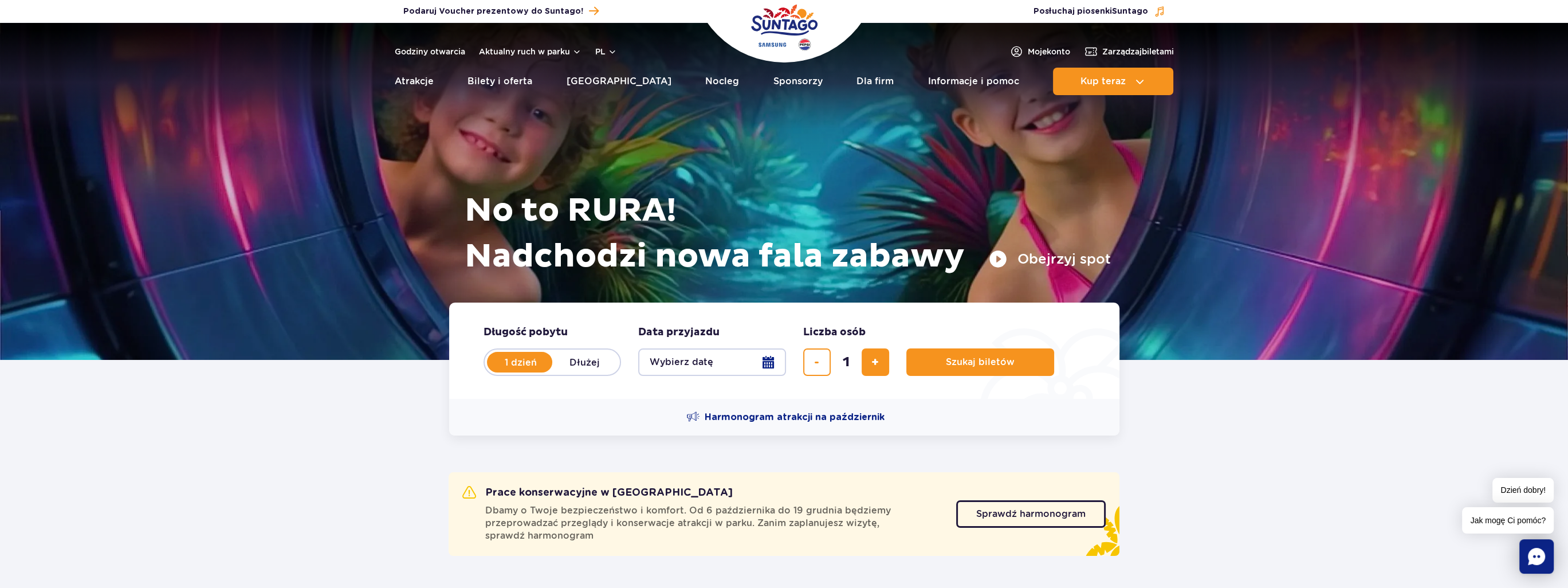
click at [684, 361] on button "Wybierz datę" at bounding box center [712, 362] width 148 height 28
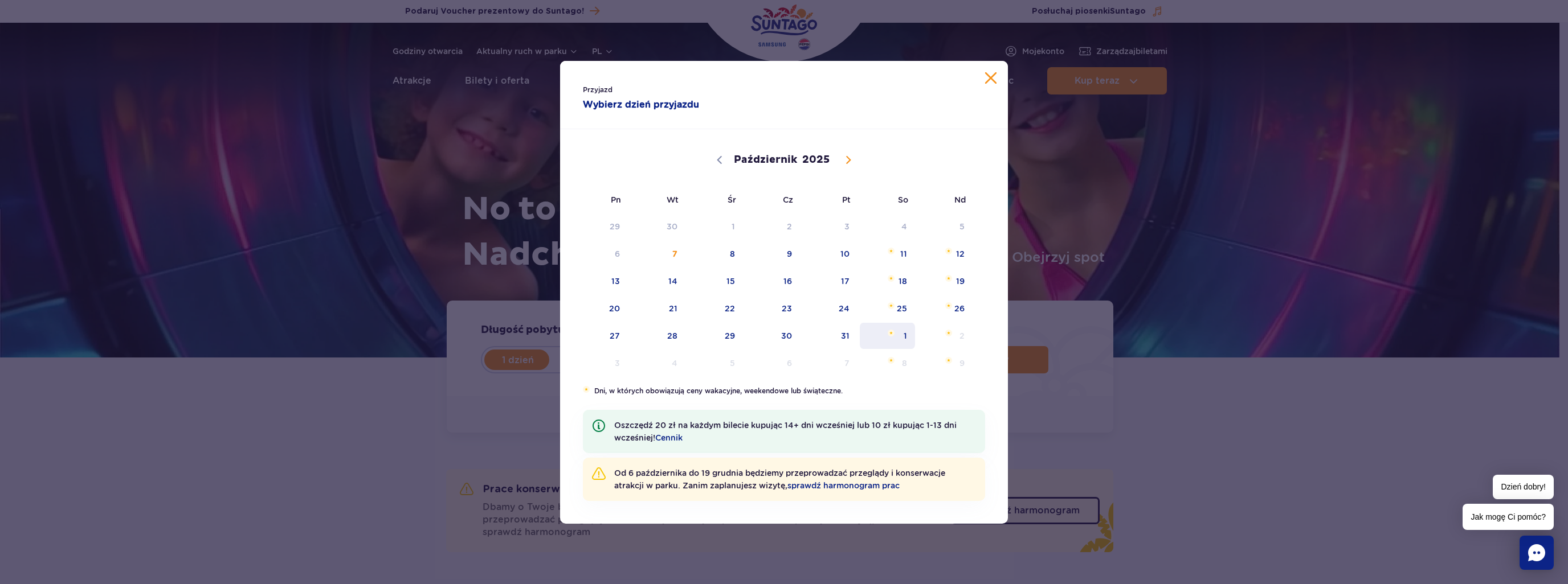
click at [900, 332] on span "1" at bounding box center [887, 336] width 58 height 26
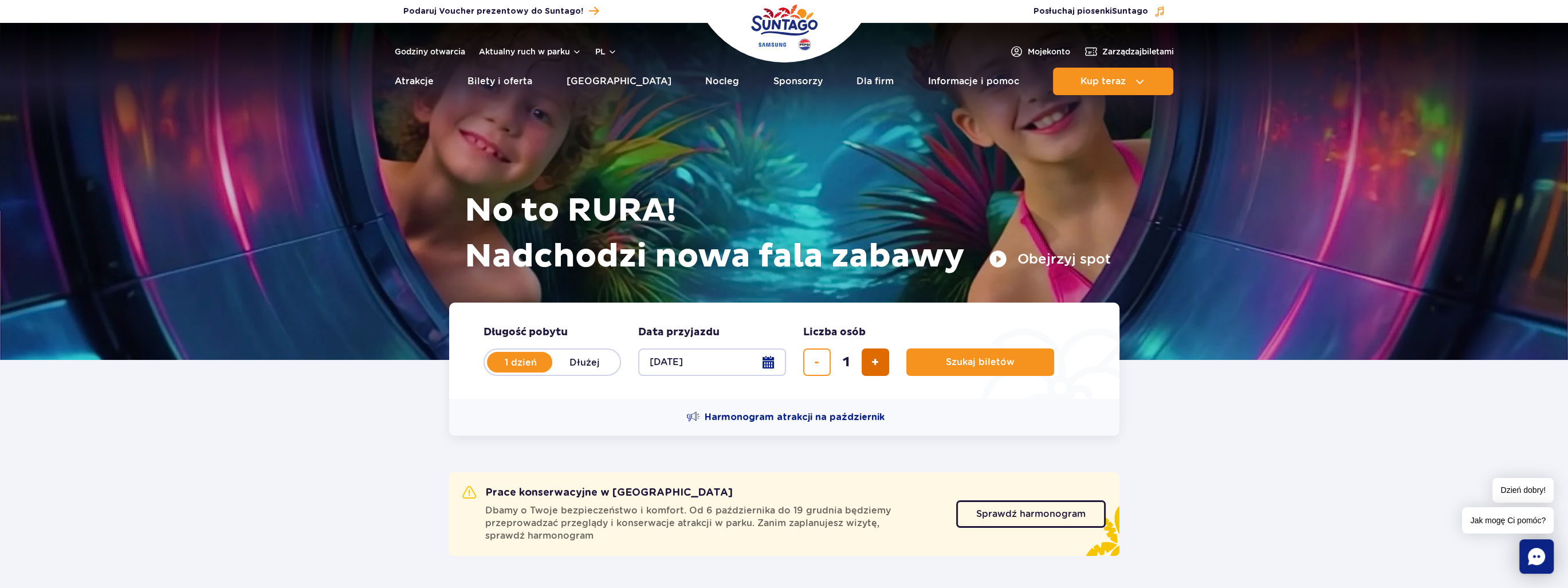
click at [876, 363] on span "dodaj bilet" at bounding box center [875, 363] width 7 height 0
type input "5"
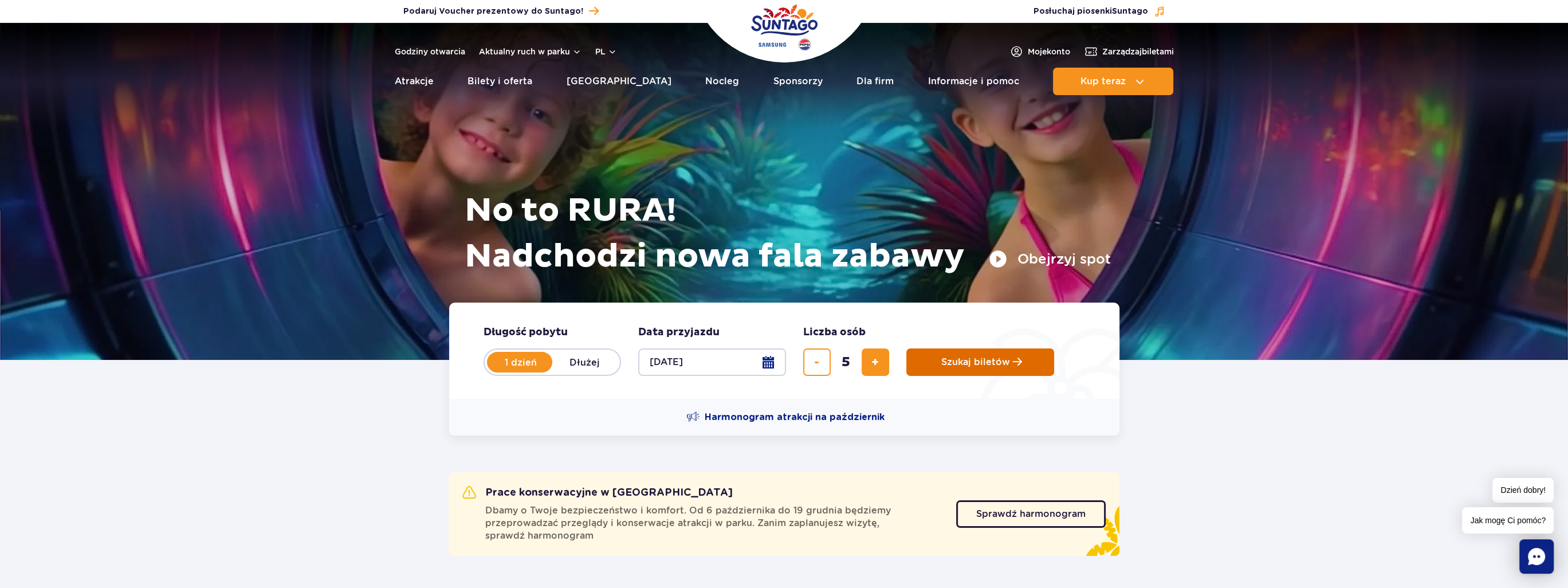
click at [1004, 368] on span "Szukaj biletów" at bounding box center [976, 362] width 69 height 10
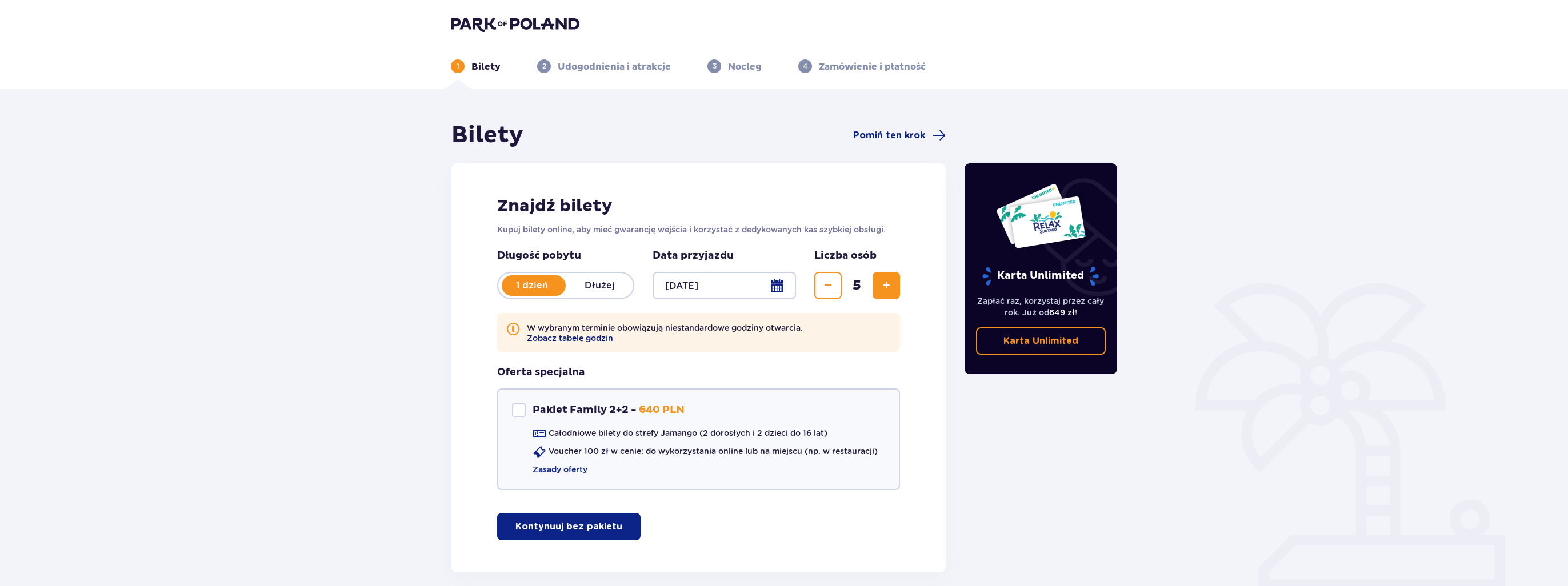
click at [597, 343] on button "Zobacz tabelę godzin" at bounding box center [569, 338] width 86 height 9
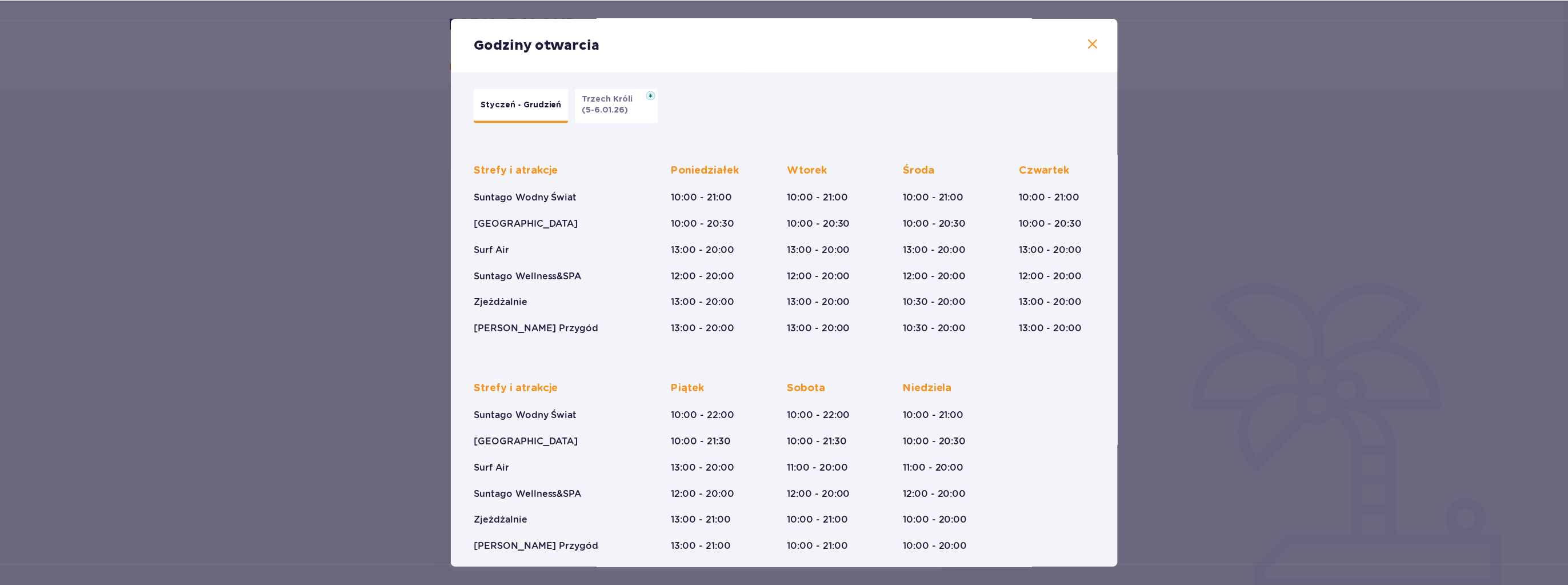
scroll to position [18, 0]
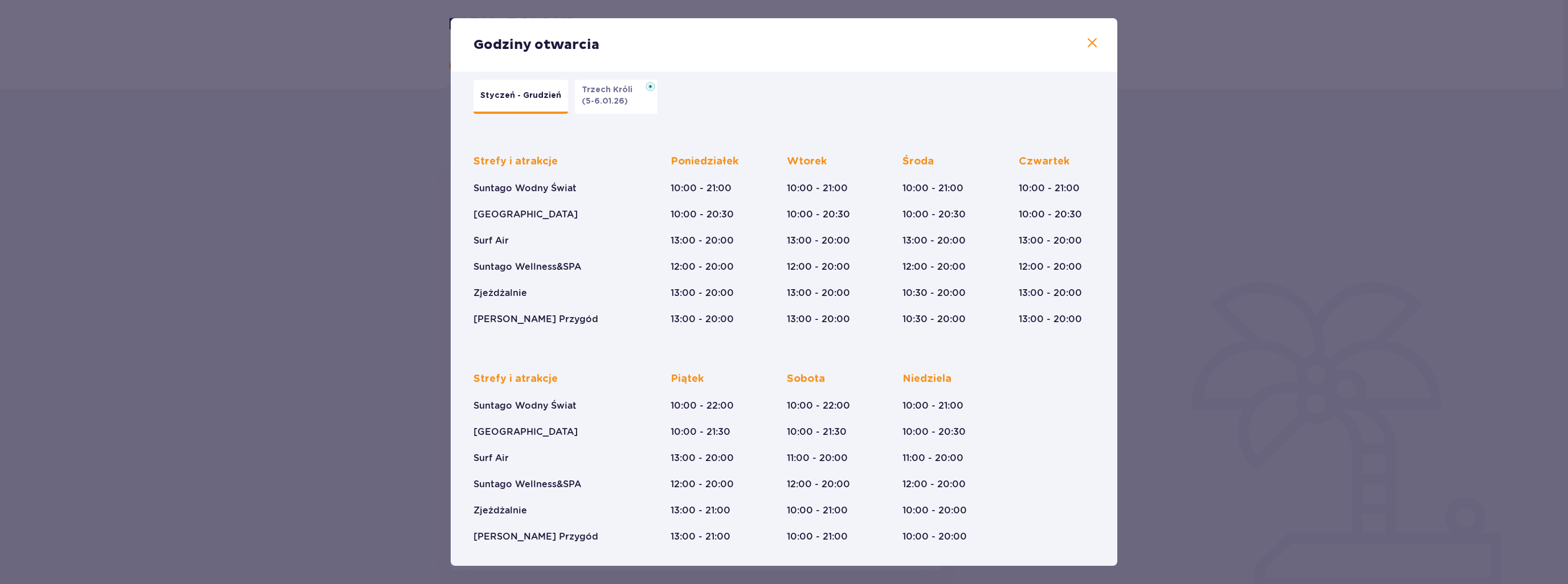
drag, startPoint x: 1087, startPoint y: 38, endPoint x: 1082, endPoint y: 44, distance: 7.8
click at [1087, 38] on span at bounding box center [1092, 43] width 13 height 13
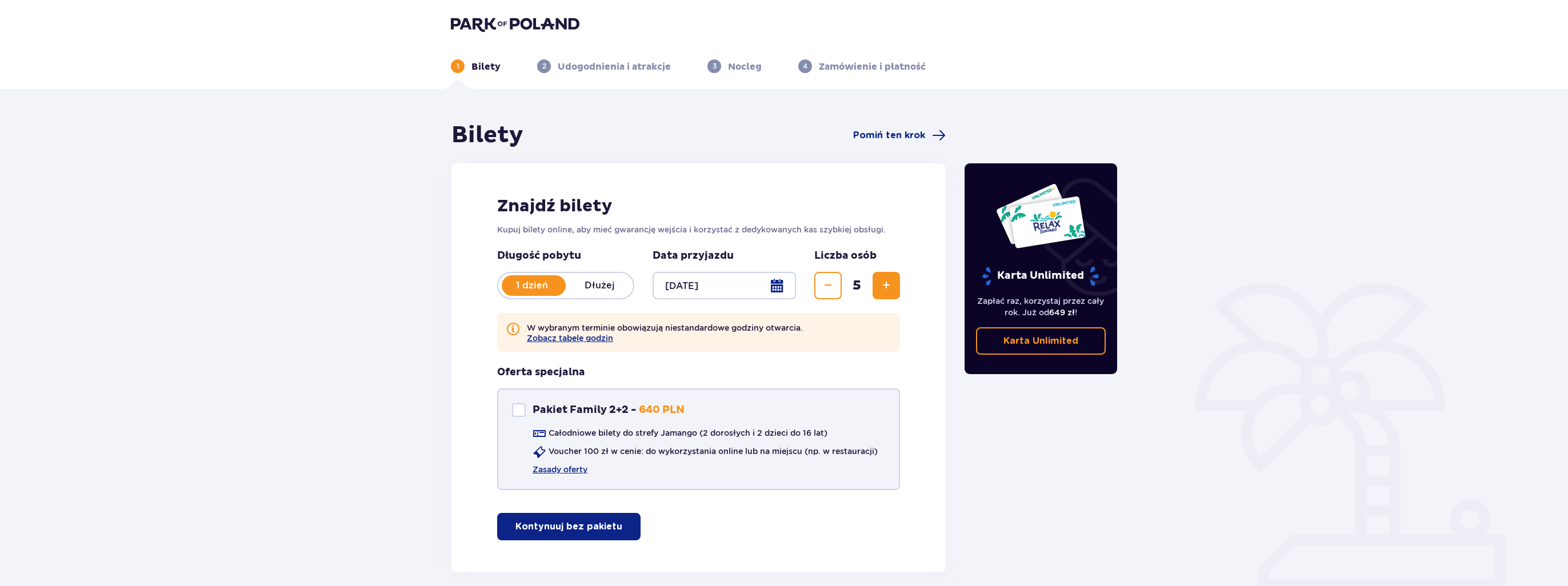
click at [524, 413] on div "Pakiet Family 2+2" at bounding box center [519, 410] width 13 height 13
checkbox input "true"
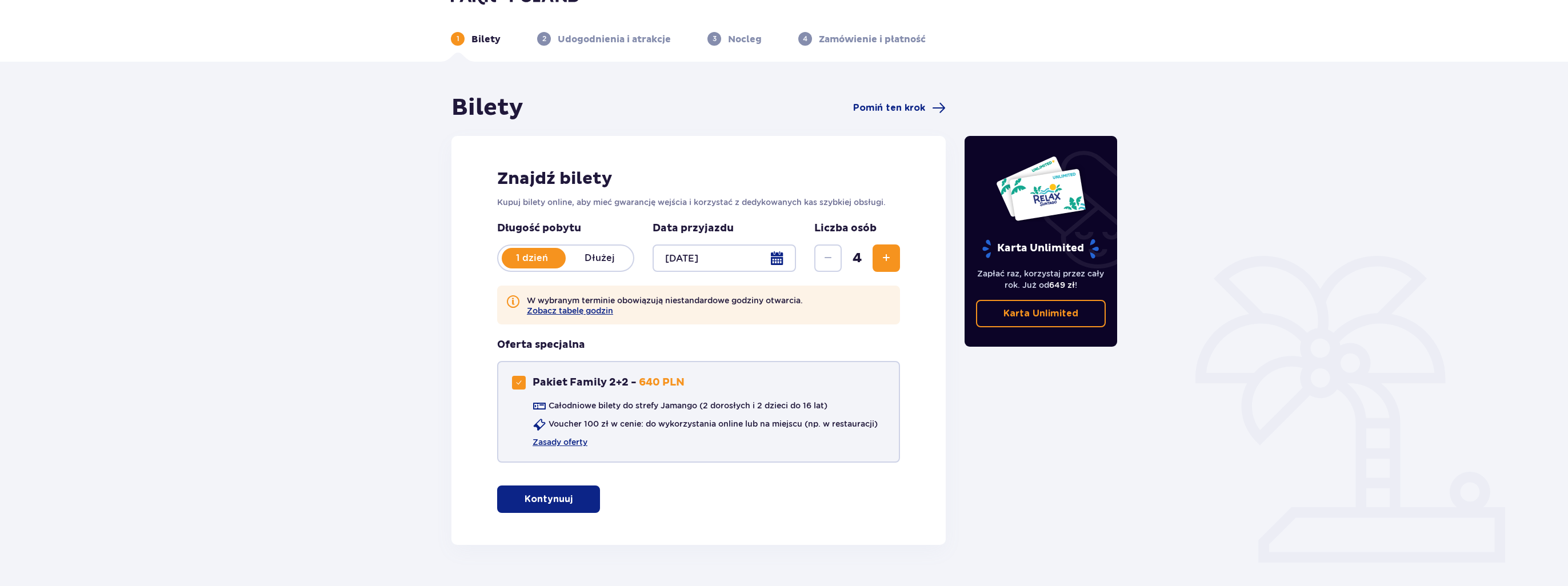
scroll to position [55, 0]
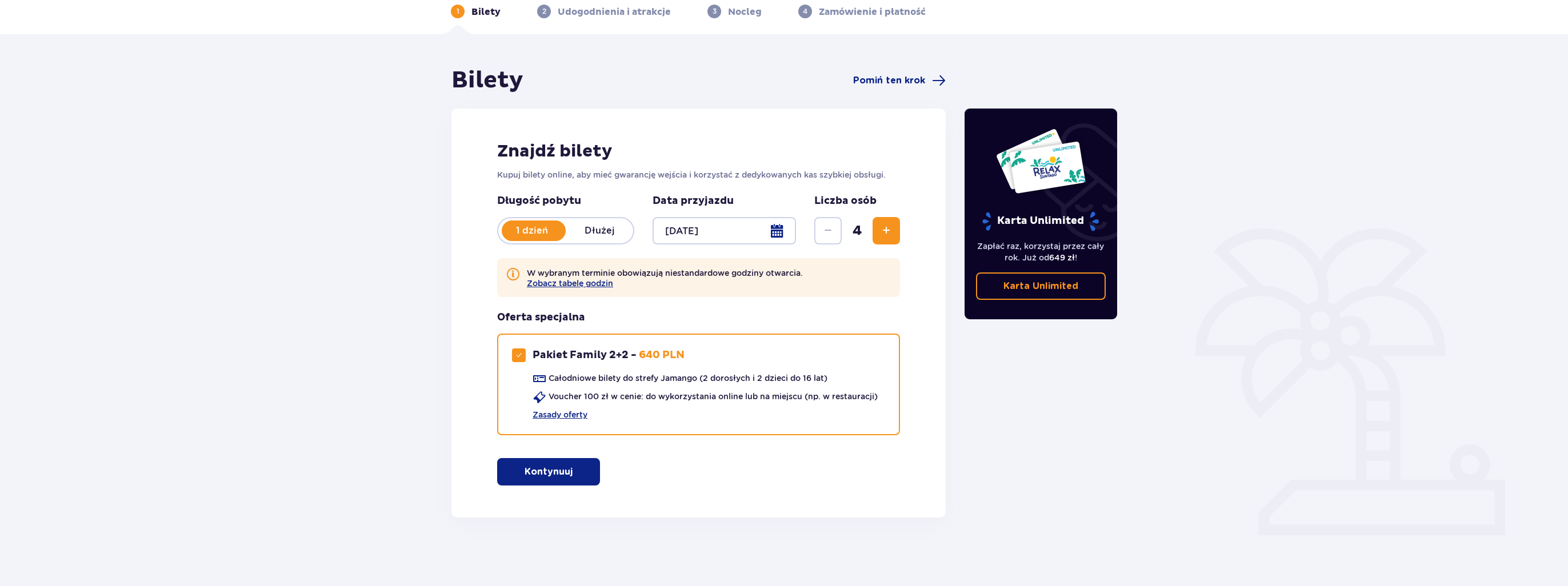
click at [541, 469] on p "Kontynuuj" at bounding box center [548, 472] width 48 height 13
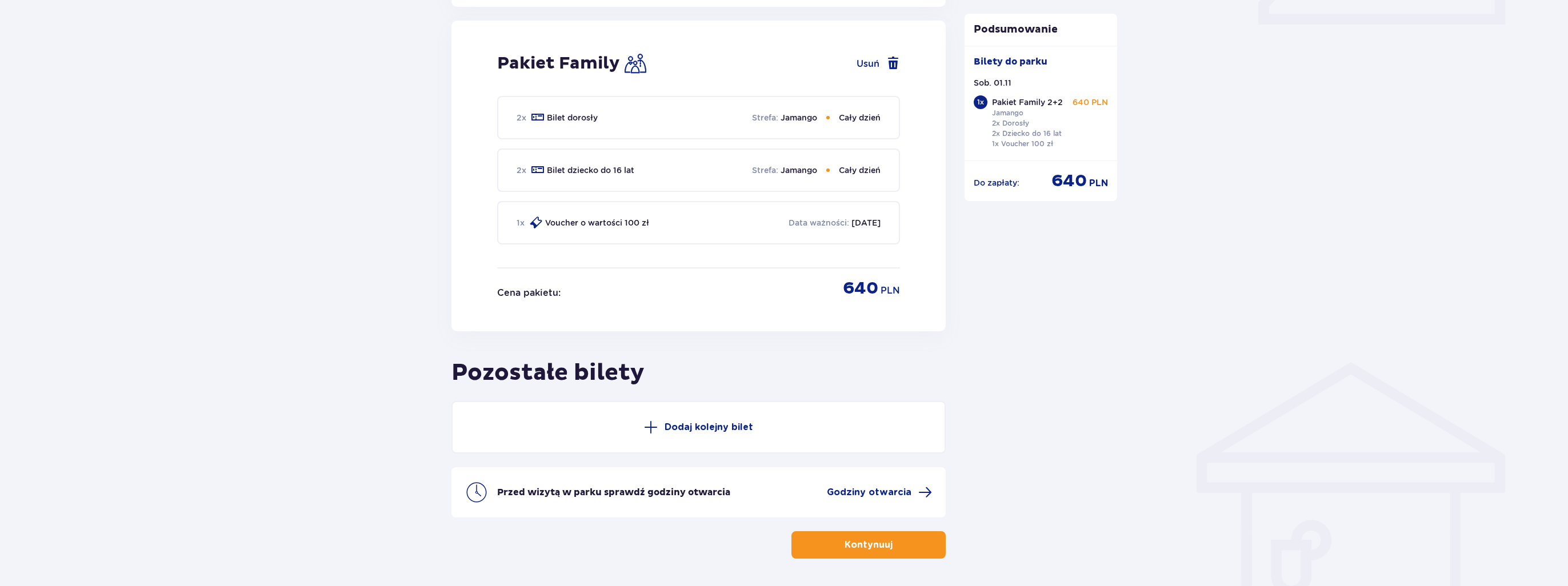
scroll to position [573, 0]
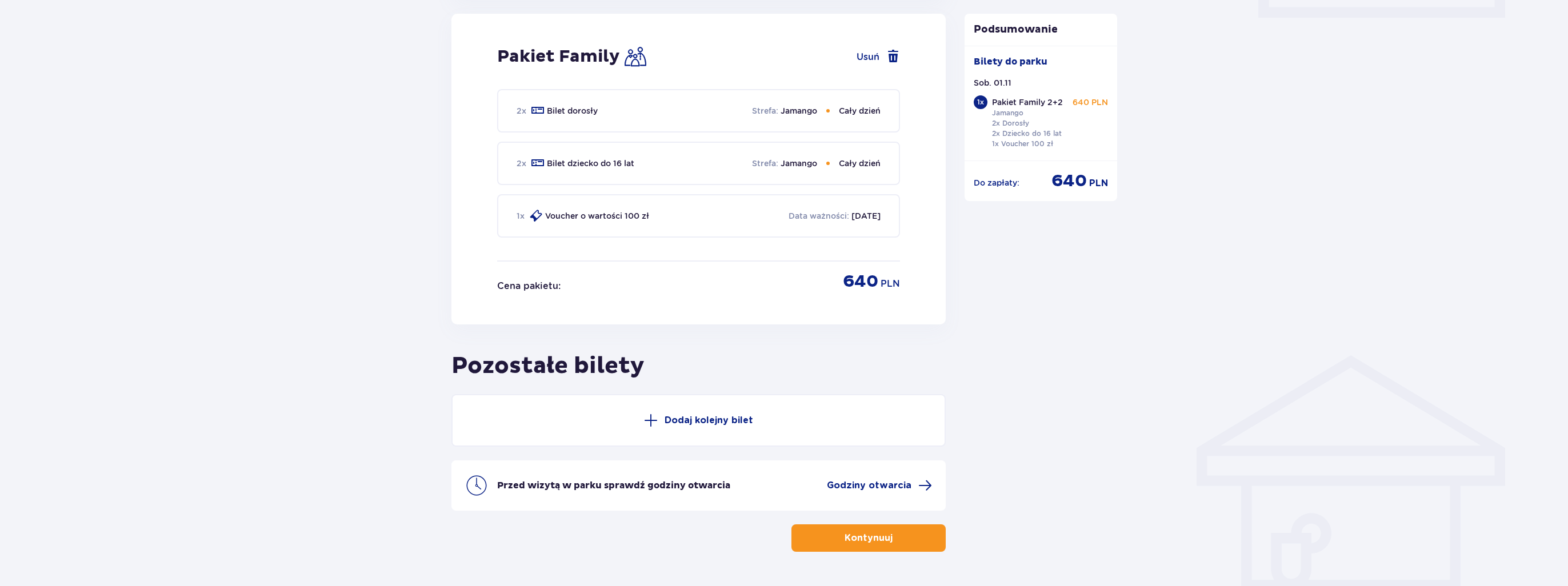
click at [711, 416] on p "Dodaj kolejny bilet" at bounding box center [709, 421] width 89 height 13
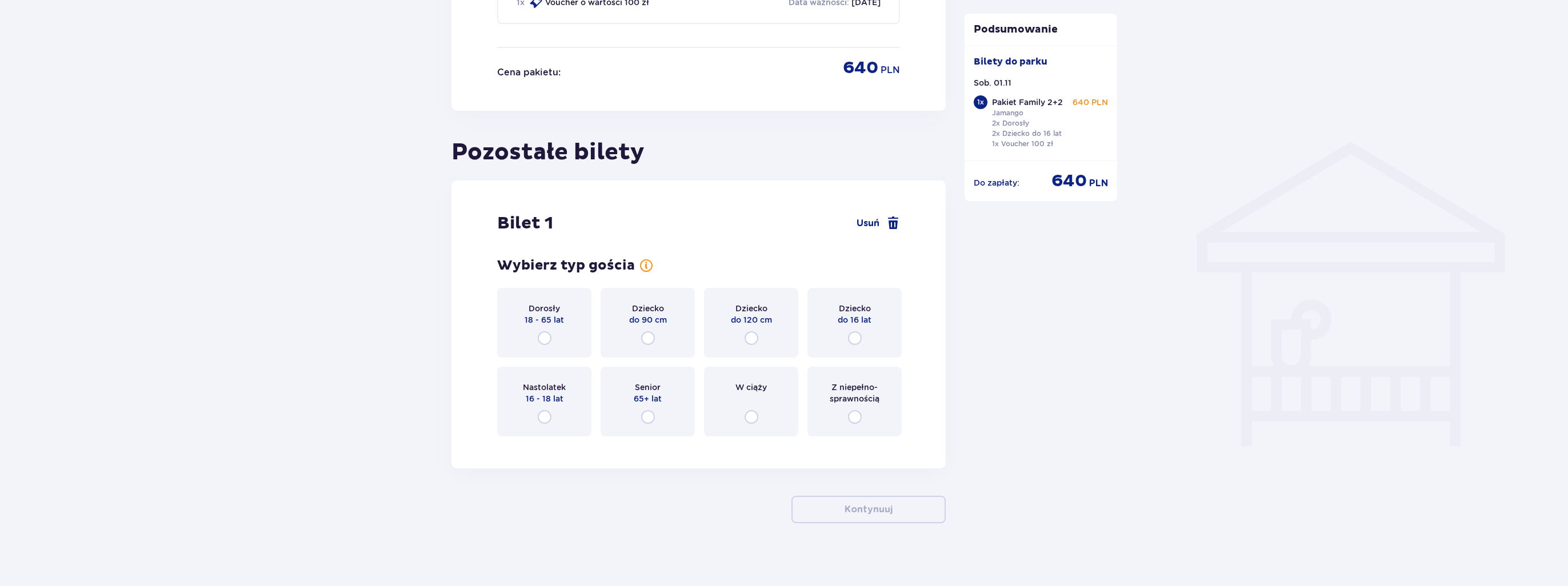
scroll to position [790, 0]
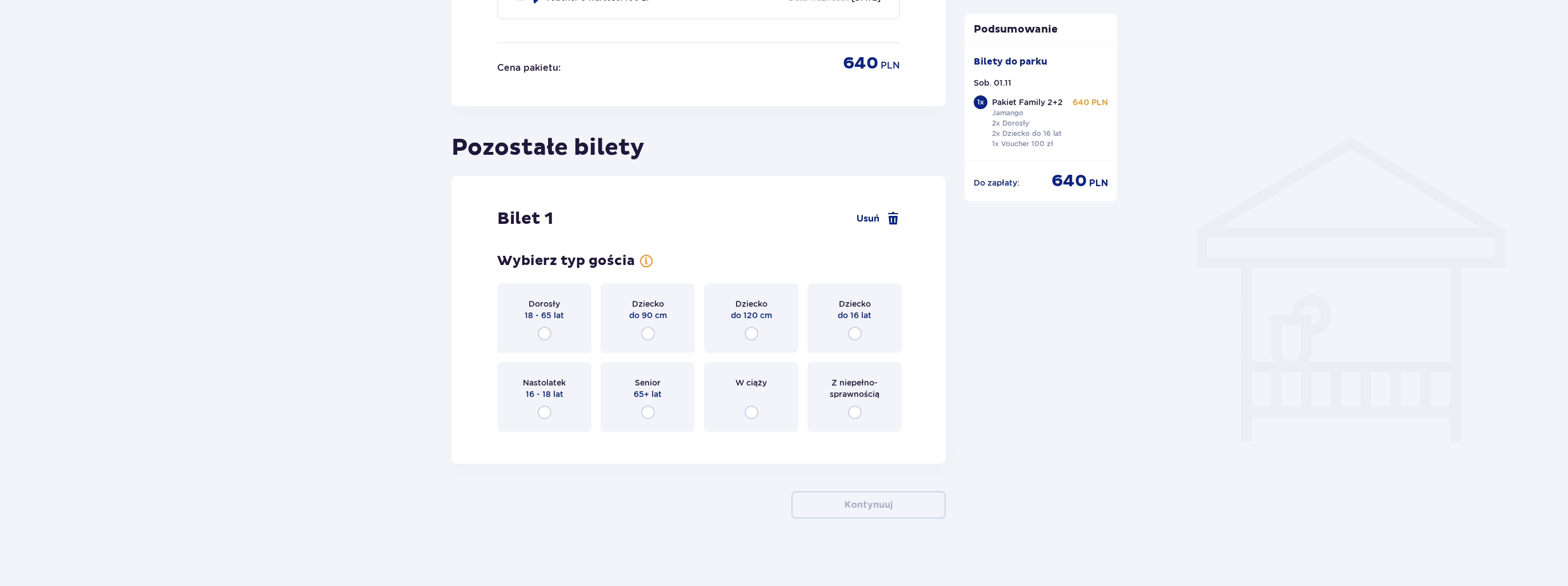
click at [751, 334] on input "radio" at bounding box center [751, 333] width 13 height 13
radio input "true"
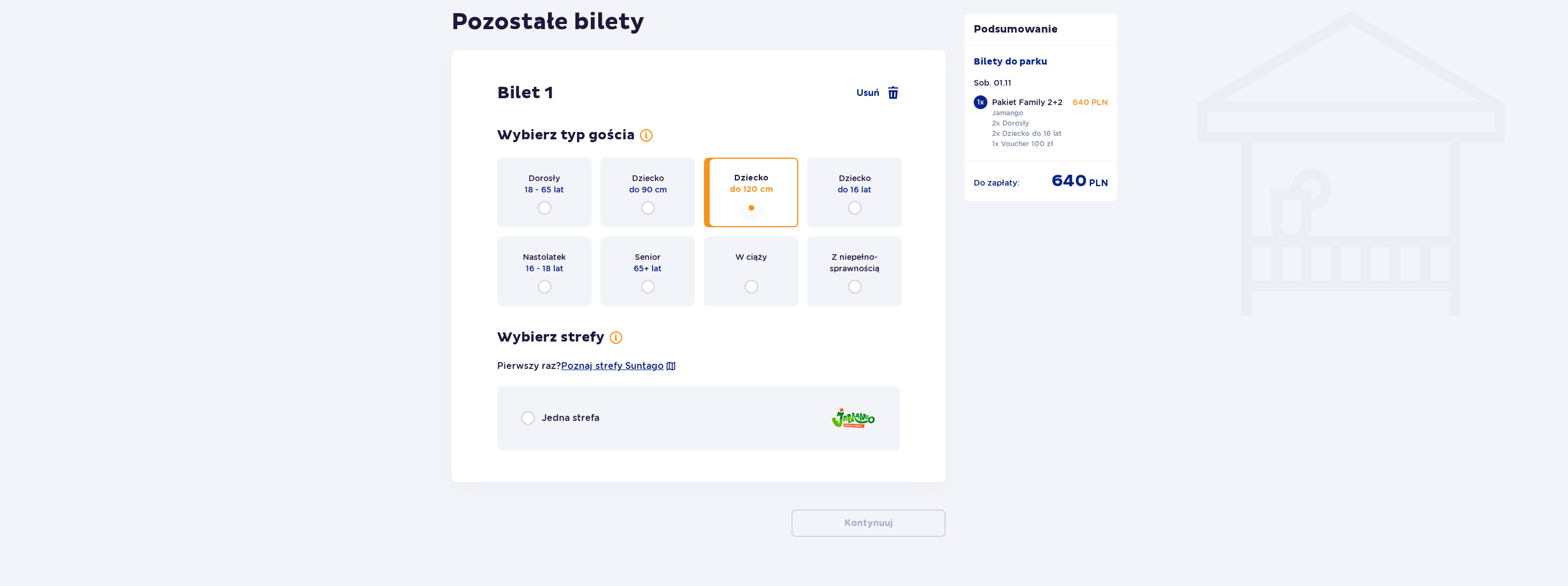
scroll to position [935, 0]
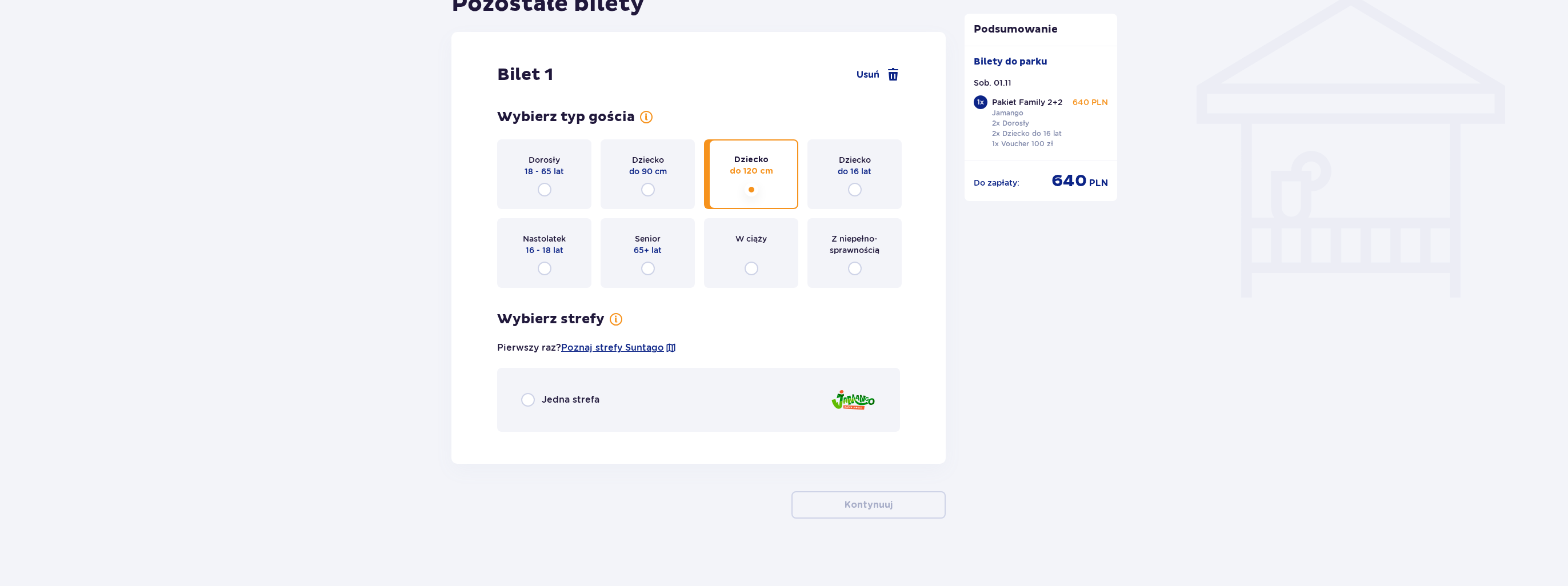
click at [588, 395] on span "Jedna strefa" at bounding box center [570, 400] width 58 height 13
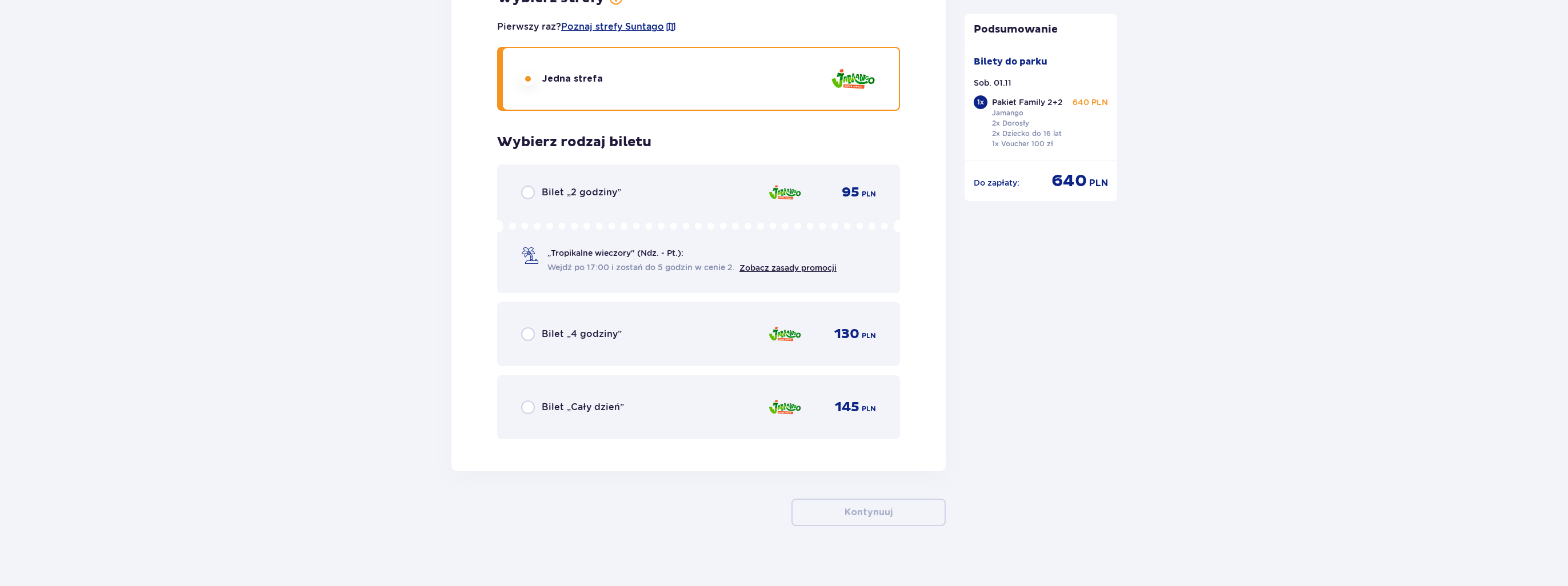
scroll to position [1262, 0]
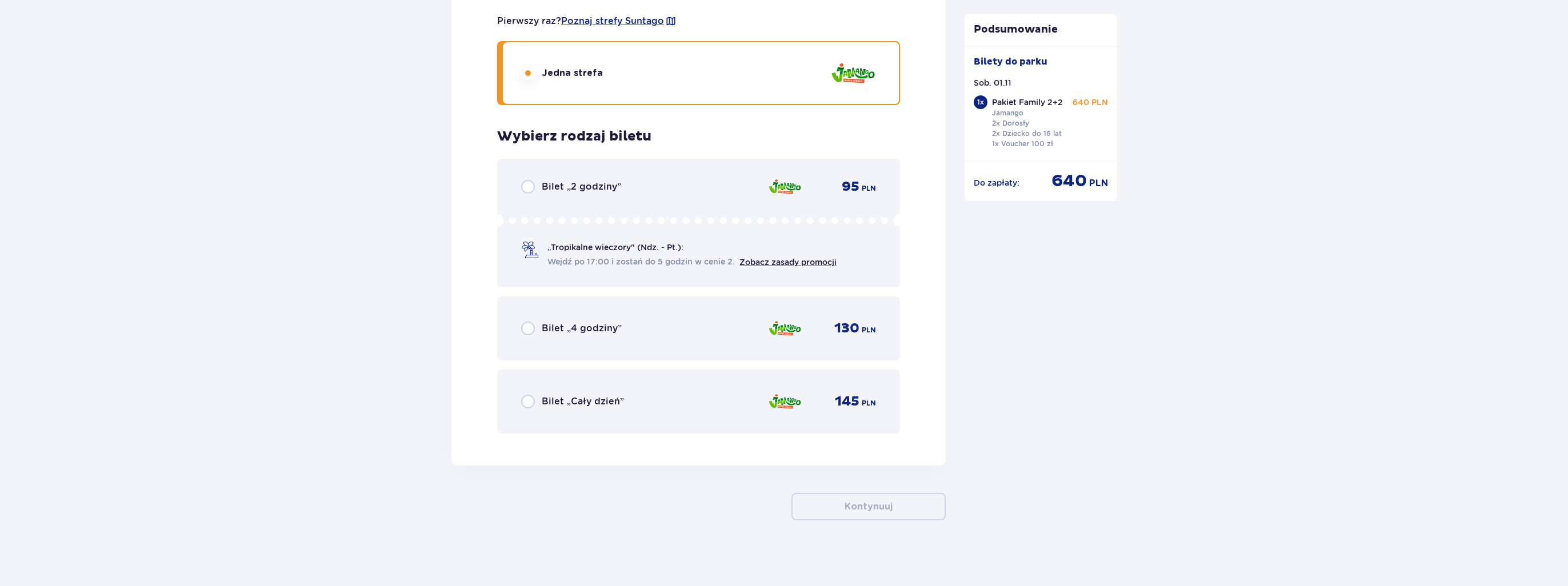
click at [623, 407] on div "Bilet „Cały dzień” 145 PLN" at bounding box center [698, 401] width 355 height 24
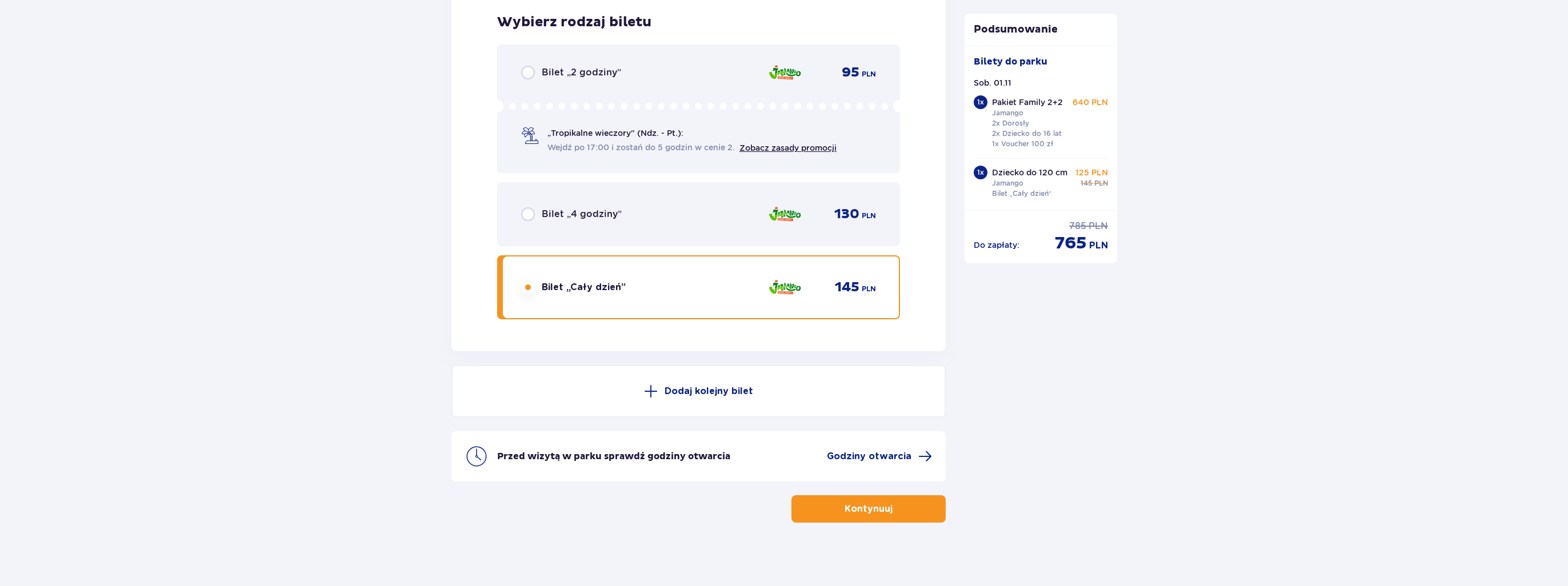
scroll to position [1378, 0]
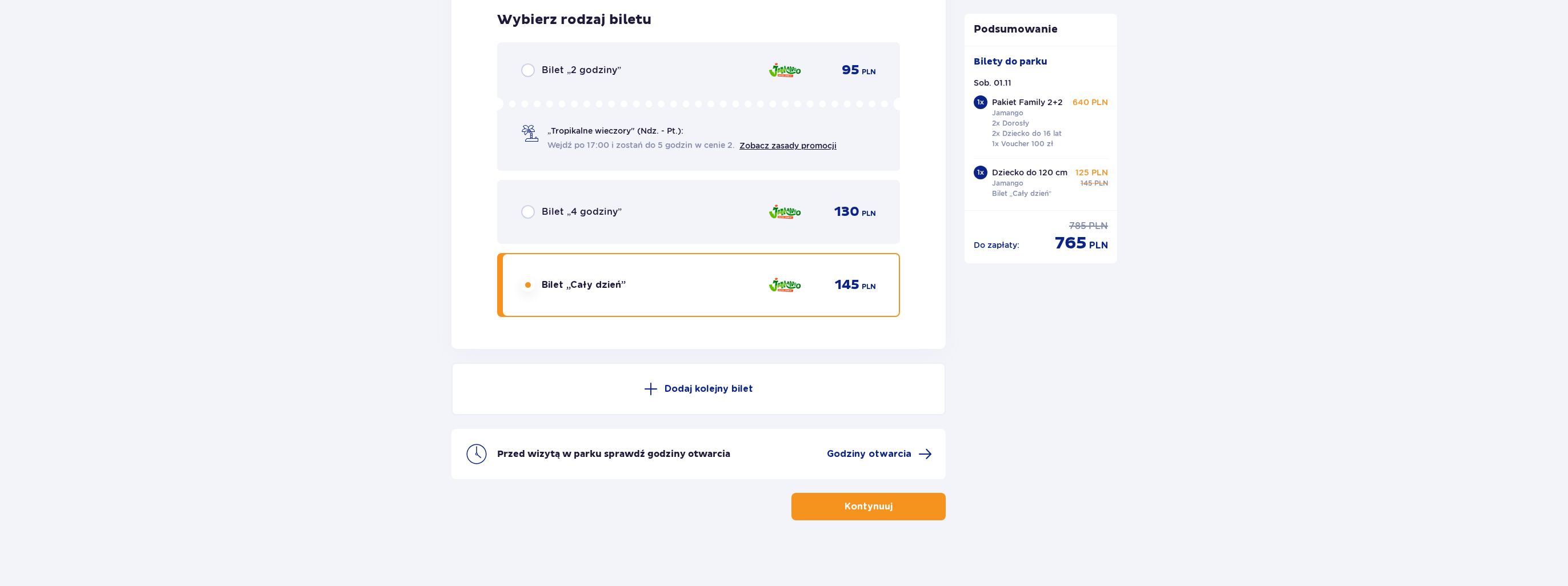
click at [882, 504] on p "Kontynuuj" at bounding box center [868, 507] width 48 height 13
